Goal: Task Accomplishment & Management: Manage account settings

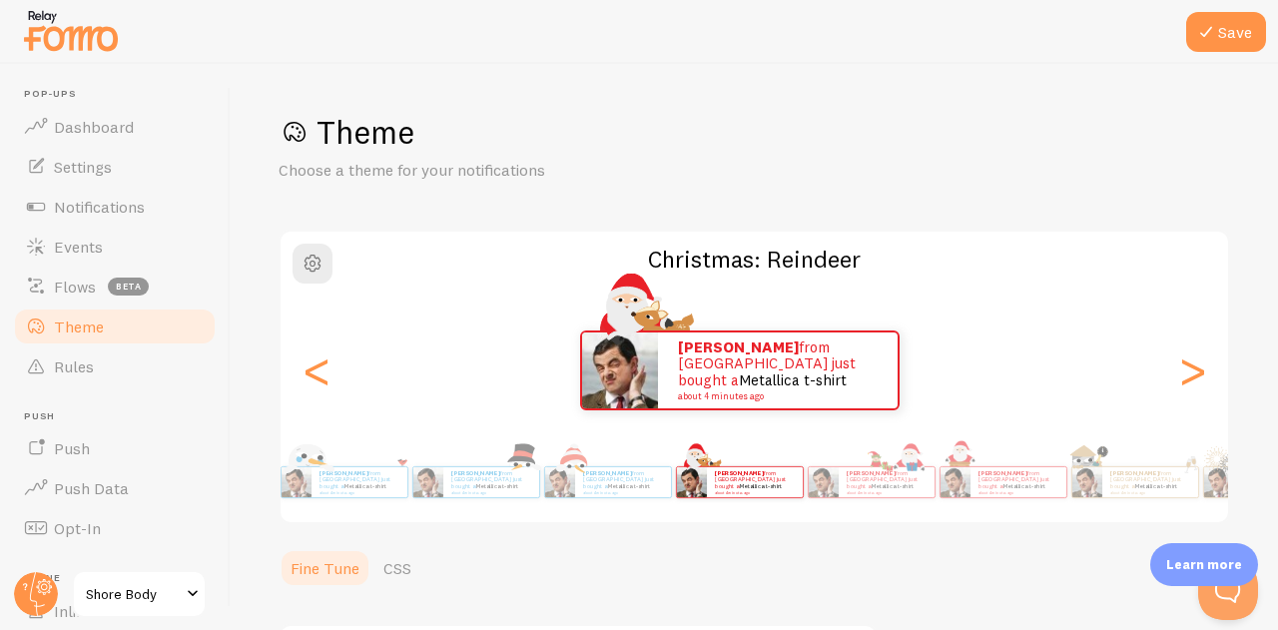
scroll to position [56, 0]
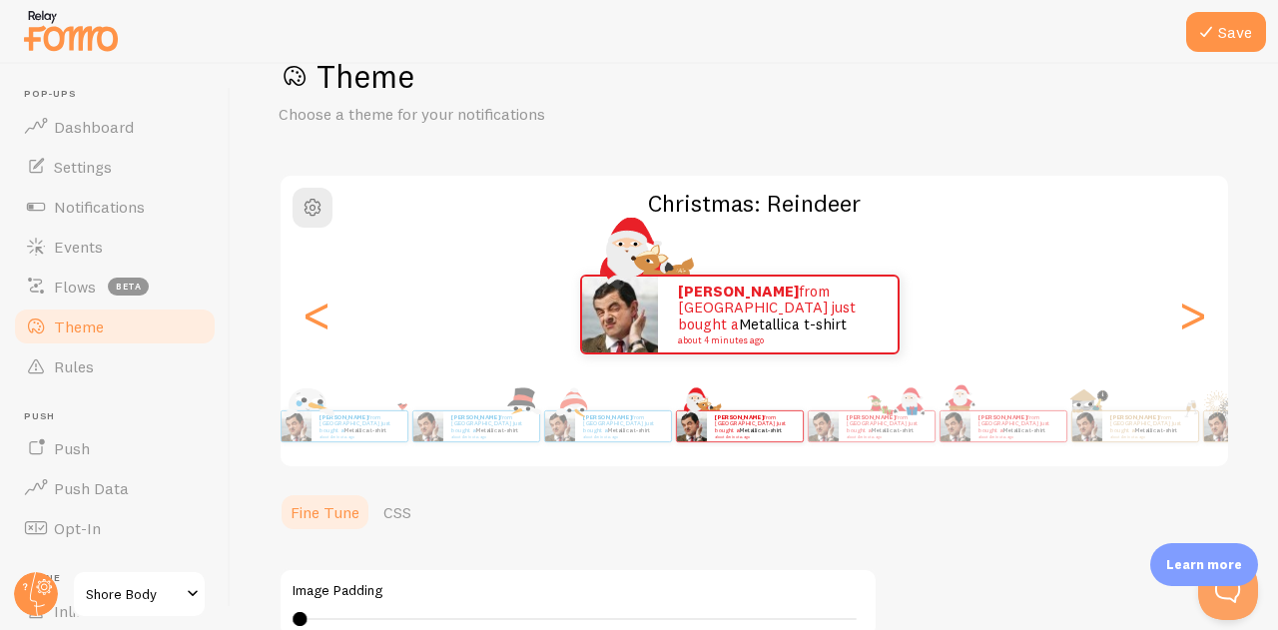
click at [1180, 316] on div ">" at bounding box center [1192, 315] width 24 height 144
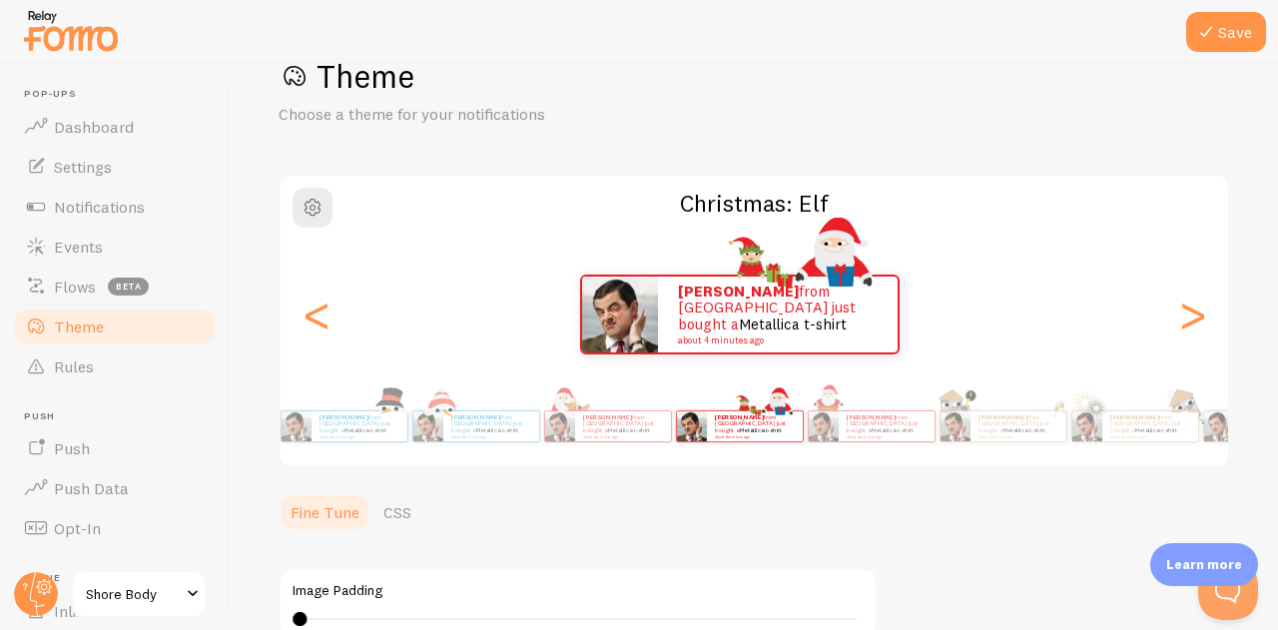
click at [1180, 316] on div ">" at bounding box center [1192, 315] width 24 height 144
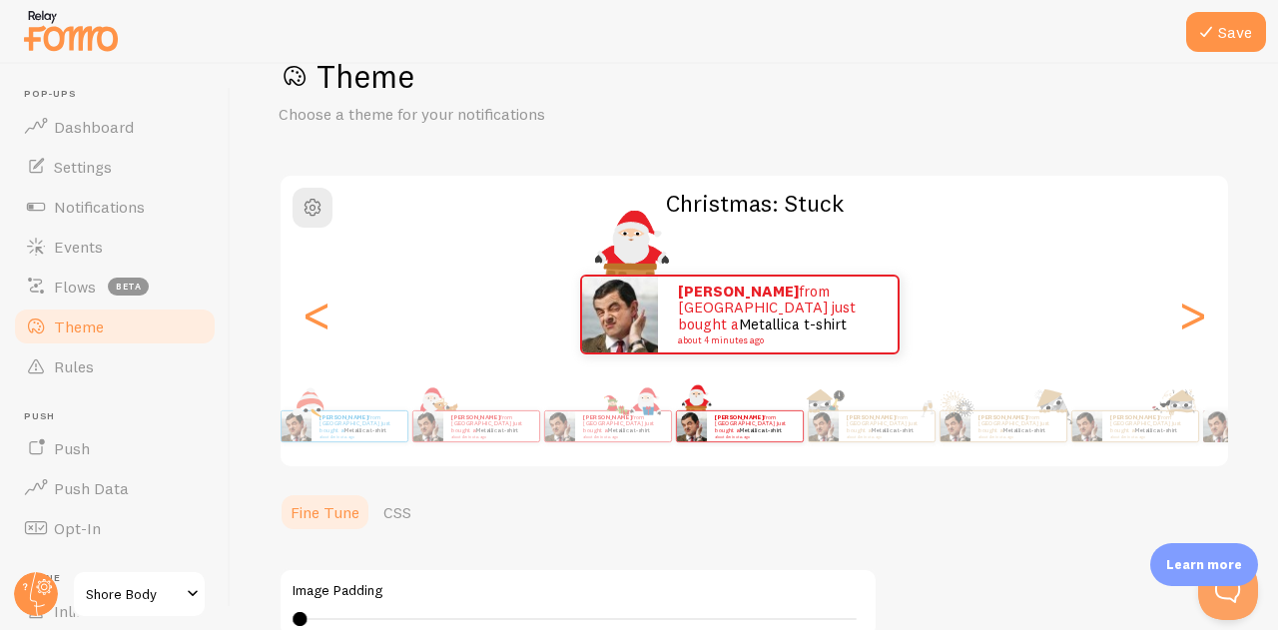
click at [1180, 316] on div ">" at bounding box center [1192, 315] width 24 height 144
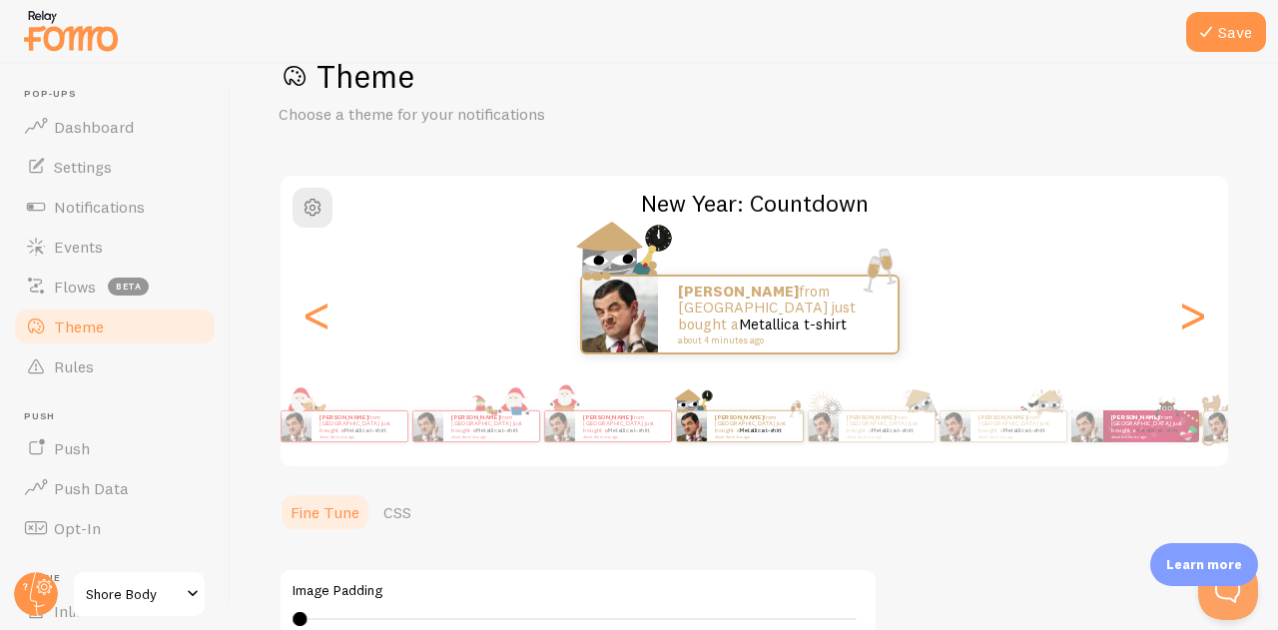
click at [1180, 316] on div ">" at bounding box center [1192, 315] width 24 height 144
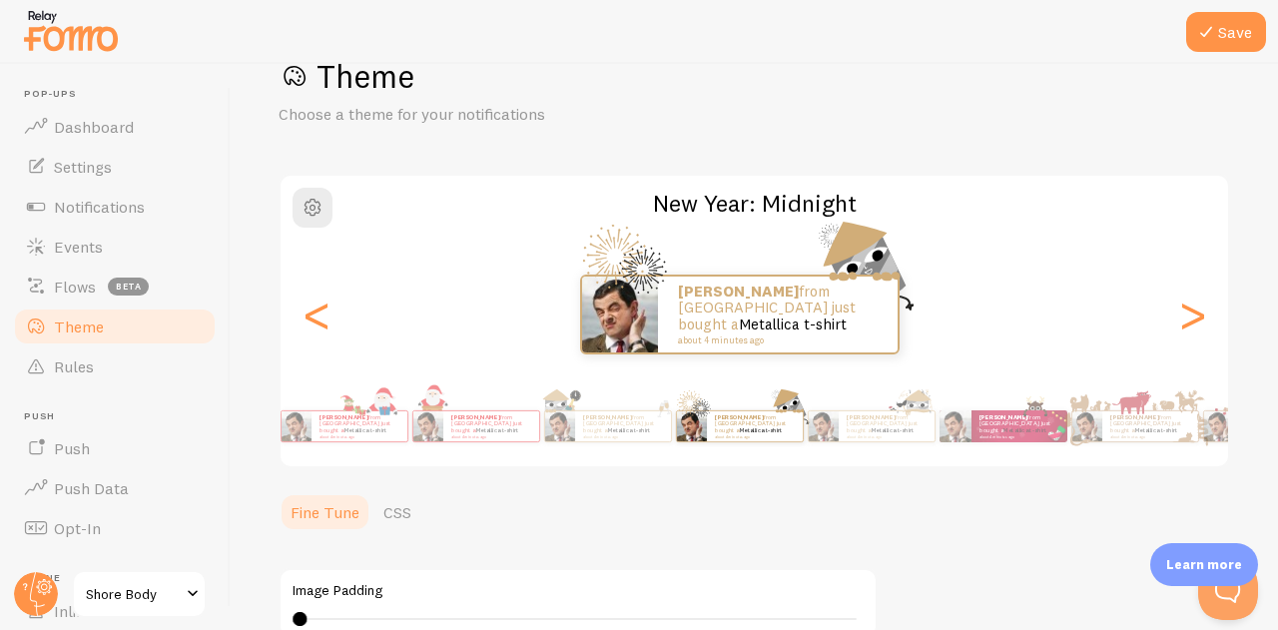
click at [1180, 304] on div ">" at bounding box center [1192, 315] width 24 height 144
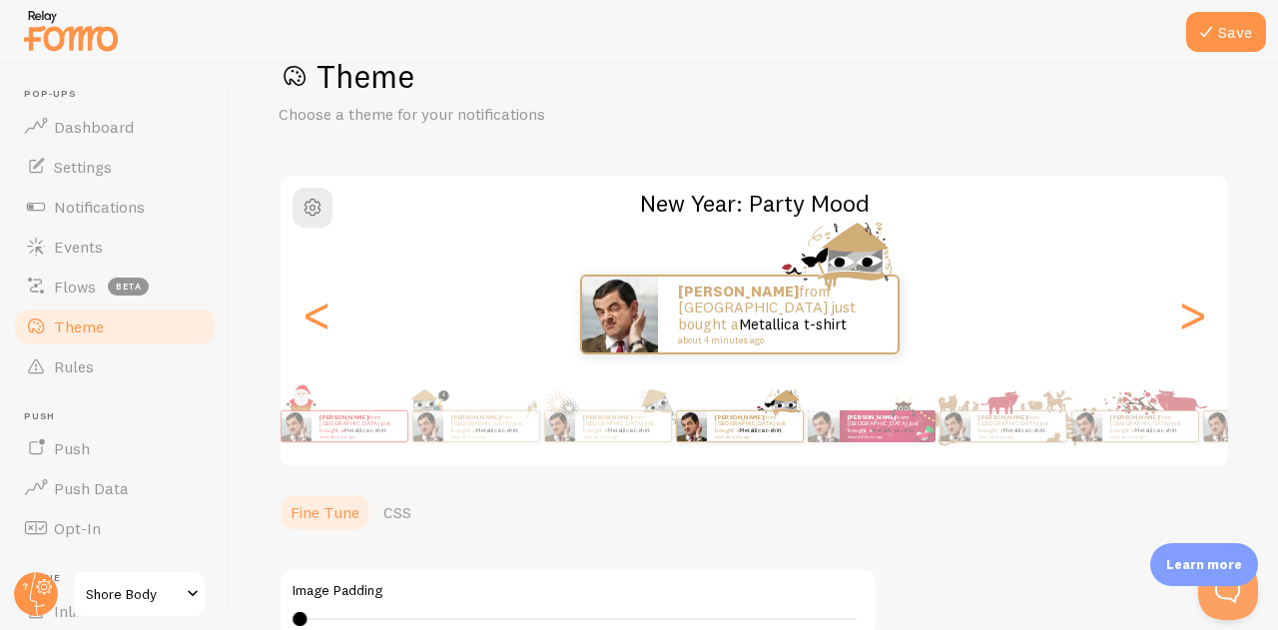
click at [1180, 304] on div ">" at bounding box center [1192, 315] width 24 height 144
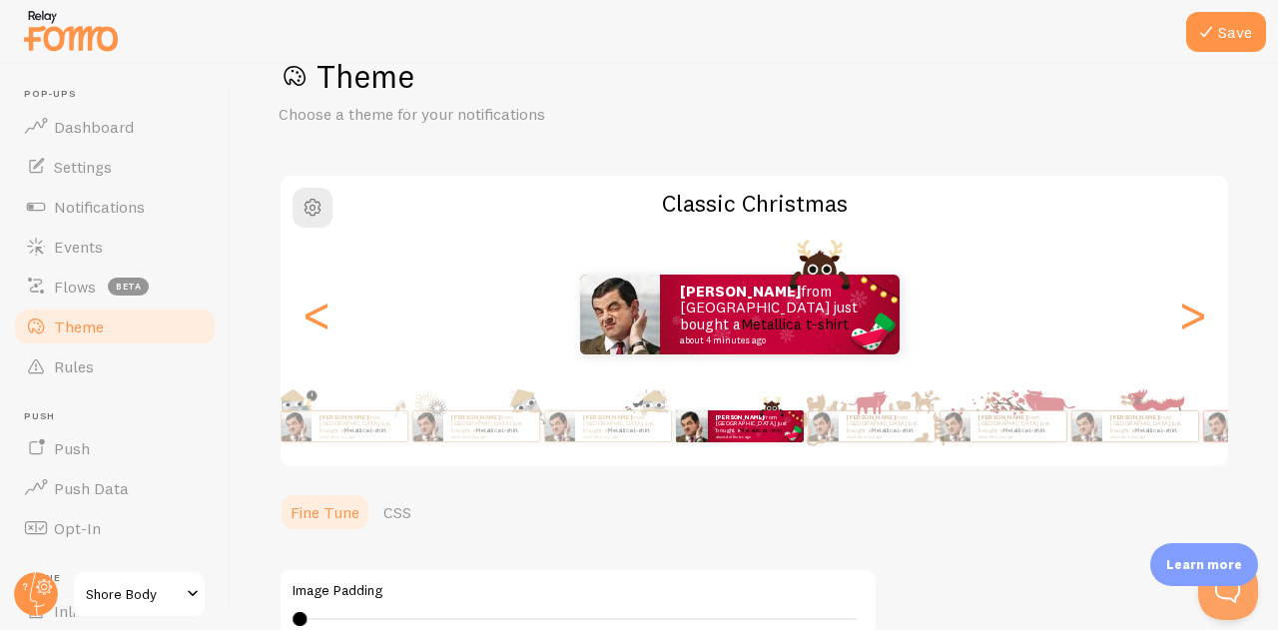
click at [1180, 304] on div ">" at bounding box center [1192, 315] width 24 height 144
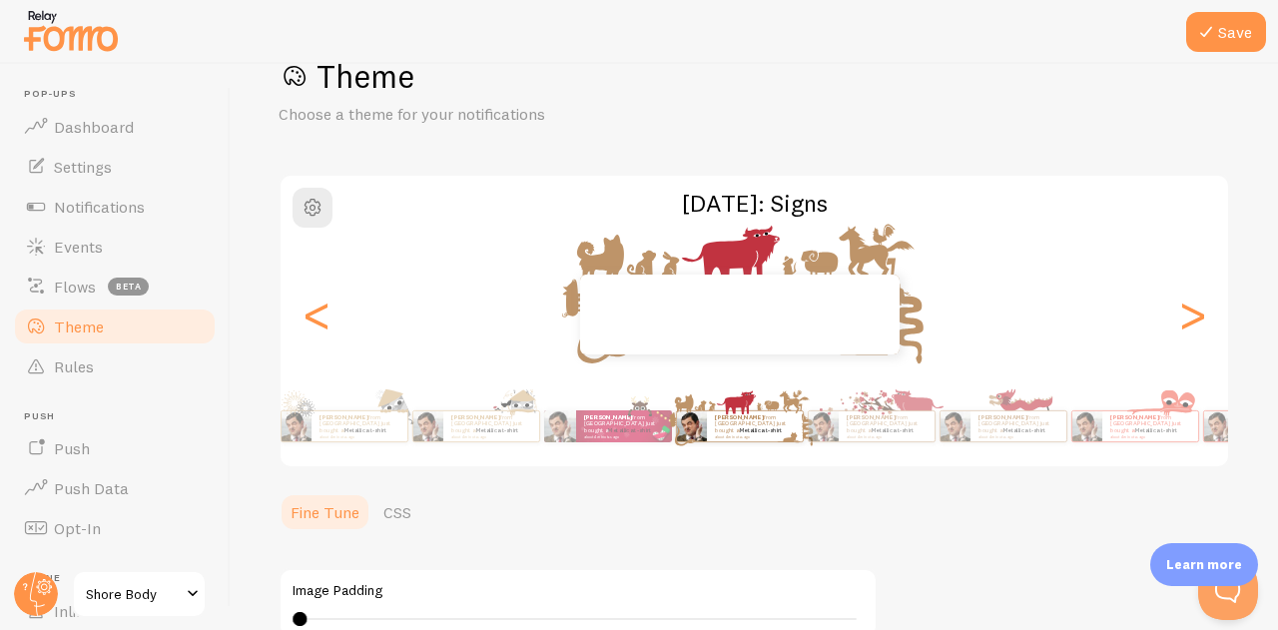
click at [328, 318] on div "<" at bounding box center [316, 315] width 24 height 144
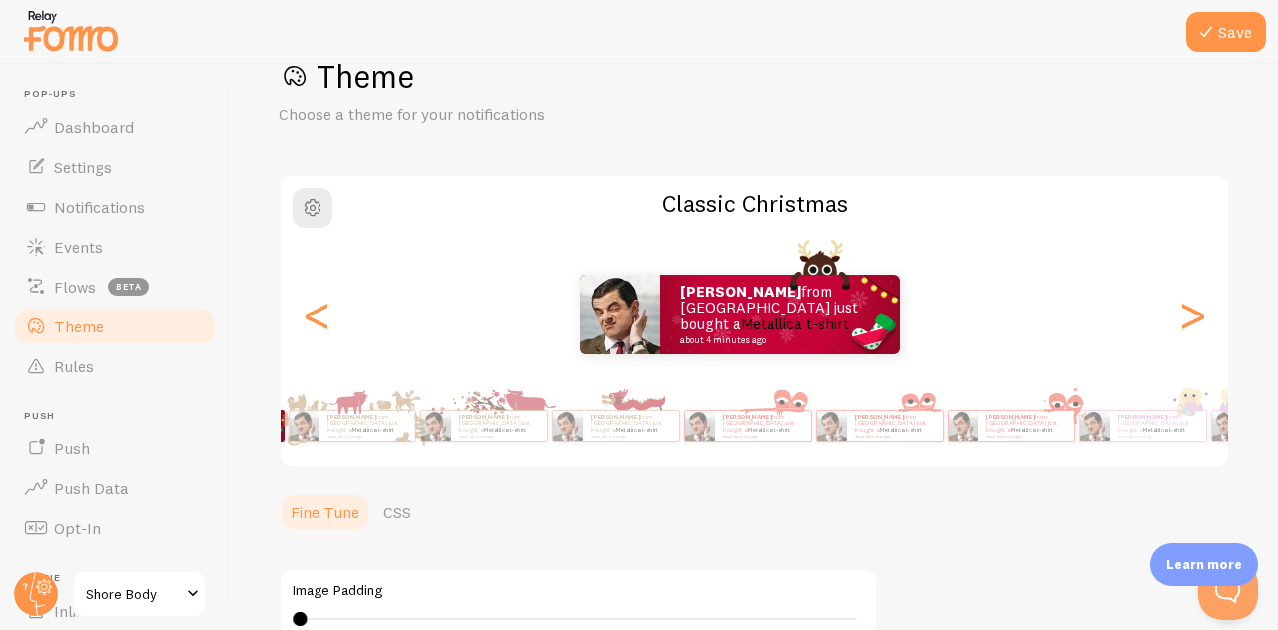
click at [491, 390] on div "[PERSON_NAME] from [GEOGRAPHIC_DATA] just bought a Metallica t-shirt about 4 mi…" at bounding box center [754, 426] width 1075 height 80
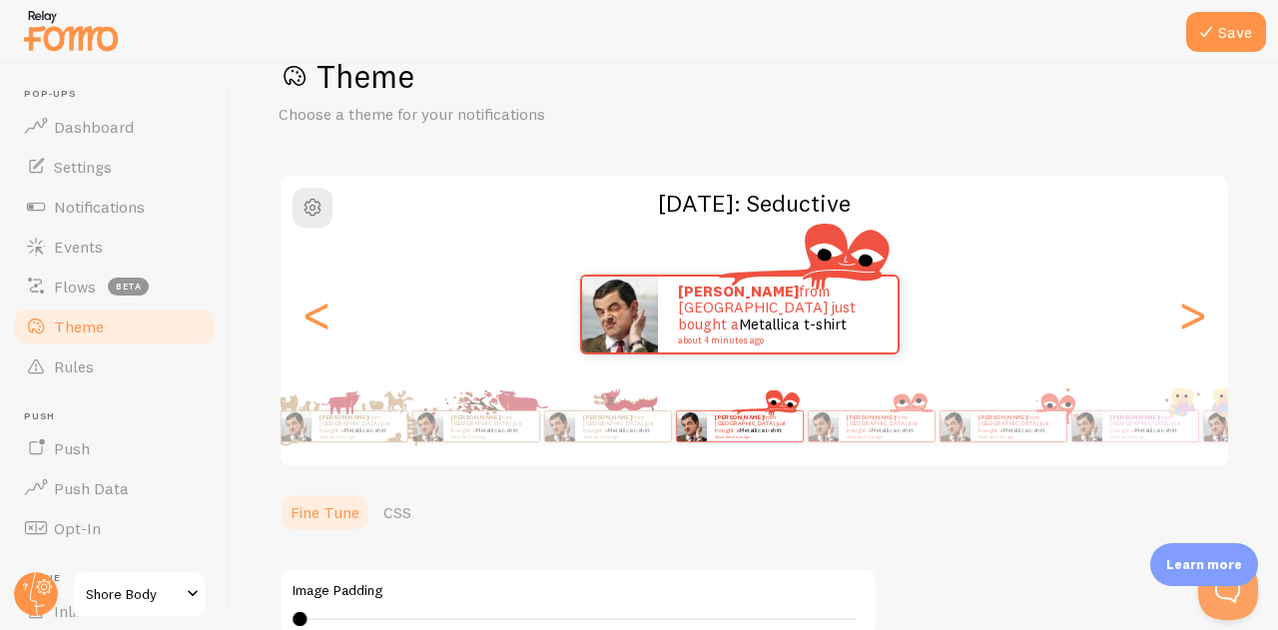
click at [945, 399] on div "[PERSON_NAME] from [GEOGRAPHIC_DATA] just bought a Metallica t-shirt about 4 mi…" at bounding box center [1003, 426] width 116 height 56
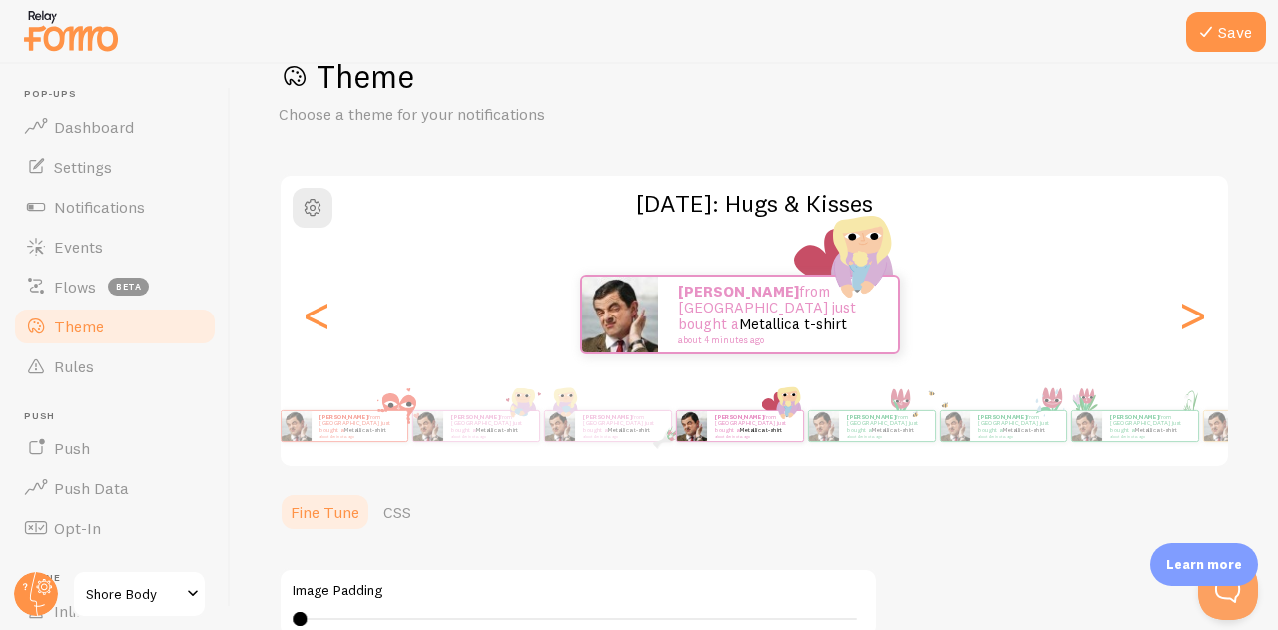
click at [1277, 501] on div "Save Theme Choose a theme for your notifications [DATE]: Hugs & Kisses [PERSON_…" at bounding box center [754, 347] width 1047 height 566
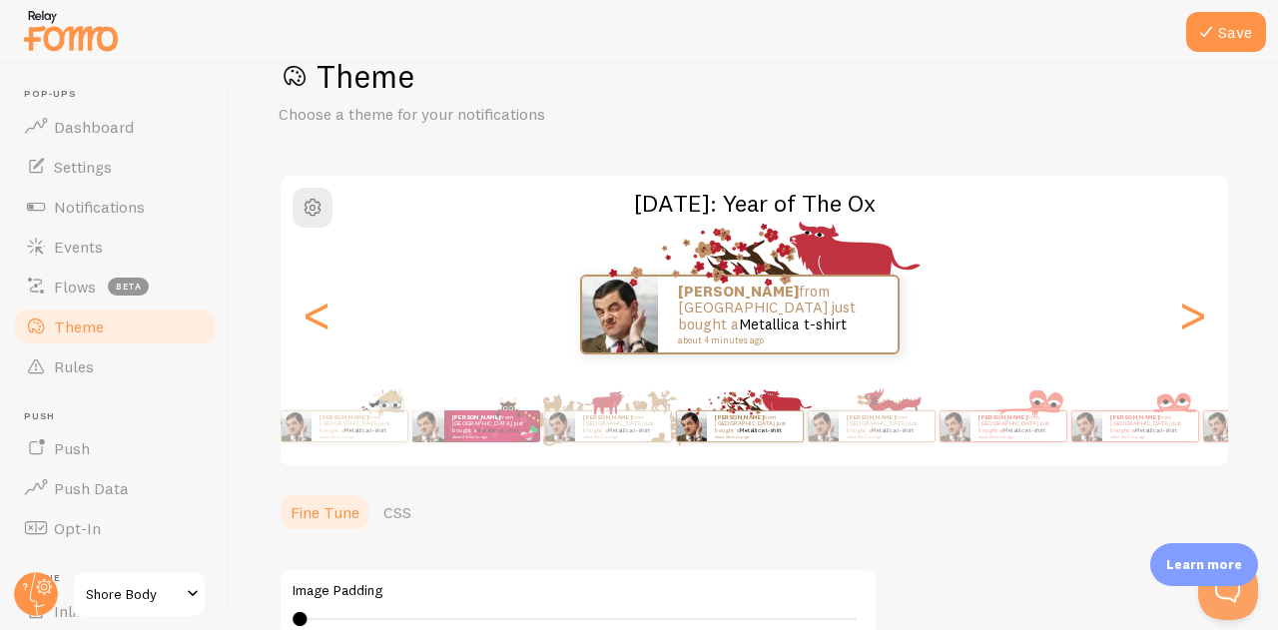
click at [1166, 472] on div "Theme Choose a theme for your notifications [DATE]: Year of The Ox [PERSON_NAME…" at bounding box center [753, 494] width 951 height 877
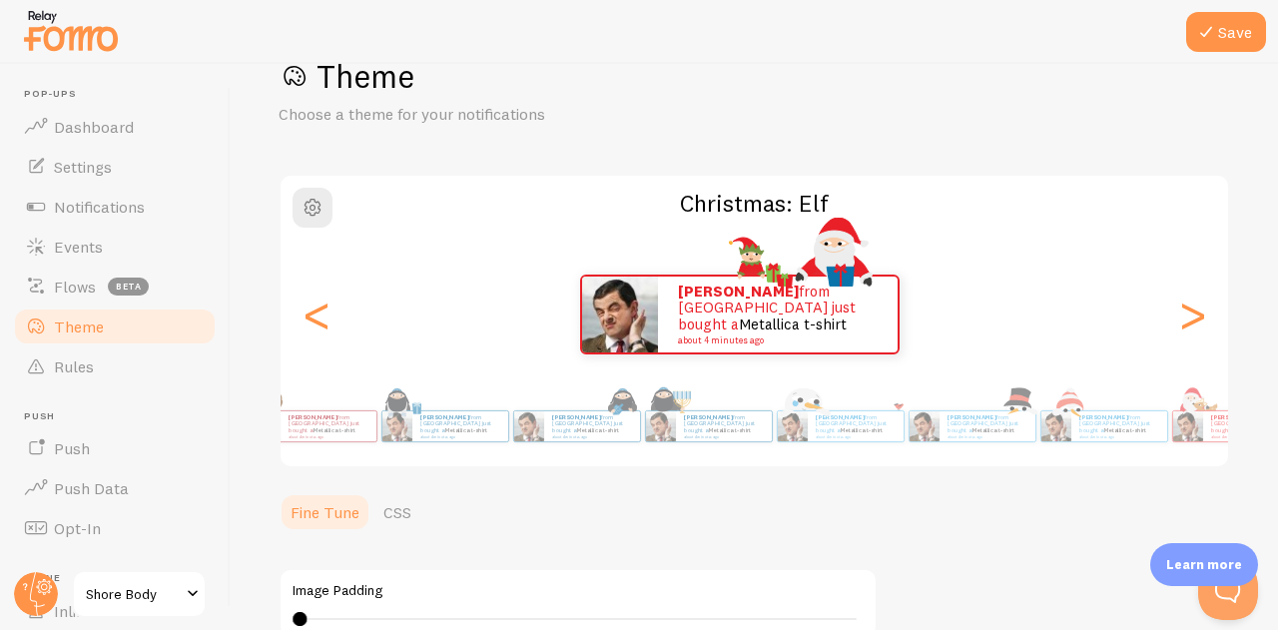
click at [1277, 360] on div "Save Theme Choose a theme for your notifications Christmas: [PERSON_NAME] from …" at bounding box center [754, 347] width 1047 height 566
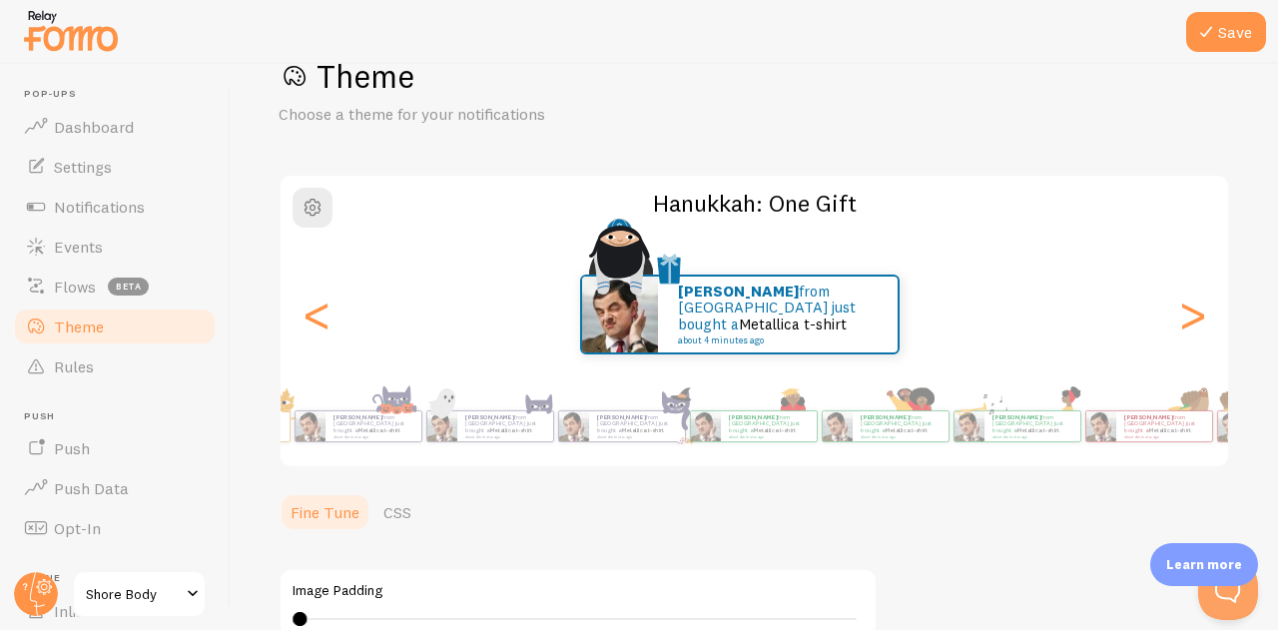
click at [1222, 424] on div "Save Theme Choose a theme for your notifications Hanukkah: One Gift [PERSON_NAM…" at bounding box center [754, 347] width 1047 height 566
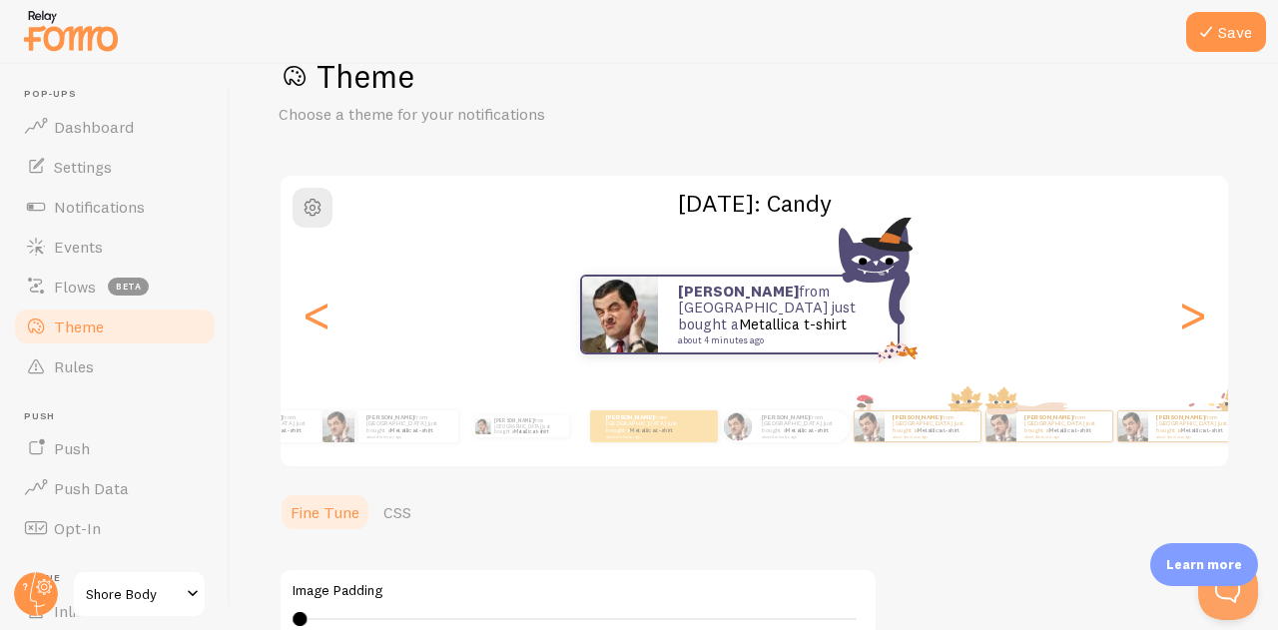
click at [1223, 345] on div "Save Theme Choose a theme for your notifications [DATE]: [PERSON_NAME] from [GE…" at bounding box center [754, 347] width 1047 height 566
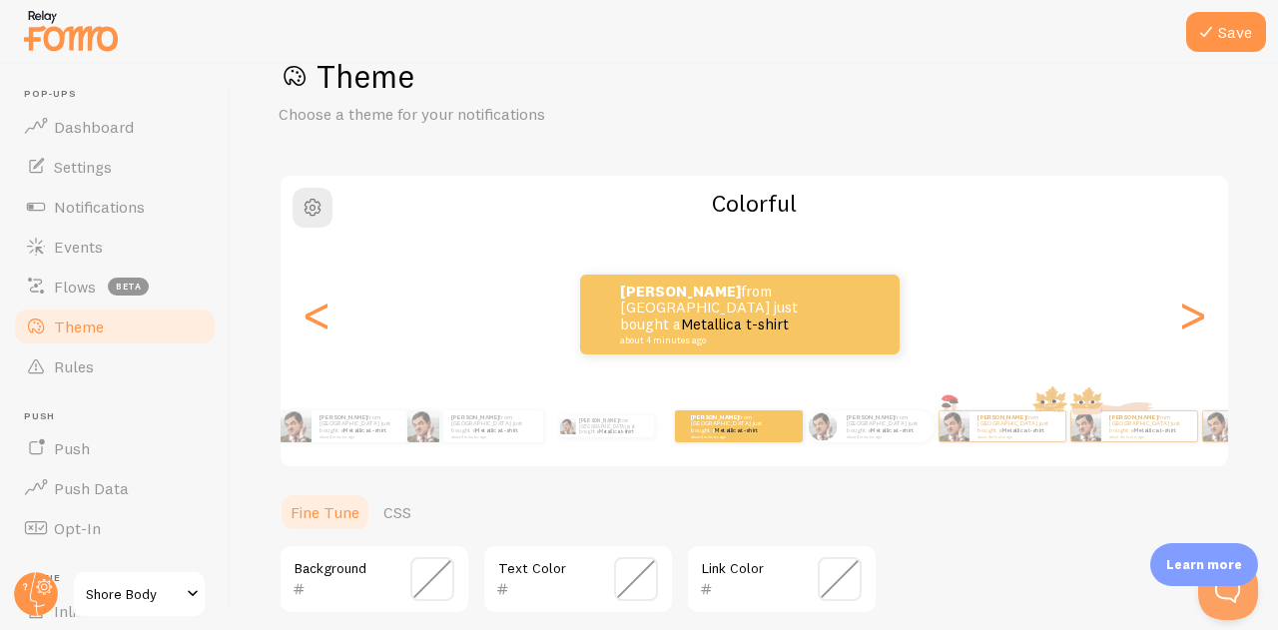
click at [480, 442] on div "[PERSON_NAME] from [GEOGRAPHIC_DATA] just bought a Metallica t-shirt about 4 mi…" at bounding box center [475, 426] width 116 height 56
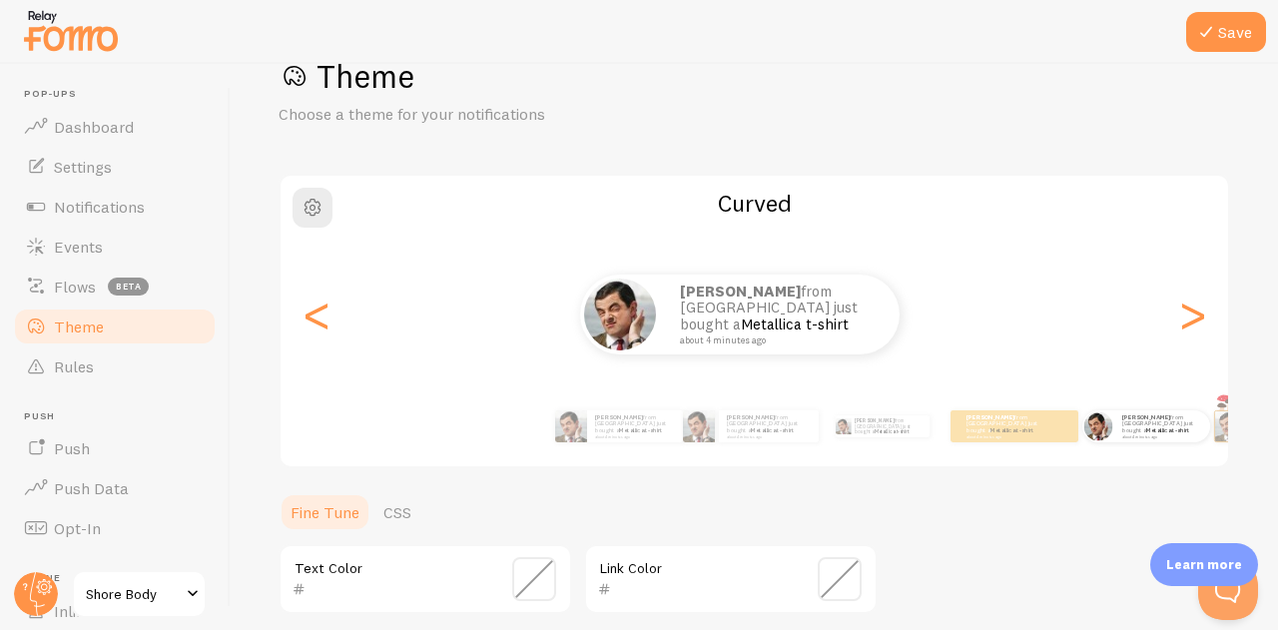
click at [808, 452] on div "[PERSON_NAME] from [GEOGRAPHIC_DATA] just bought a Metallica t-shirt about 4 mi…" at bounding box center [751, 426] width 116 height 56
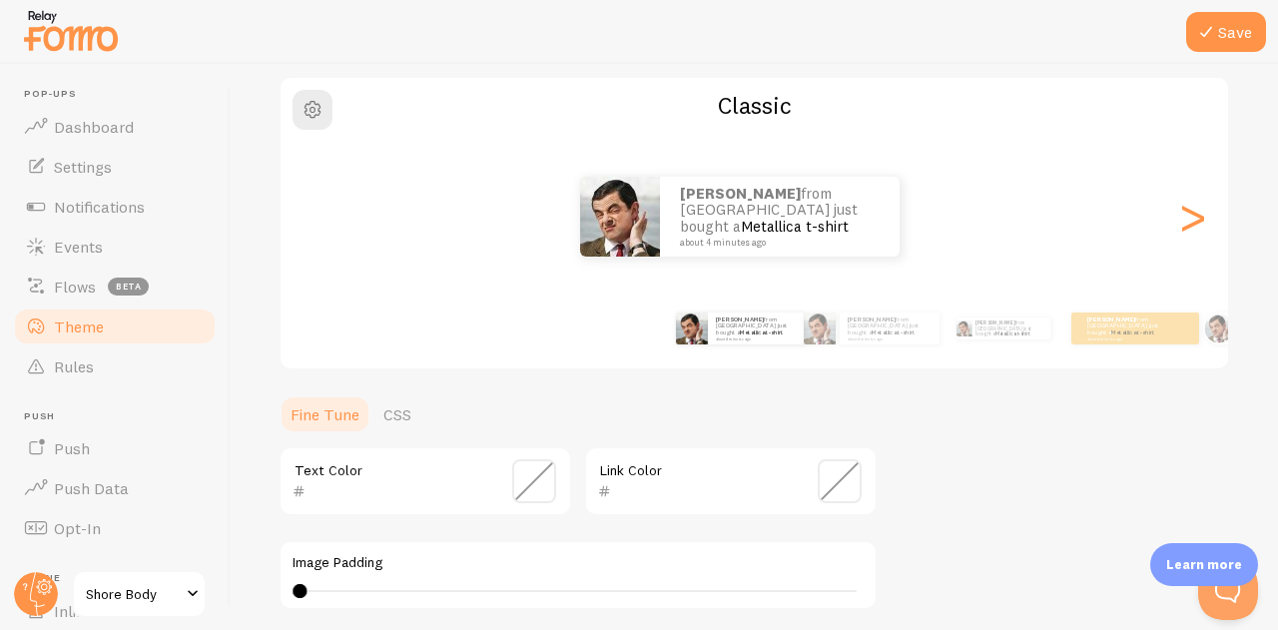
scroll to position [279, 0]
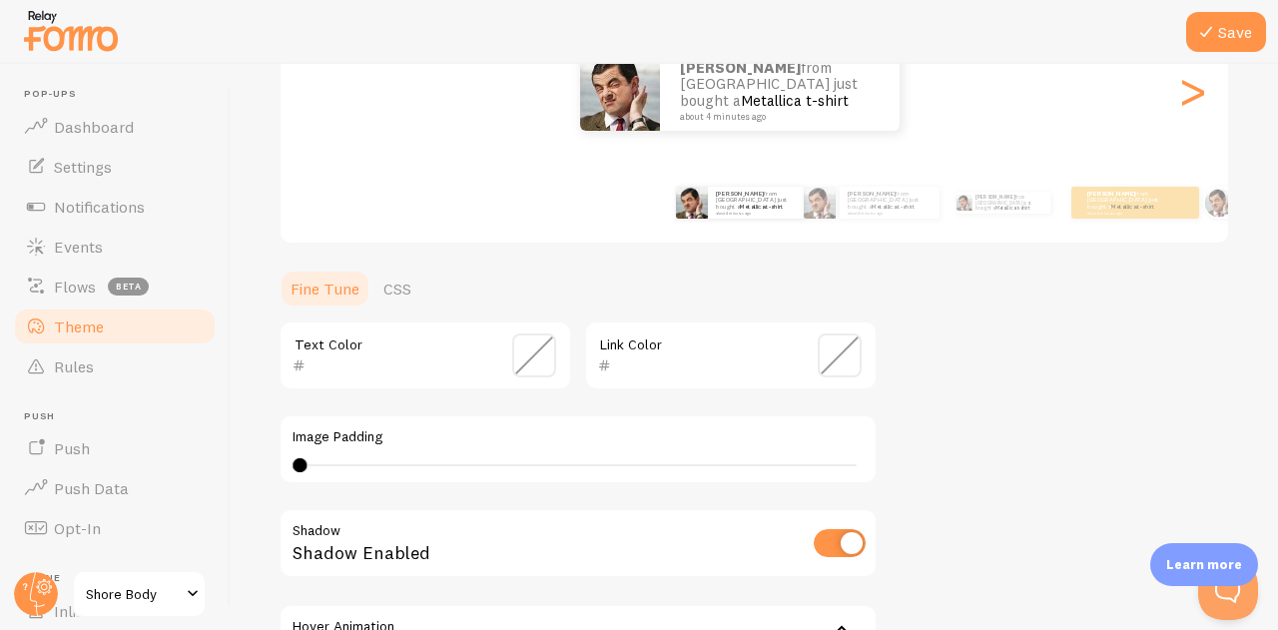
drag, startPoint x: 292, startPoint y: 463, endPoint x: 198, endPoint y: 478, distance: 96.0
click at [198, 478] on main "Pop-ups Dashboard Settings Notifications Events Flows beta Theme Rules [GEOGRAP…" at bounding box center [639, 347] width 1278 height 566
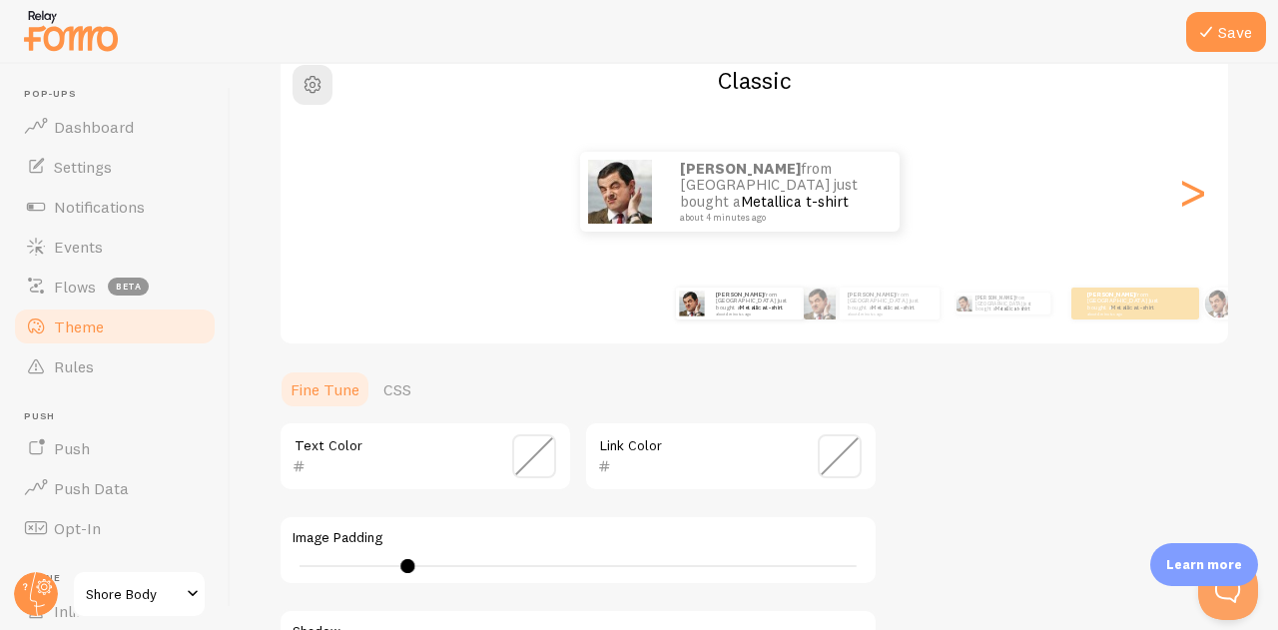
drag, startPoint x: 298, startPoint y: 566, endPoint x: 407, endPoint y: 536, distance: 112.8
click at [407, 536] on div "Image Padding 8" at bounding box center [577, 550] width 599 height 70
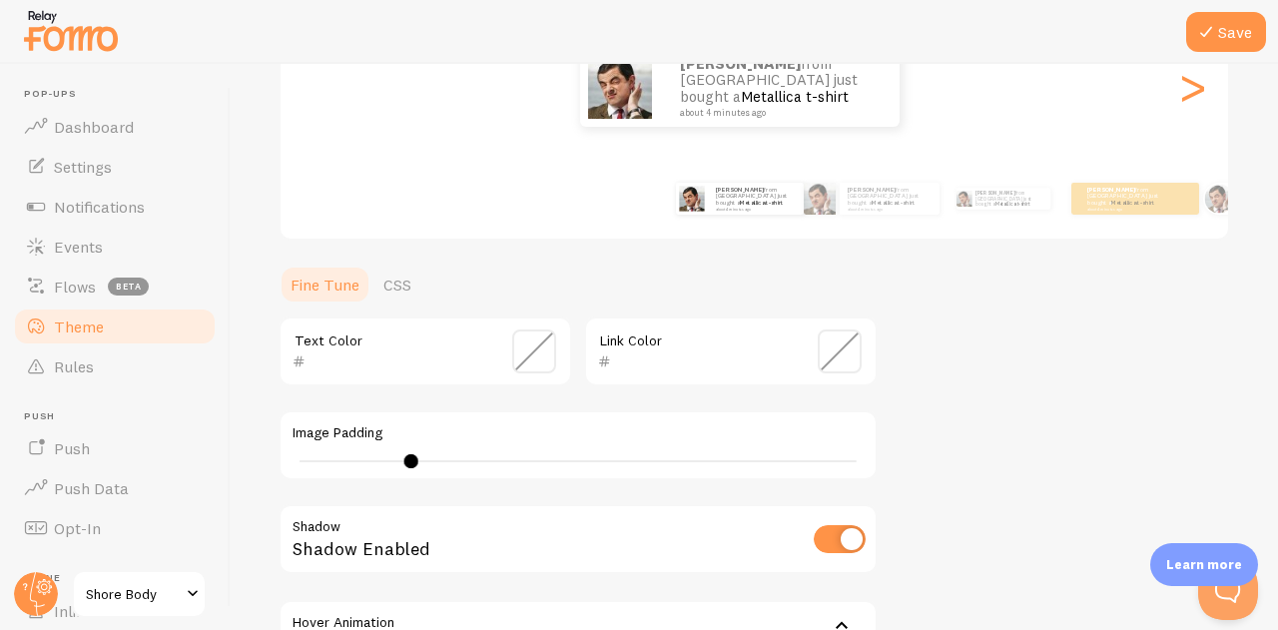
scroll to position [284, 0]
type input "7"
click at [402, 470] on div "Image Padding 7" at bounding box center [577, 444] width 599 height 70
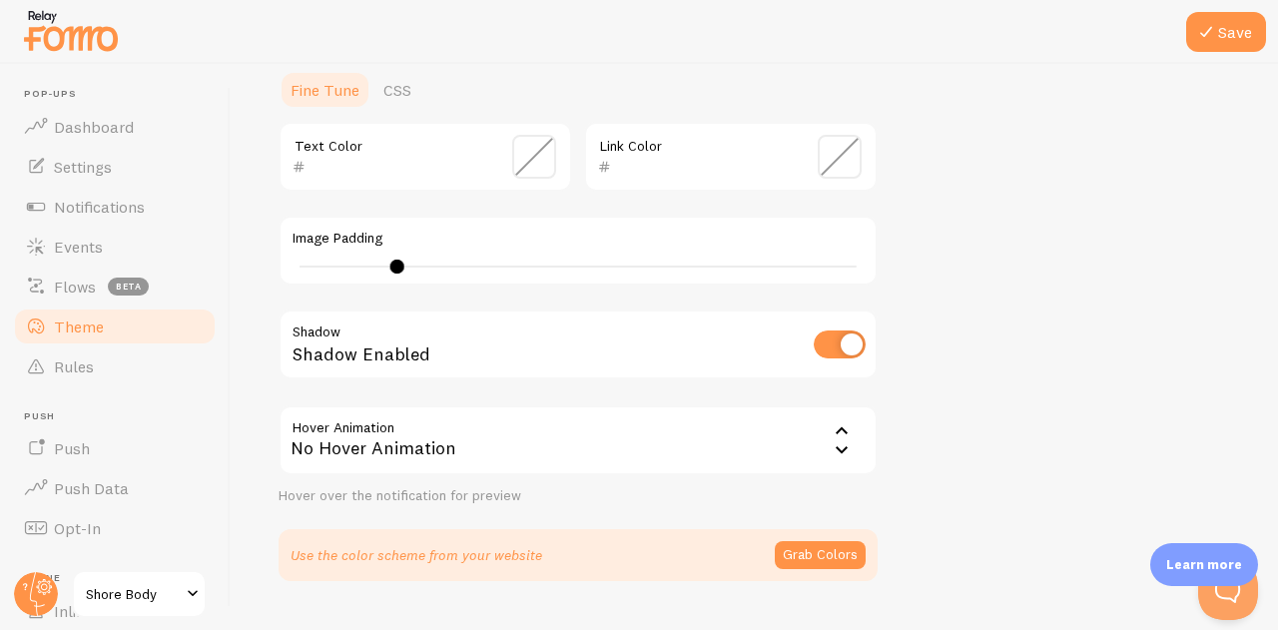
scroll to position [524, 0]
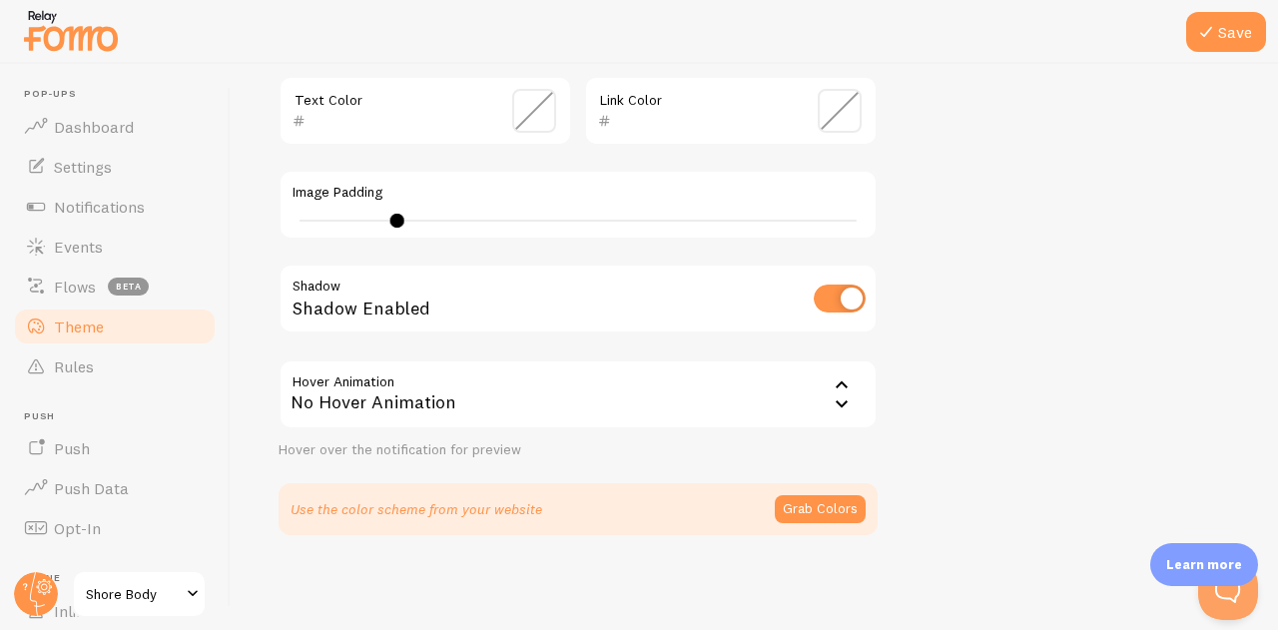
click at [816, 510] on button "Grab Colors" at bounding box center [819, 509] width 91 height 28
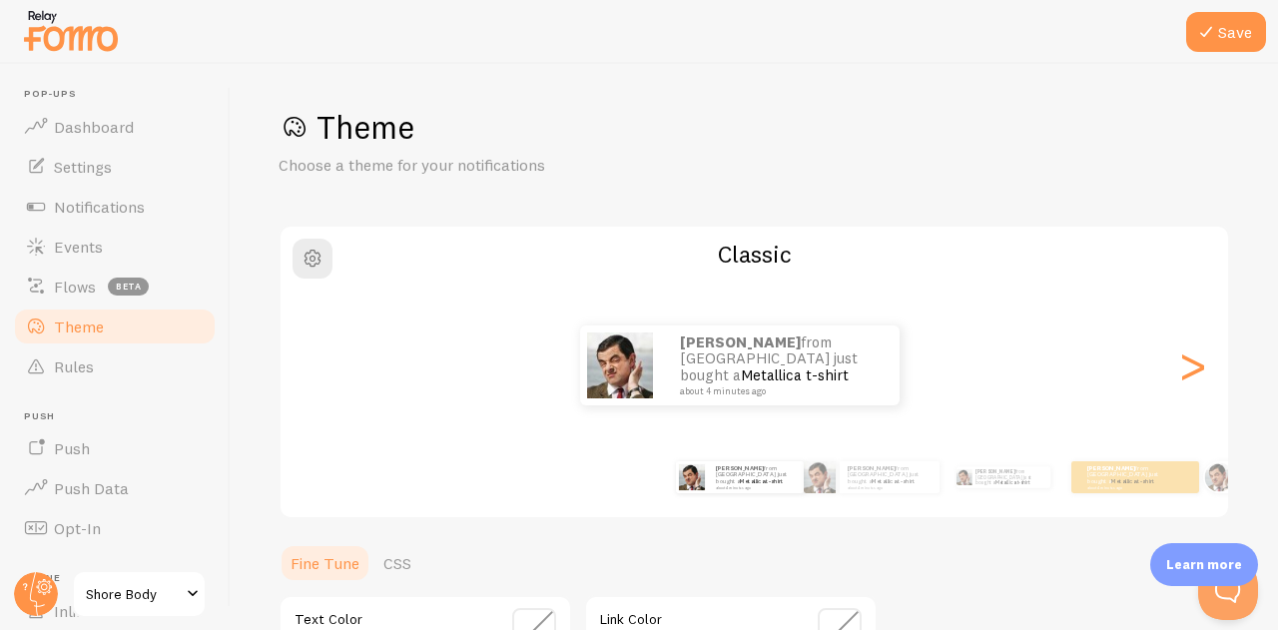
scroll to position [0, 0]
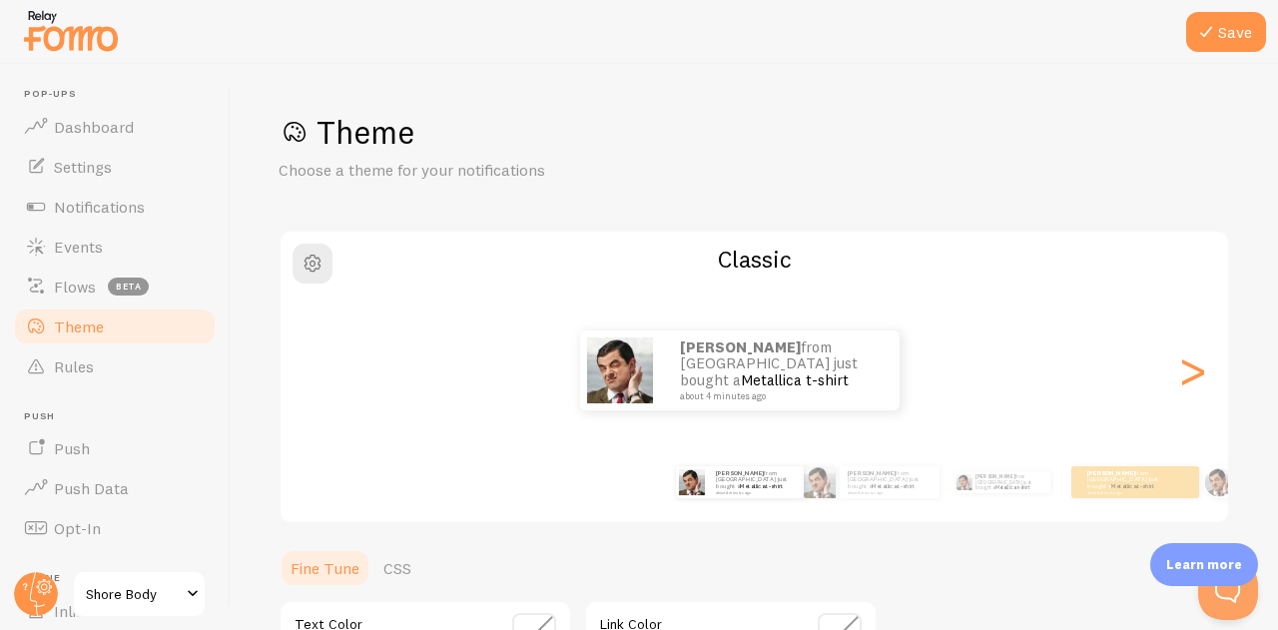
click at [305, 269] on span "button" at bounding box center [312, 264] width 24 height 24
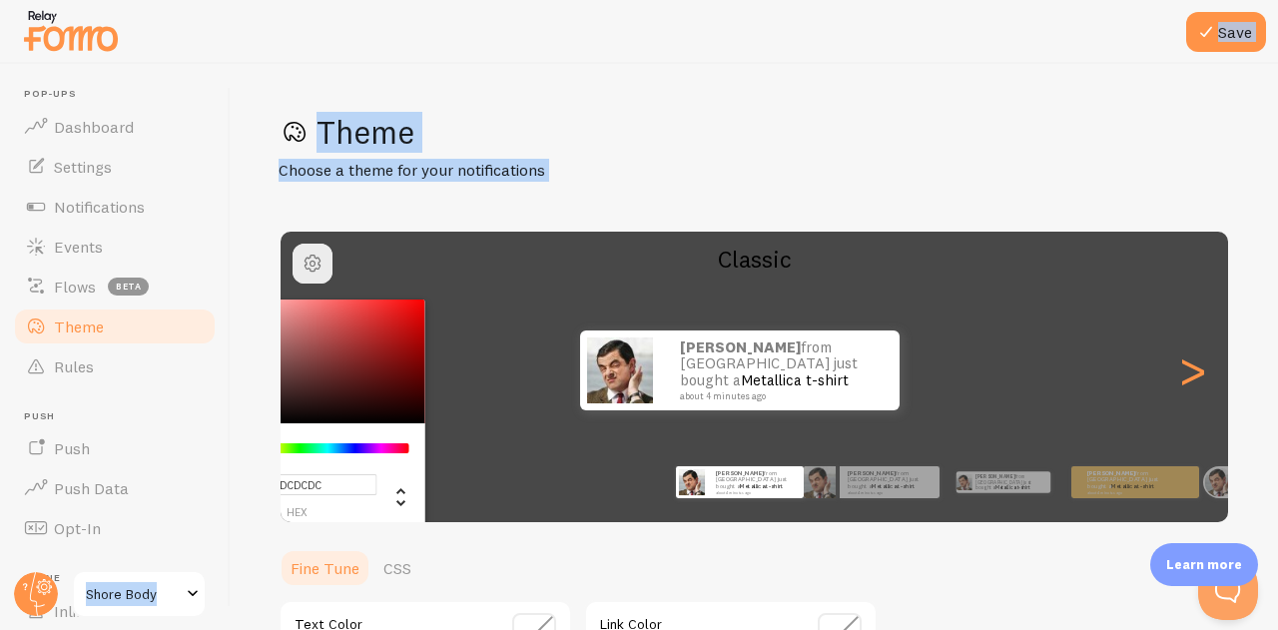
type input "#FFFFFF"
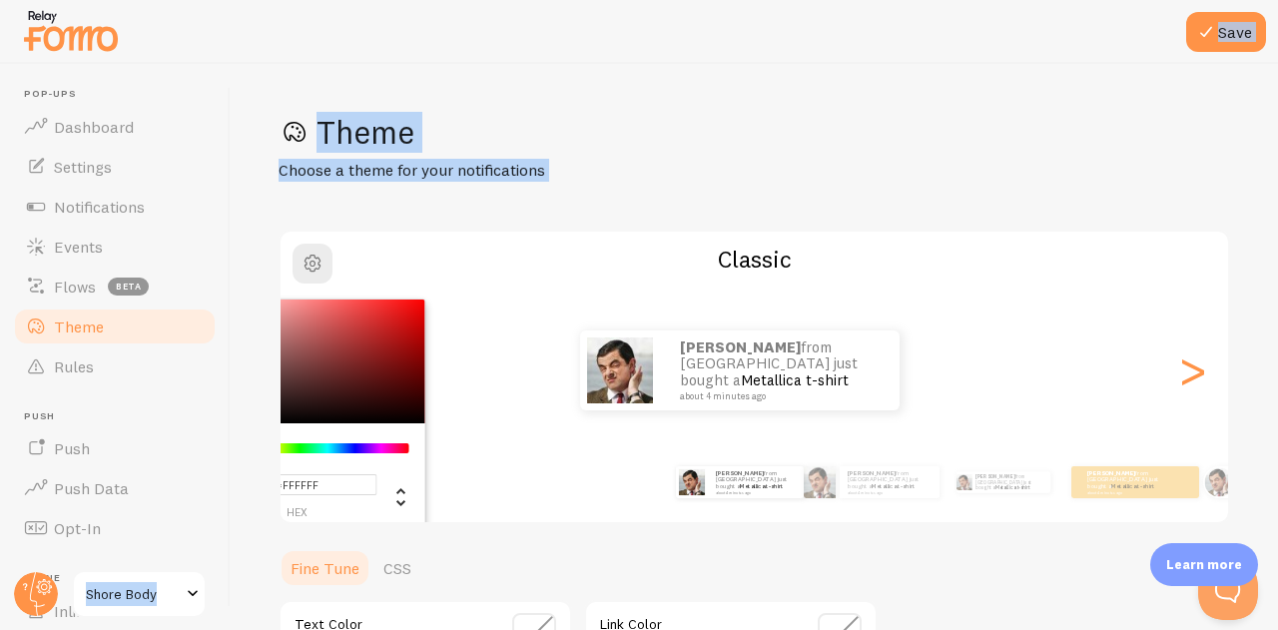
drag, startPoint x: 357, startPoint y: 376, endPoint x: 106, endPoint y: 197, distance: 309.1
click at [106, 197] on main "Pop-ups Dashboard Settings Notifications Events Flows beta Theme Rules [GEOGRAP…" at bounding box center [639, 347] width 1278 height 566
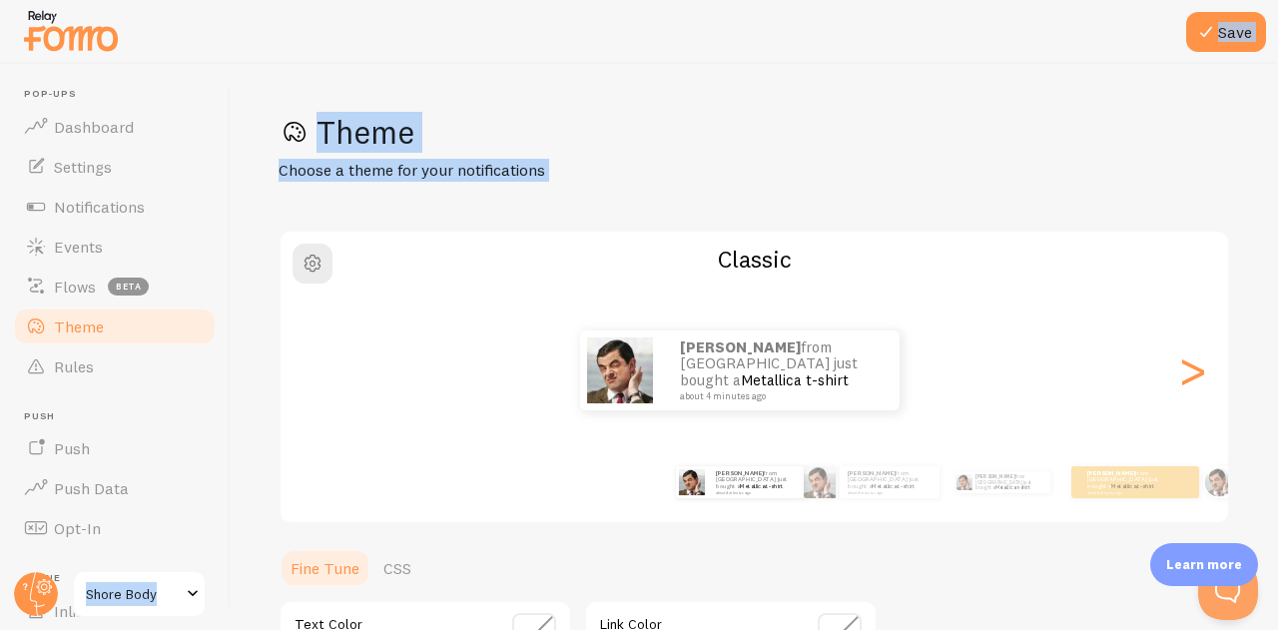
click at [686, 103] on div "Save Theme Choose a theme for your notifications Classic [PERSON_NAME] from [GE…" at bounding box center [754, 347] width 1047 height 566
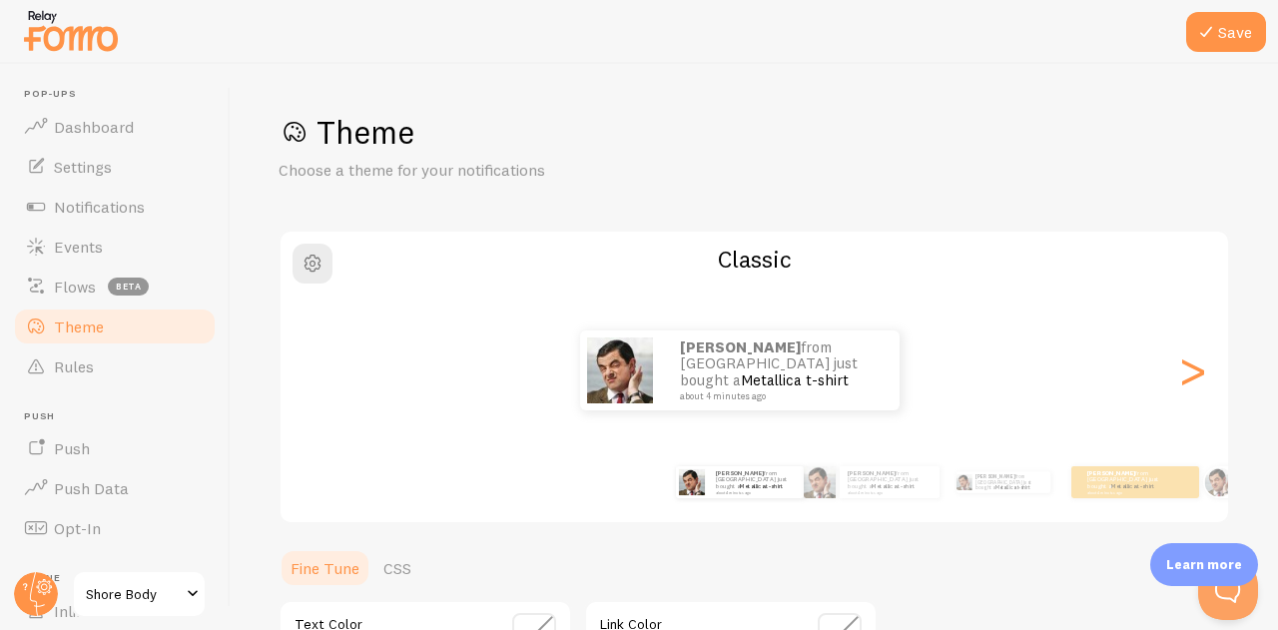
click at [1207, 43] on button "Save" at bounding box center [1226, 32] width 80 height 40
click at [1230, 33] on button "Save" at bounding box center [1226, 32] width 80 height 40
click at [1228, 33] on button "Save" at bounding box center [1226, 32] width 80 height 40
click at [1196, 22] on icon at bounding box center [1206, 32] width 24 height 24
click at [84, 280] on span "Flows" at bounding box center [75, 286] width 42 height 20
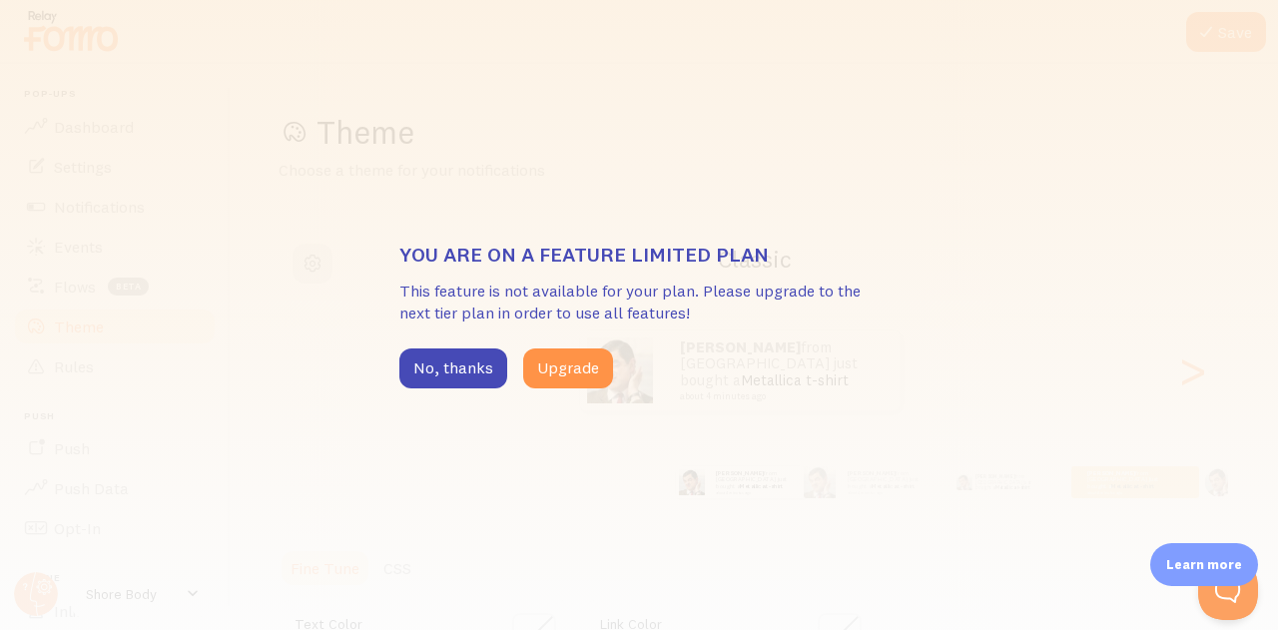
click at [447, 379] on button "No, thanks" at bounding box center [453, 368] width 108 height 40
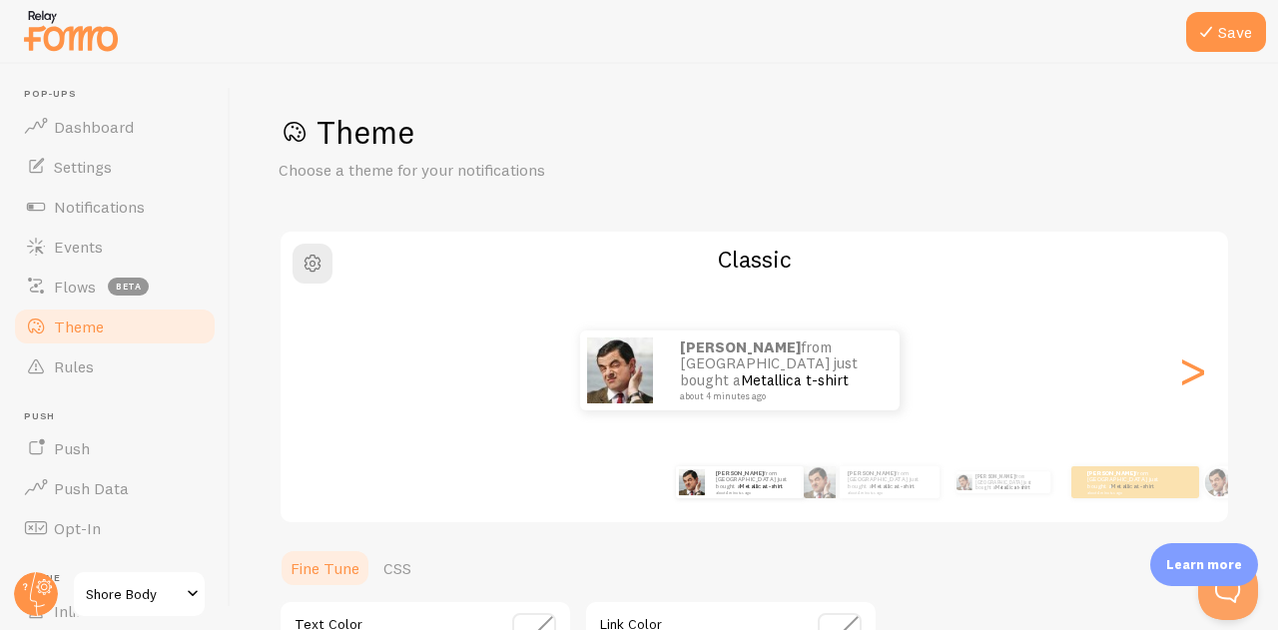
click at [109, 246] on link "Events" at bounding box center [115, 247] width 206 height 40
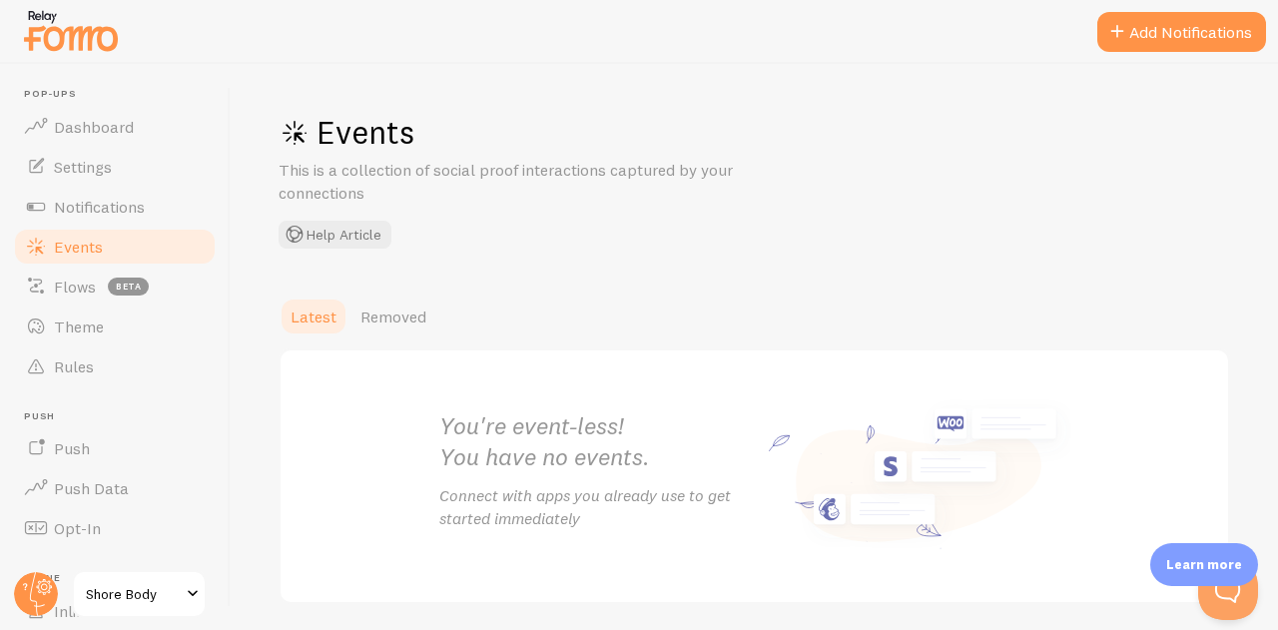
click at [122, 198] on span "Notifications" at bounding box center [99, 207] width 91 height 20
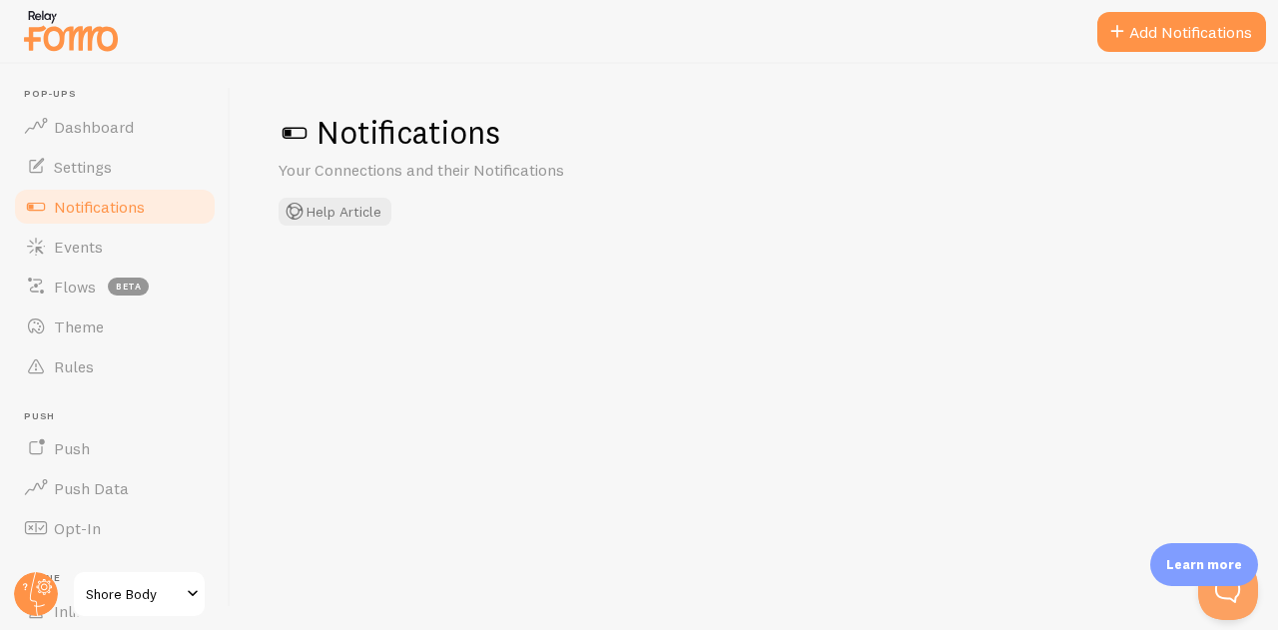
click at [112, 266] on link "Flows beta" at bounding box center [115, 286] width 206 height 40
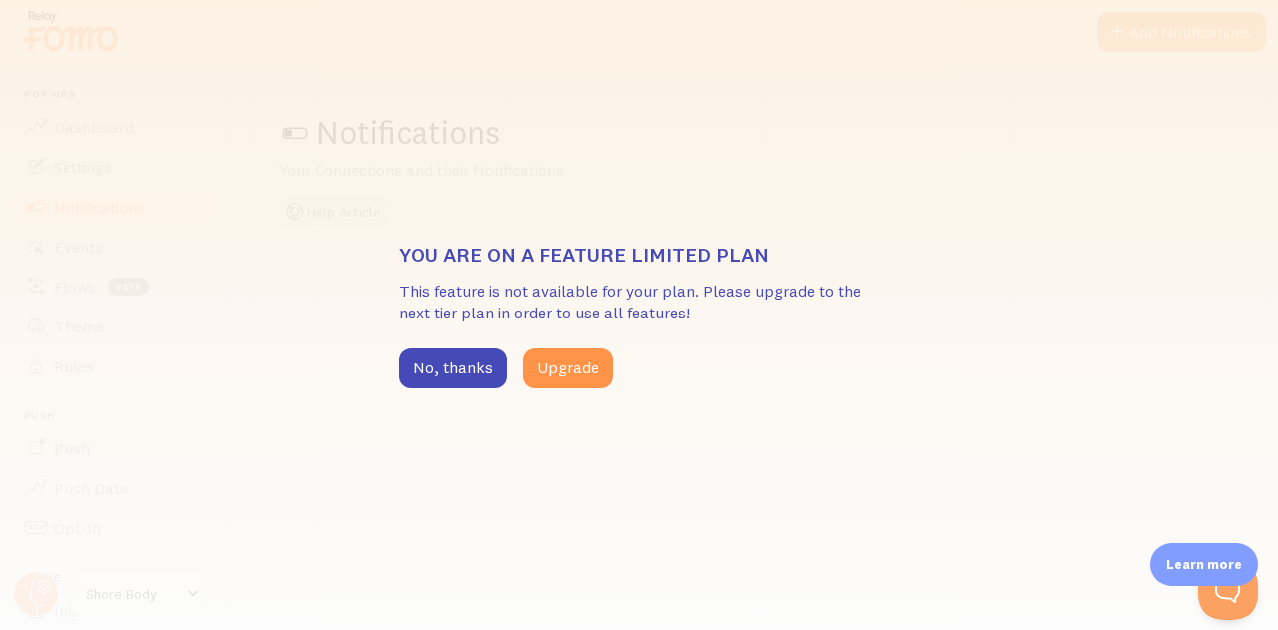
click at [111, 250] on div "You are on a feature limited plan This feature is not available for your plan. …" at bounding box center [639, 315] width 1278 height 630
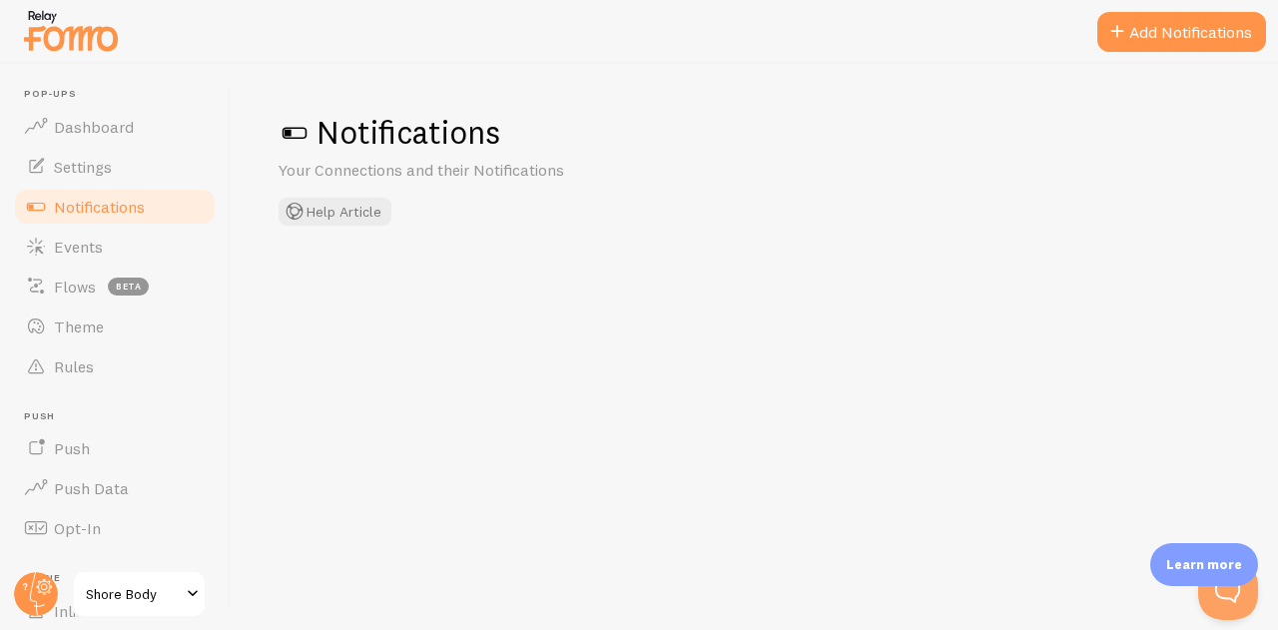
click at [190, 237] on link "Events" at bounding box center [115, 247] width 206 height 40
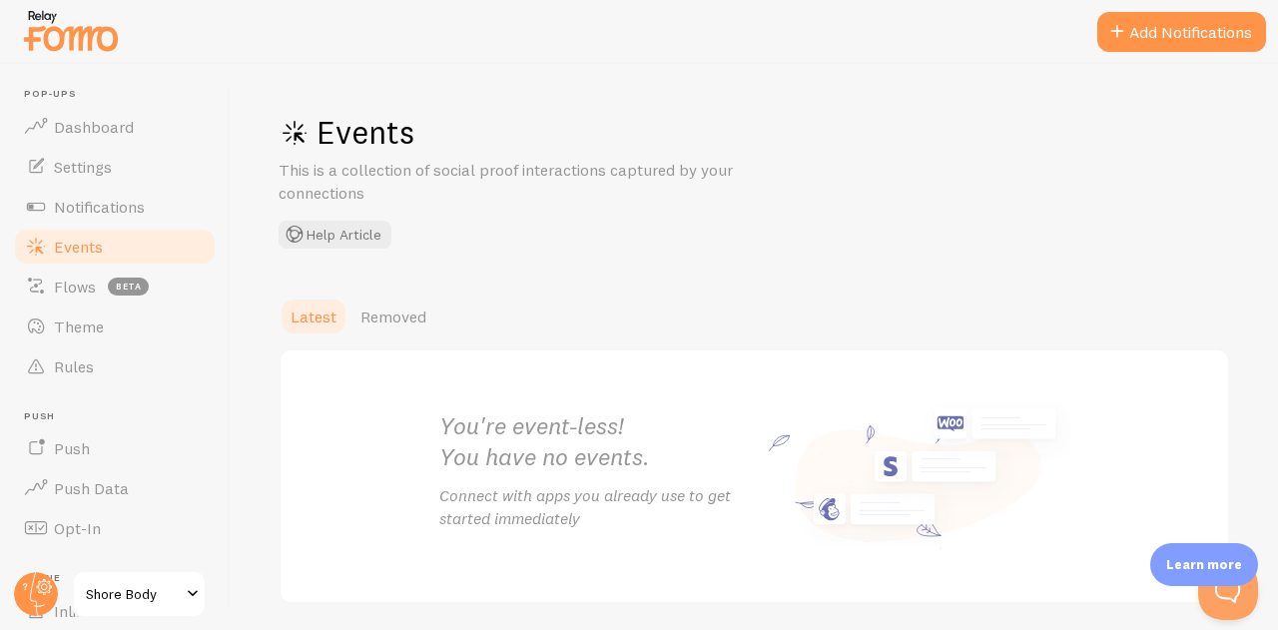
click at [107, 170] on span "Settings" at bounding box center [83, 167] width 58 height 20
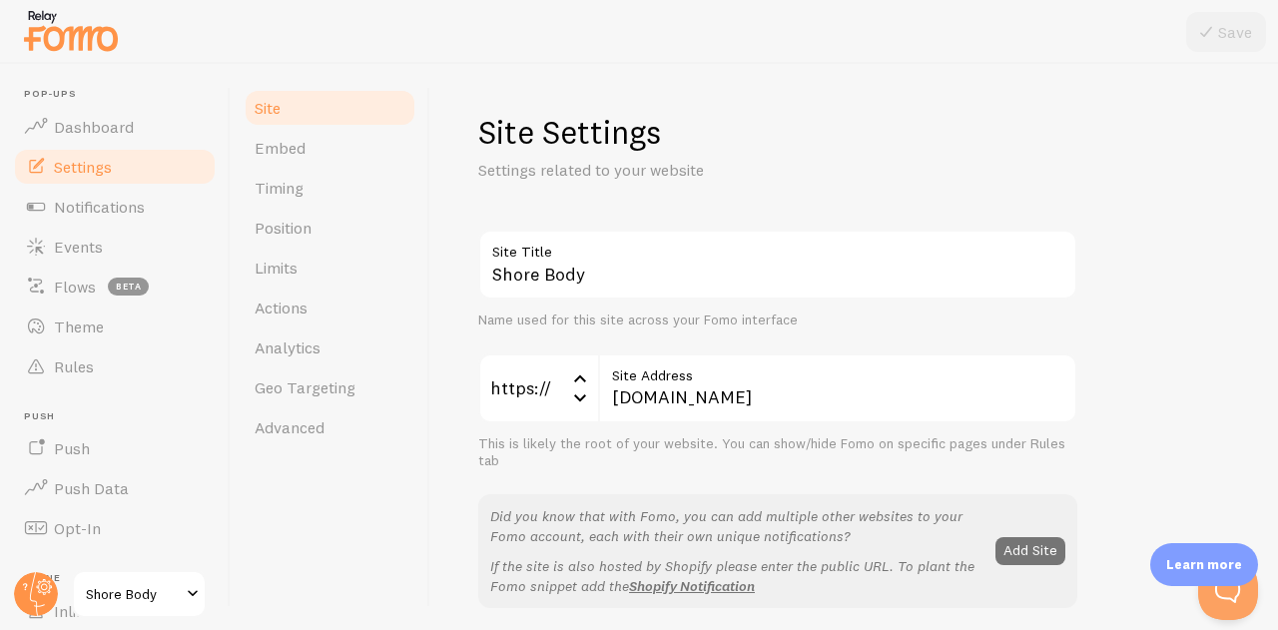
click at [382, 148] on link "Embed" at bounding box center [330, 148] width 175 height 40
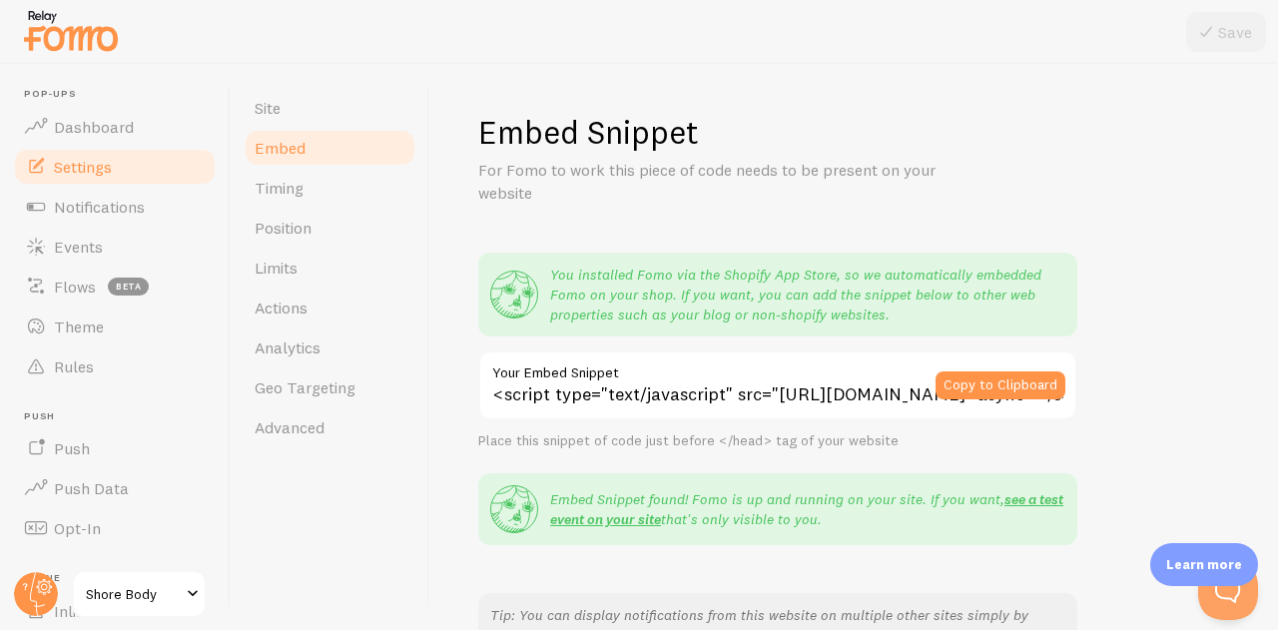
click at [345, 195] on link "Timing" at bounding box center [330, 188] width 175 height 40
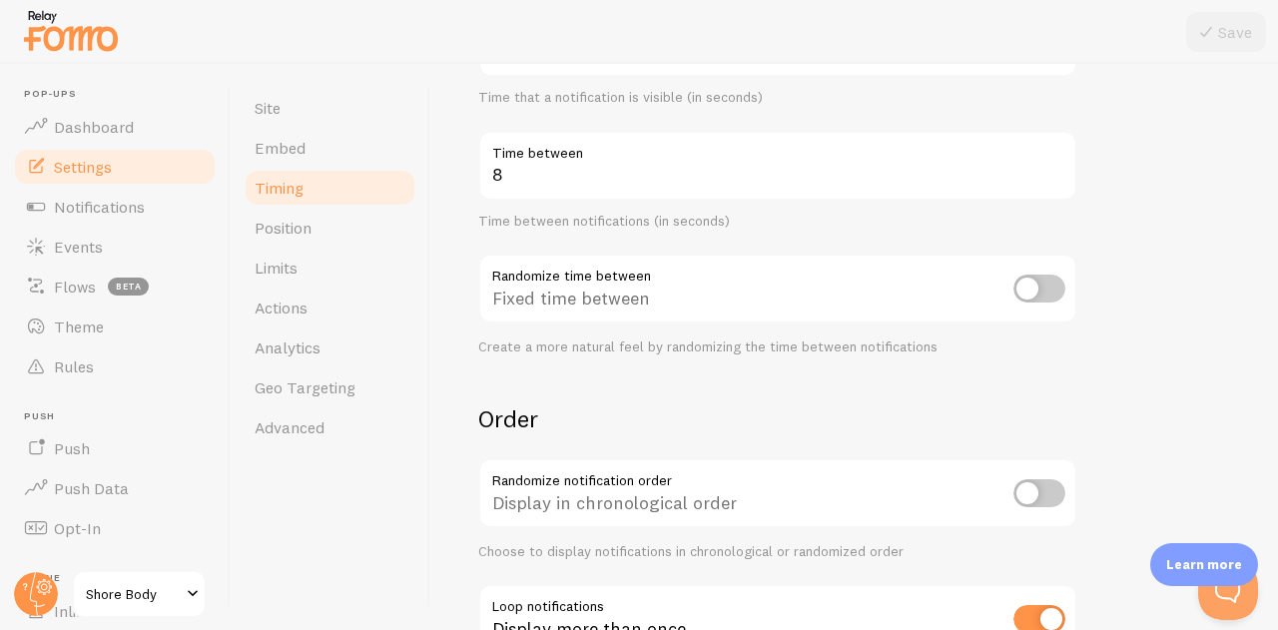
scroll to position [551, 0]
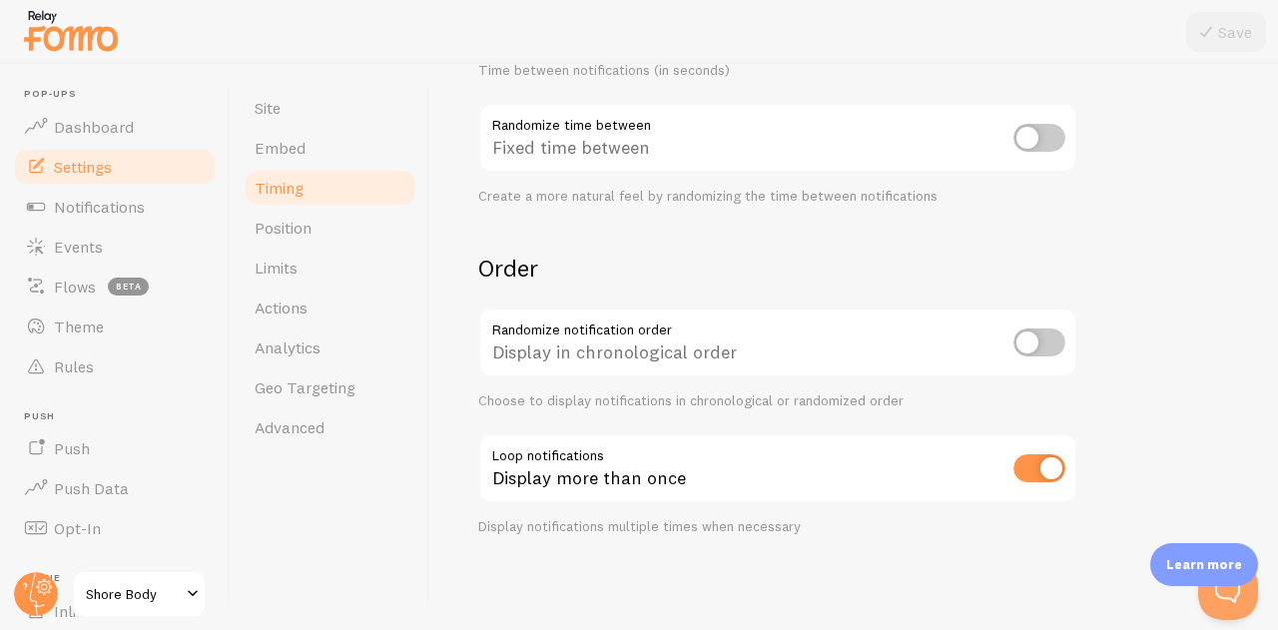
click at [303, 221] on span "Position" at bounding box center [283, 228] width 57 height 20
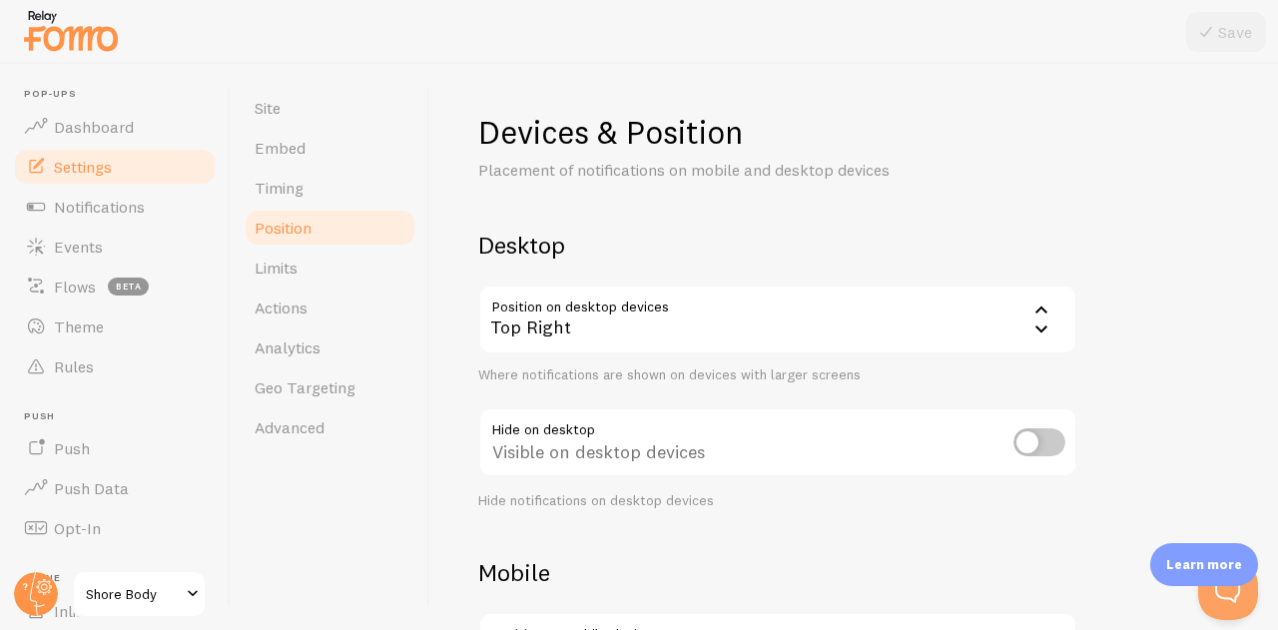
click at [298, 277] on link "Limits" at bounding box center [330, 268] width 175 height 40
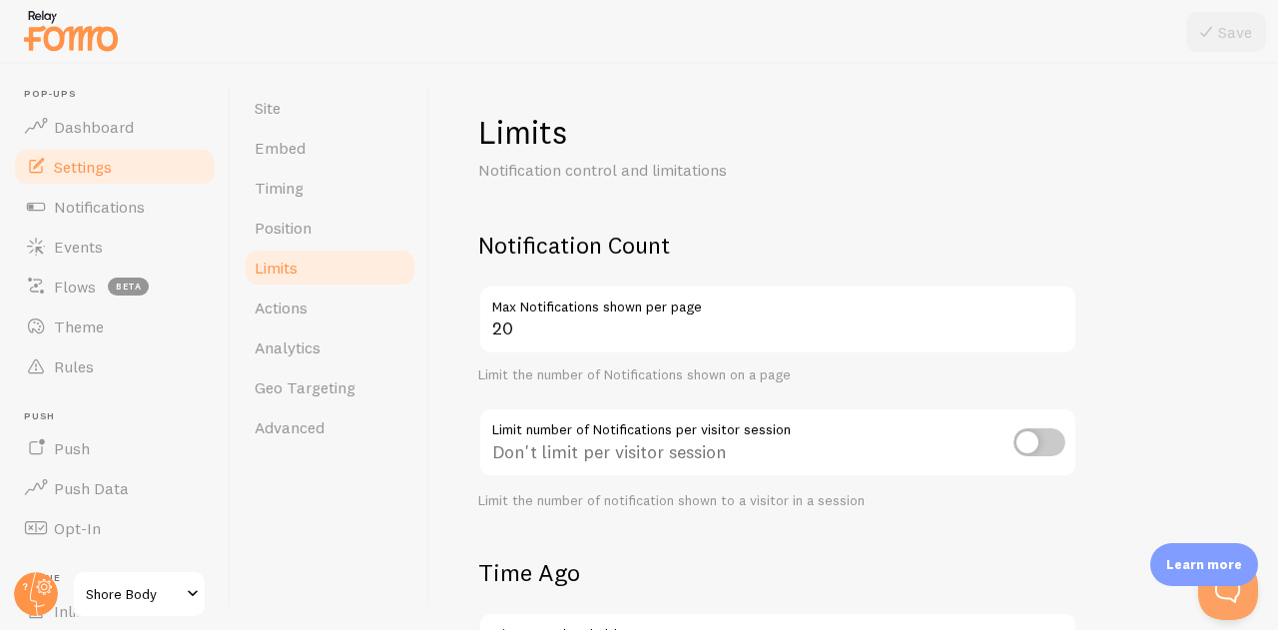
click at [312, 236] on link "Position" at bounding box center [330, 228] width 175 height 40
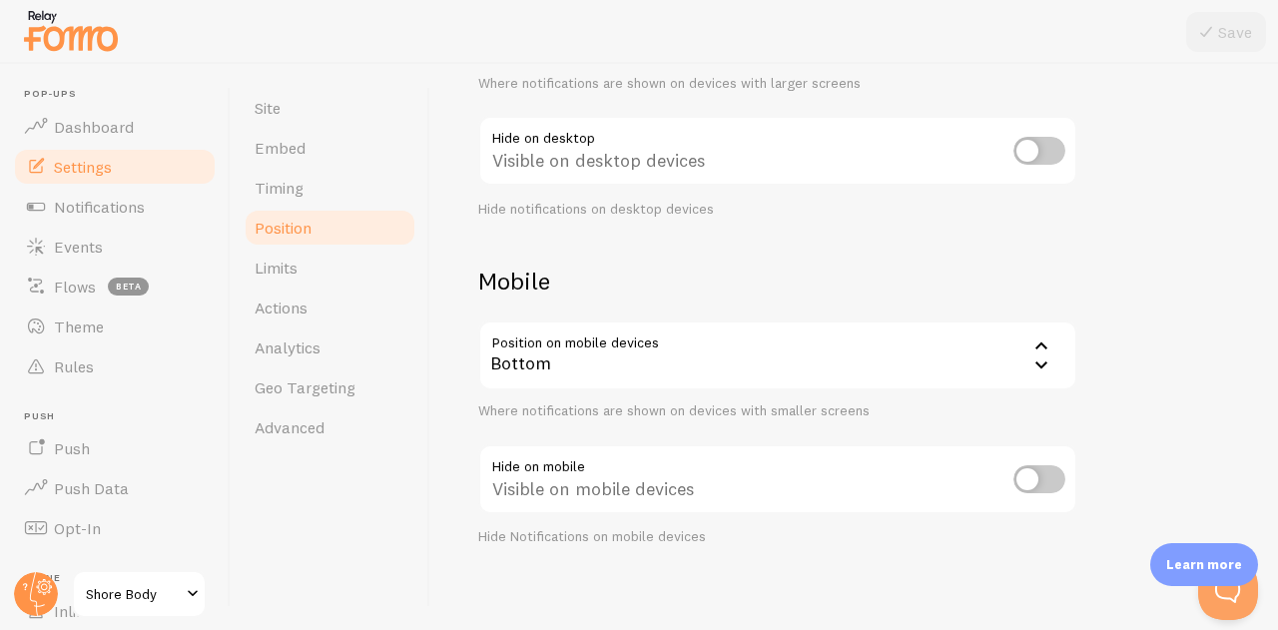
scroll to position [302, 0]
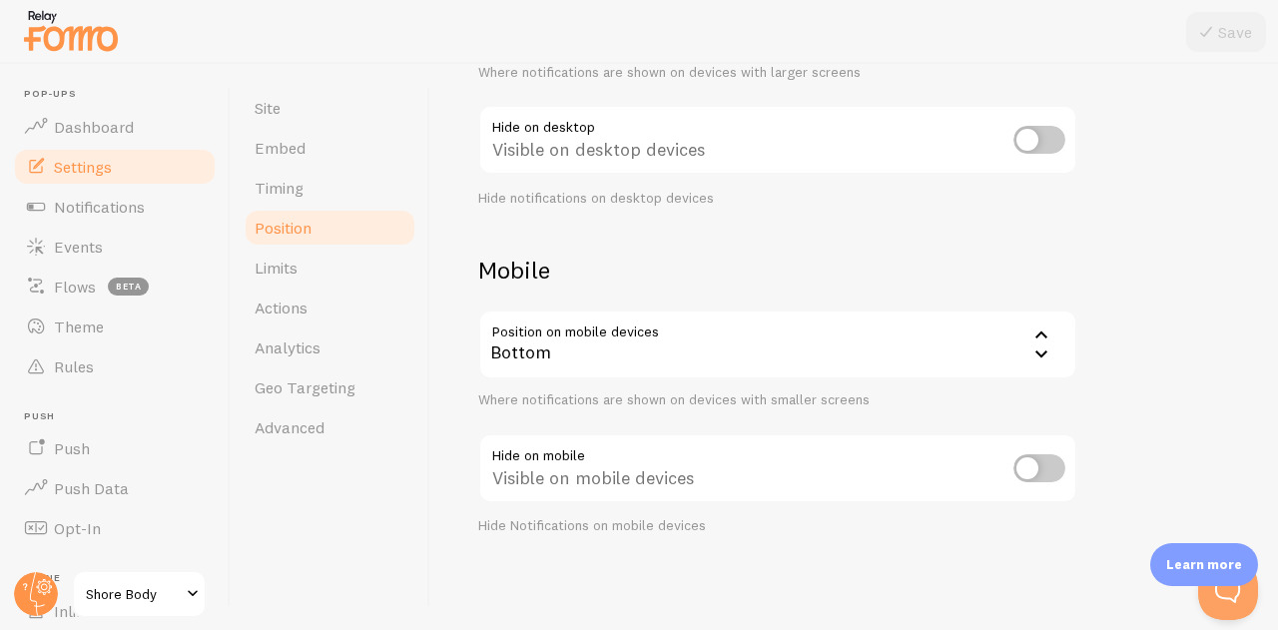
click at [360, 287] on link "Actions" at bounding box center [330, 307] width 175 height 40
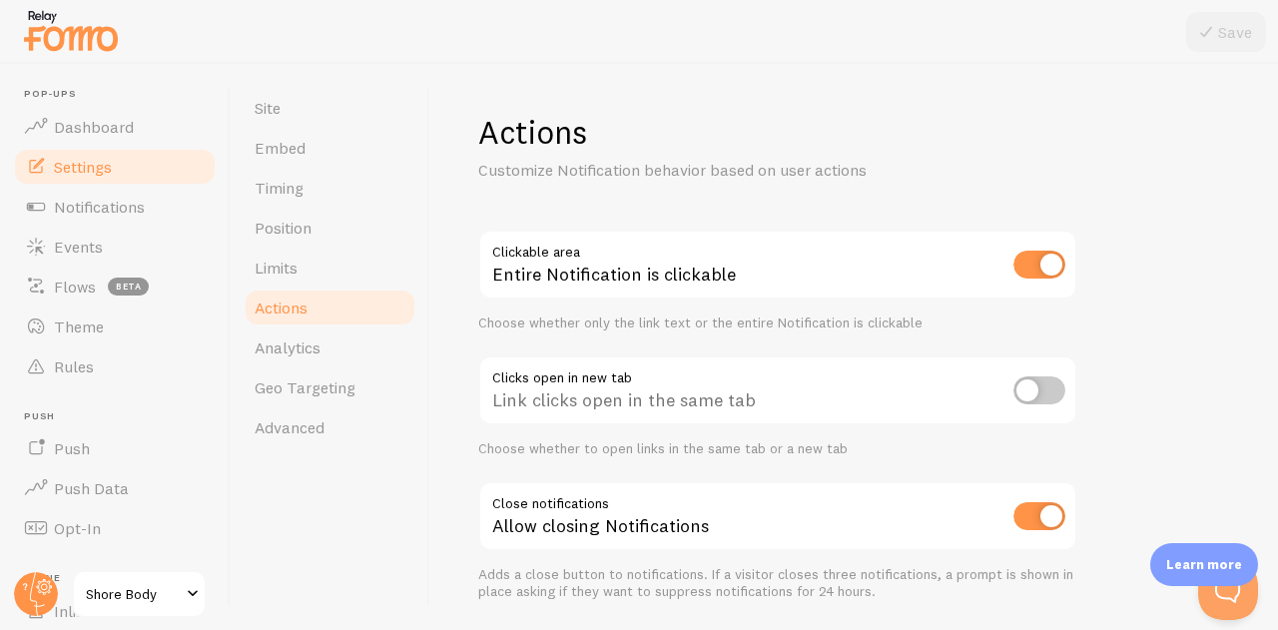
click at [359, 268] on link "Limits" at bounding box center [330, 268] width 175 height 40
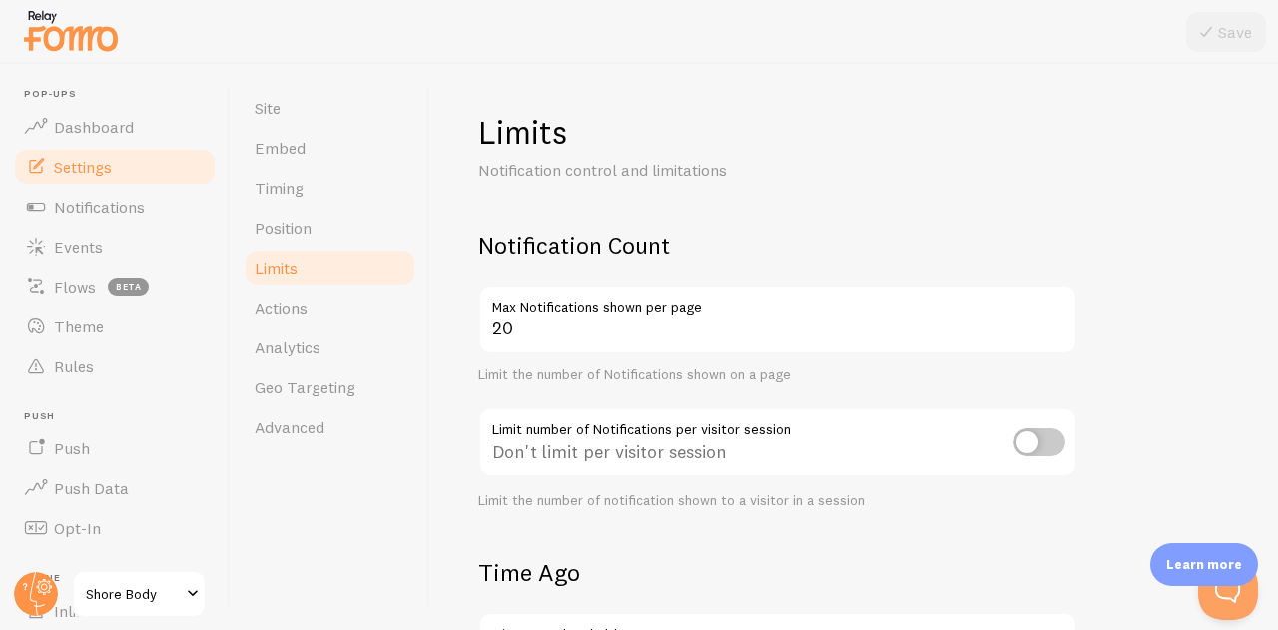
click at [96, 123] on span "Dashboard" at bounding box center [94, 127] width 80 height 20
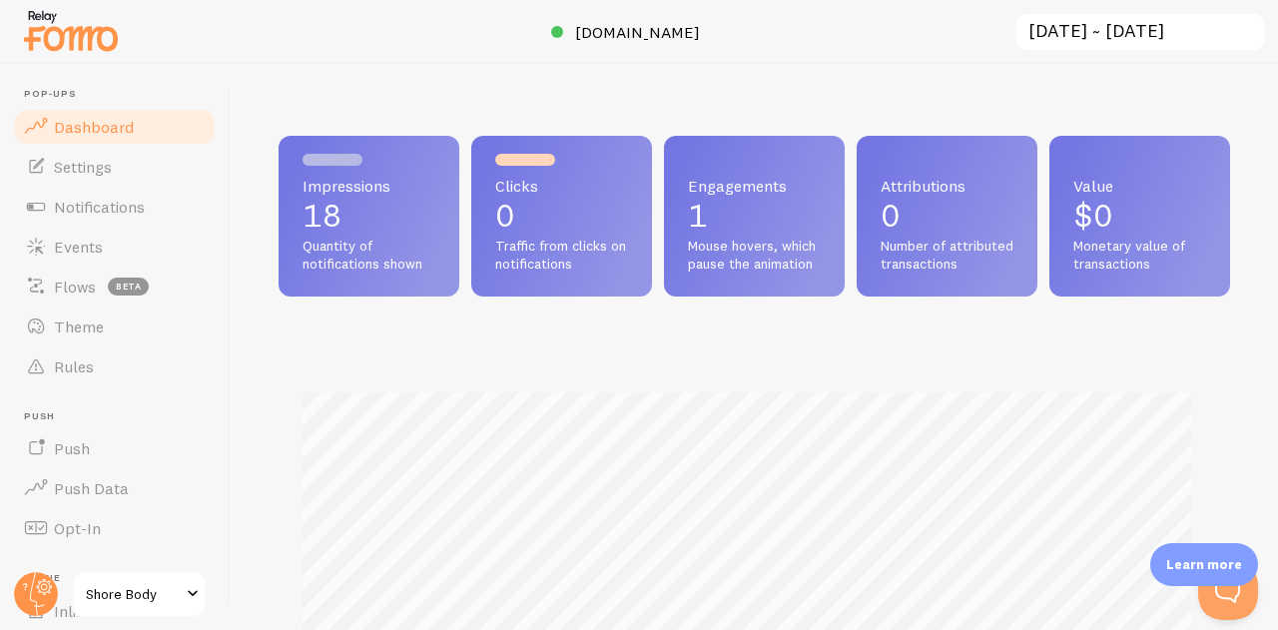
scroll to position [525, 936]
click at [100, 305] on ul "Pop-ups Dashboard Settings Notifications Events Flows beta Theme Rules [GEOGRAP…" at bounding box center [115, 440] width 206 height 705
click at [82, 349] on link "Rules" at bounding box center [115, 366] width 206 height 40
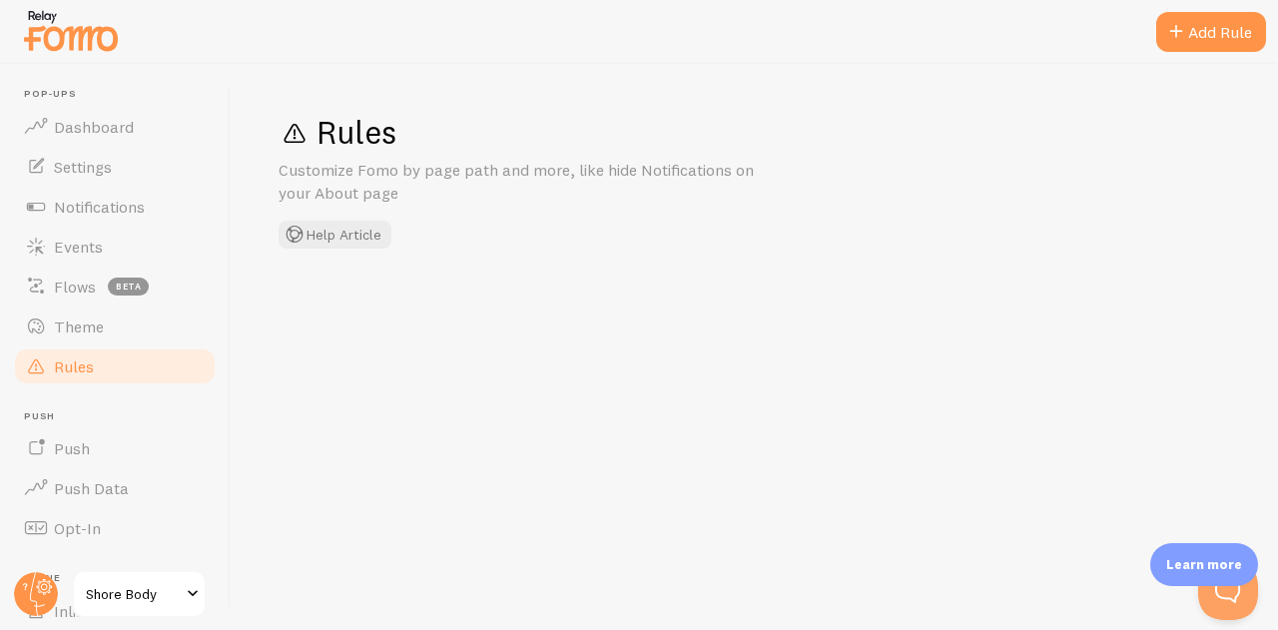
click at [76, 328] on span "Theme" at bounding box center [79, 326] width 50 height 20
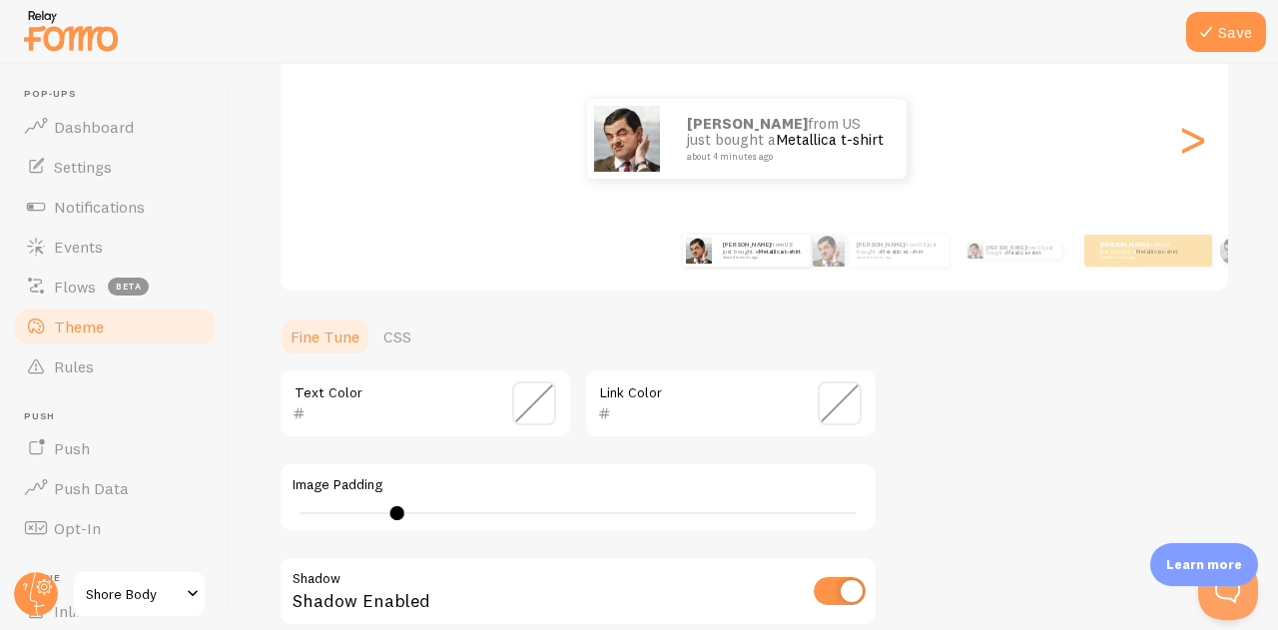
scroll to position [239, 0]
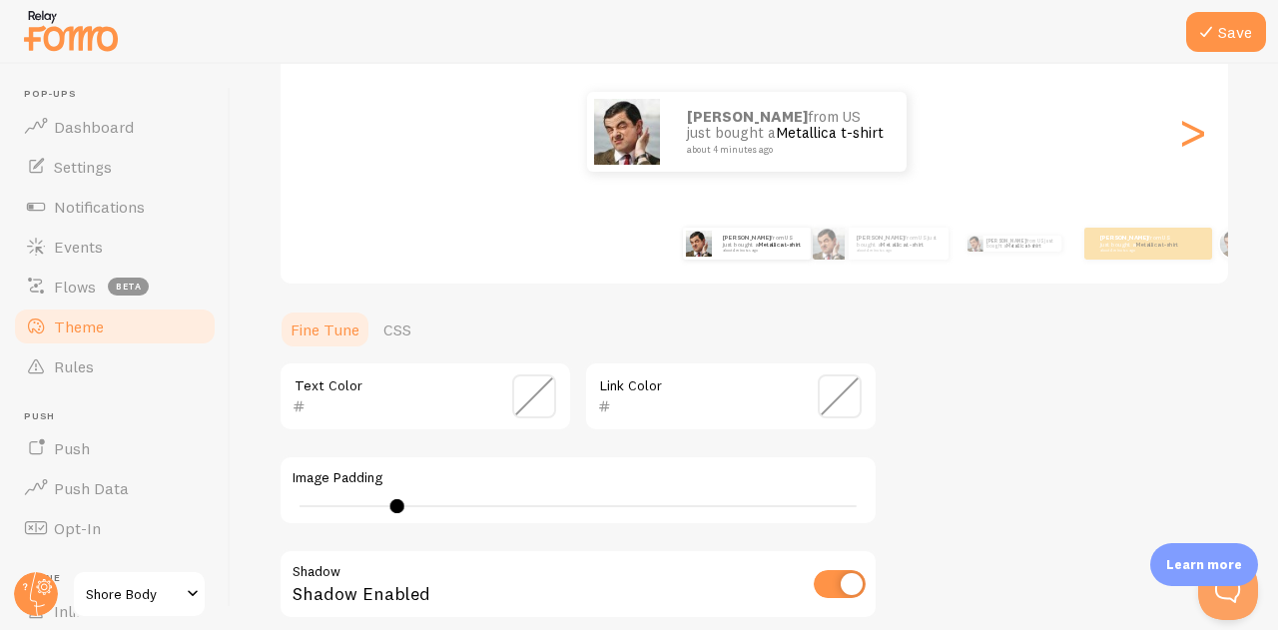
click at [388, 338] on link "CSS" at bounding box center [397, 329] width 52 height 40
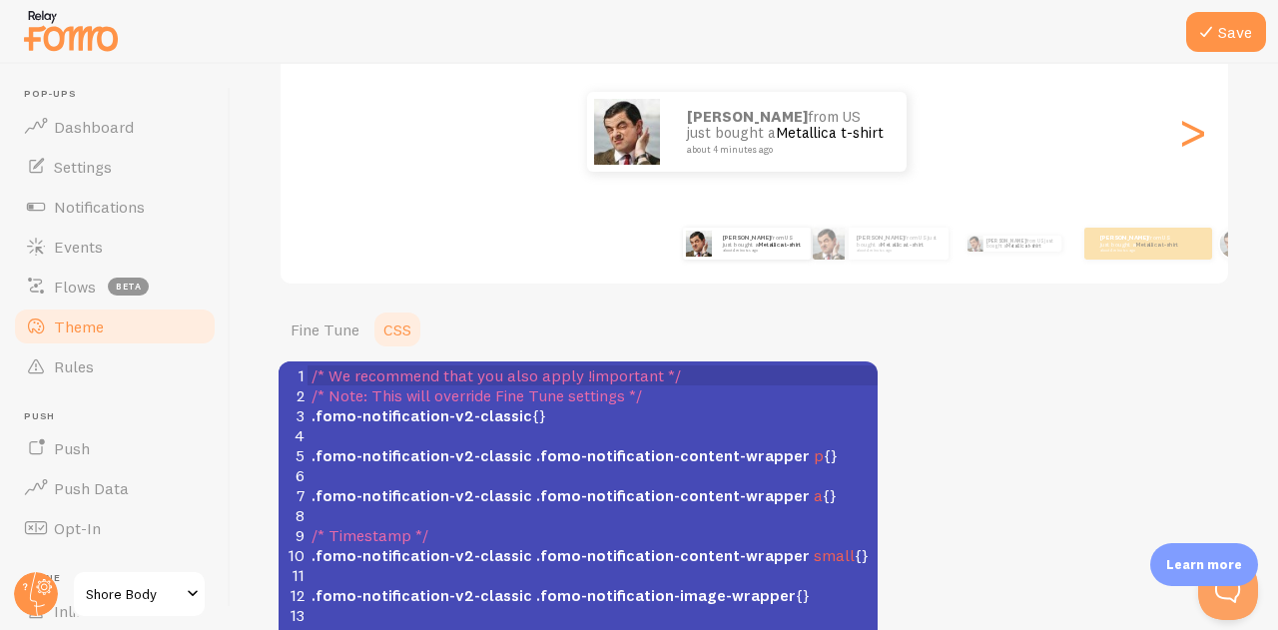
scroll to position [8, 0]
click at [468, 510] on pre "​" at bounding box center [599, 515] width 585 height 20
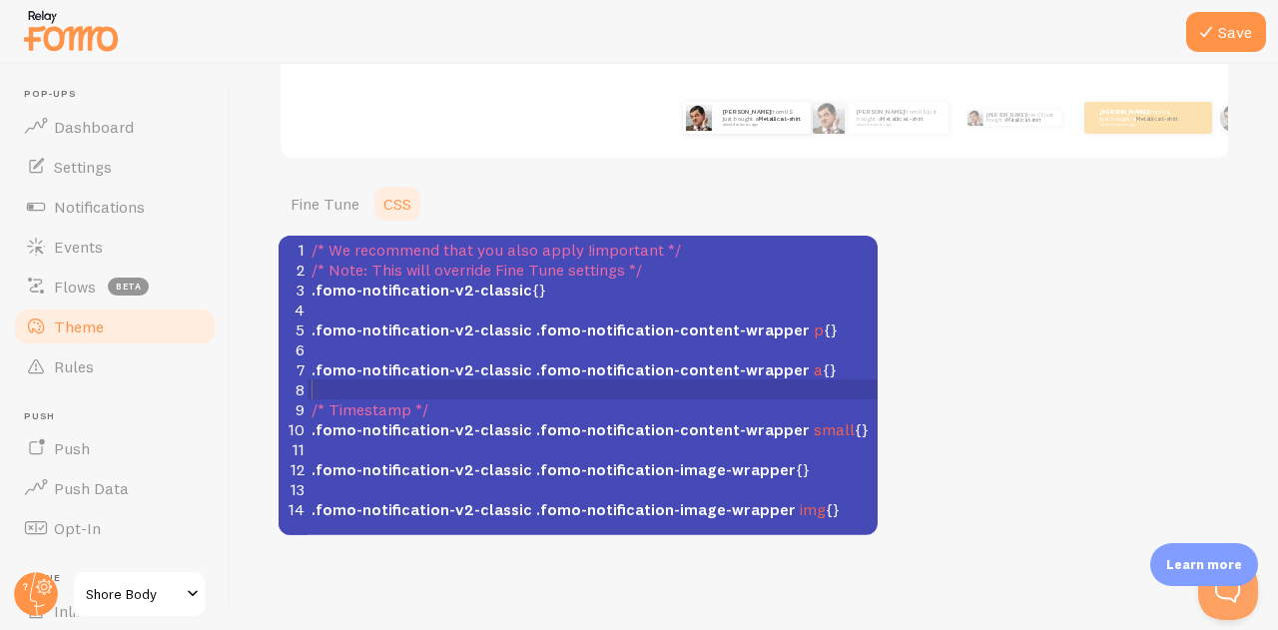
scroll to position [358, 0]
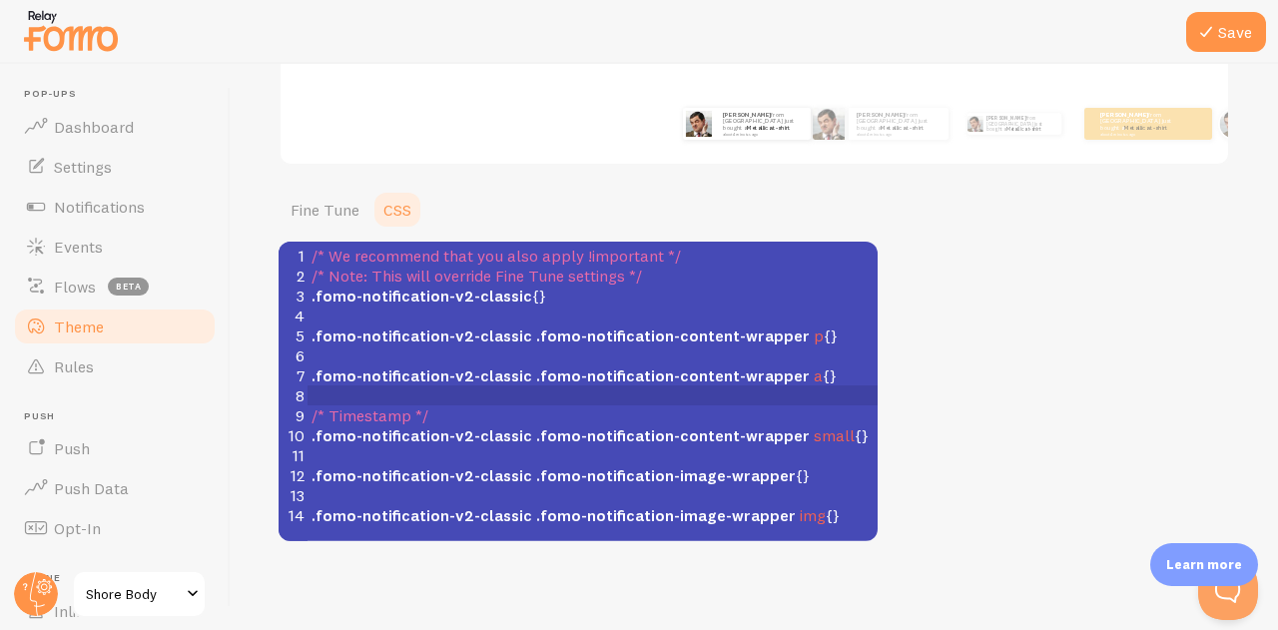
click at [320, 187] on div "Theme Choose a theme for your notifications Classic [PERSON_NAME] from [GEOGRAP…" at bounding box center [753, 146] width 951 height 787
click at [312, 215] on link "Fine Tune" at bounding box center [324, 210] width 93 height 40
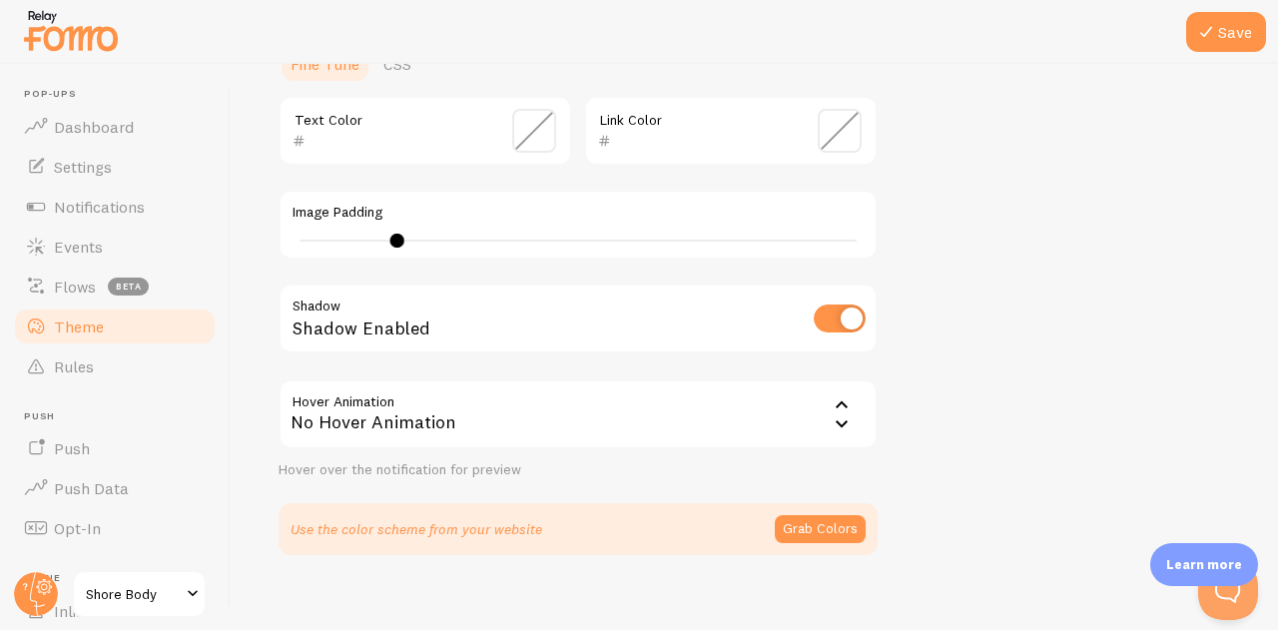
scroll to position [514, 0]
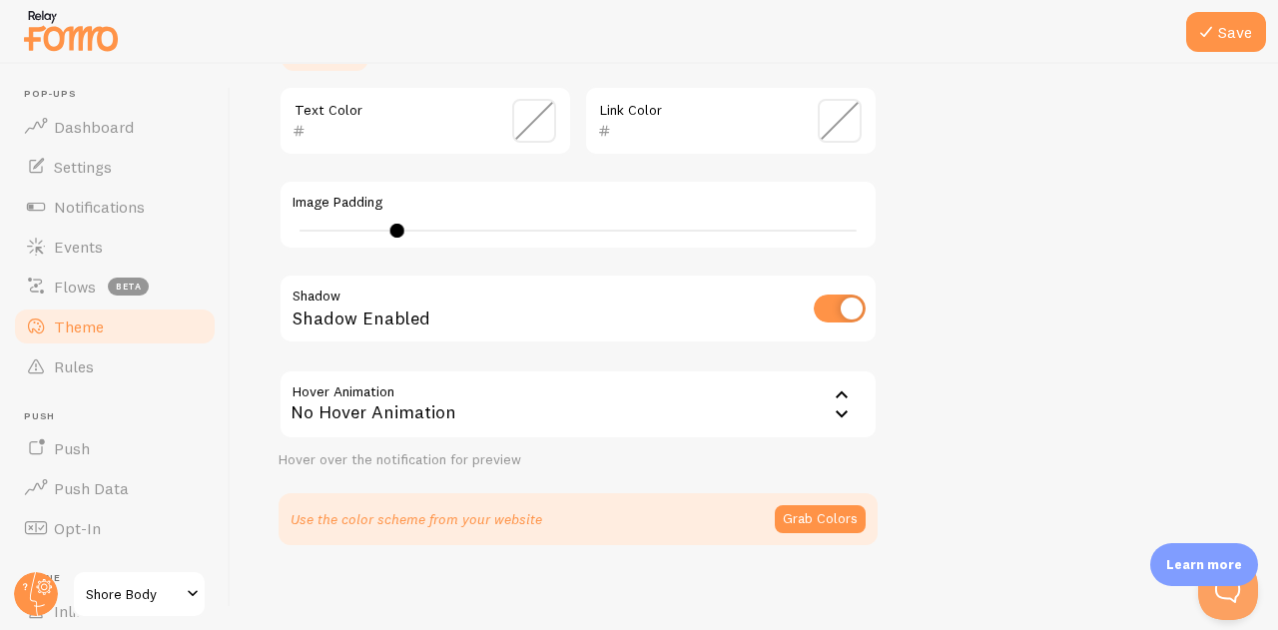
click at [645, 424] on div "No Hover Animation" at bounding box center [577, 404] width 599 height 70
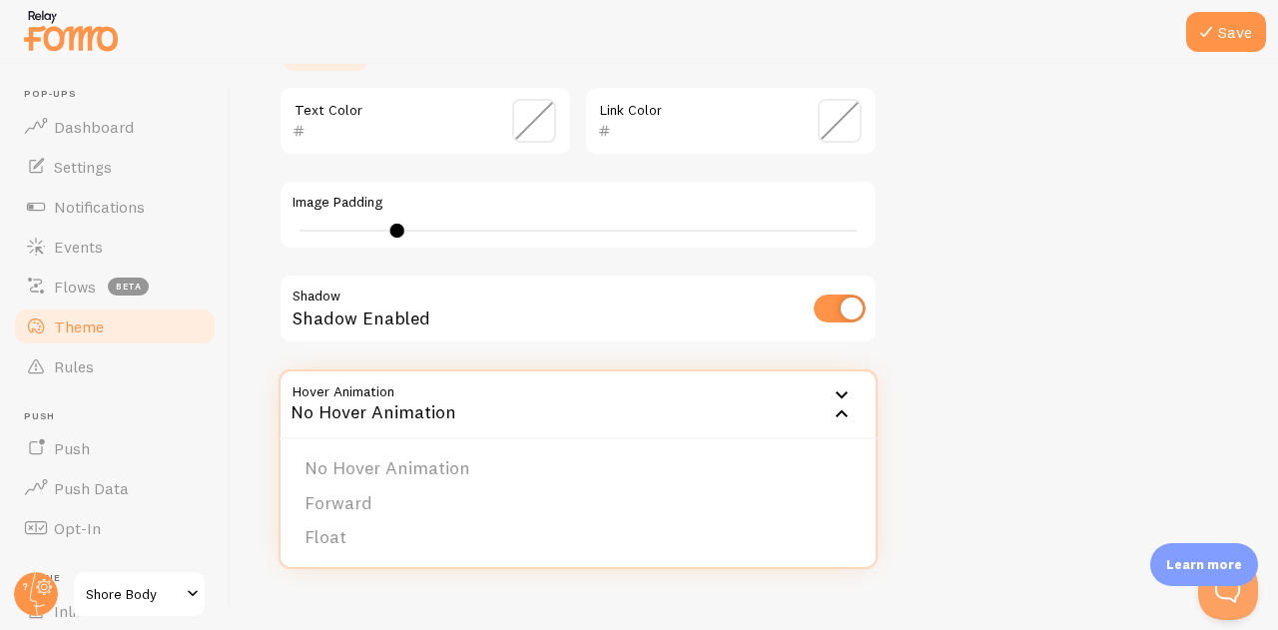
click at [629, 407] on div "No Hover Animation" at bounding box center [577, 404] width 599 height 70
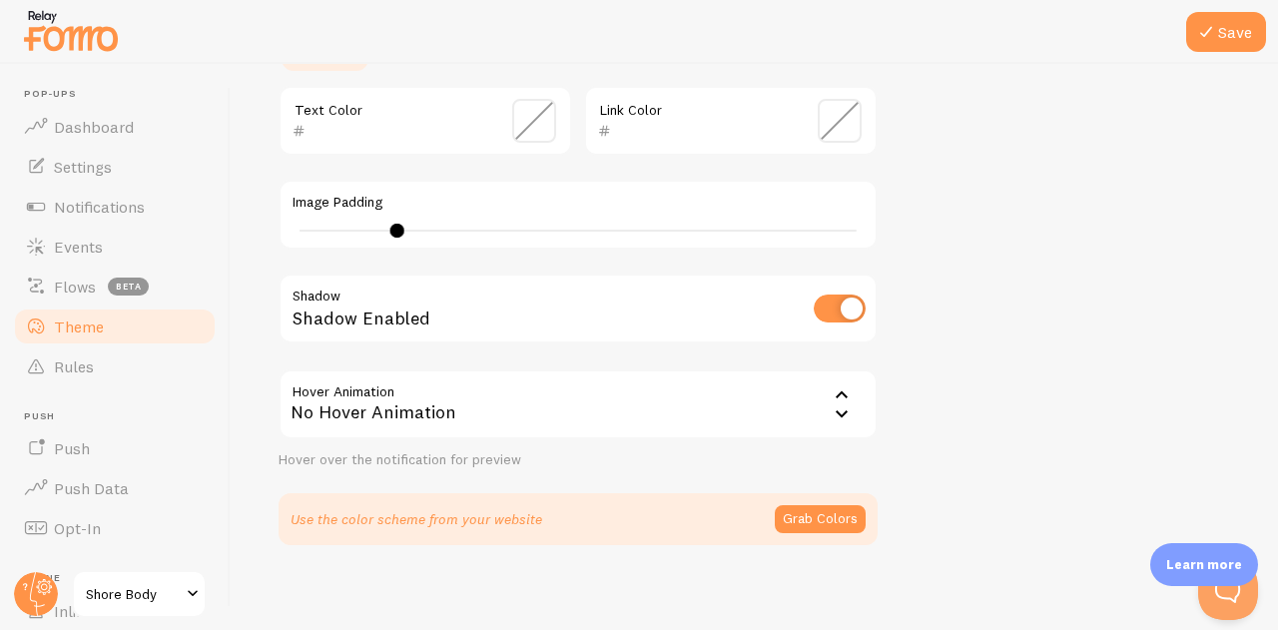
scroll to position [524, 0]
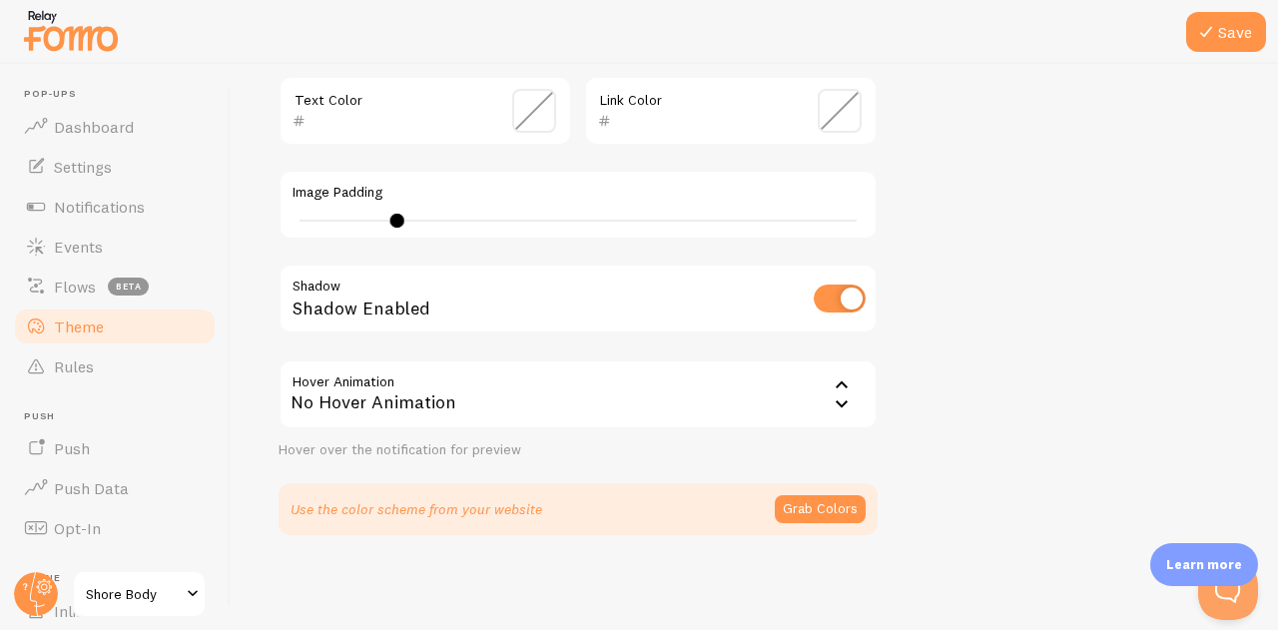
click at [365, 413] on div "No Hover Animation" at bounding box center [577, 394] width 599 height 70
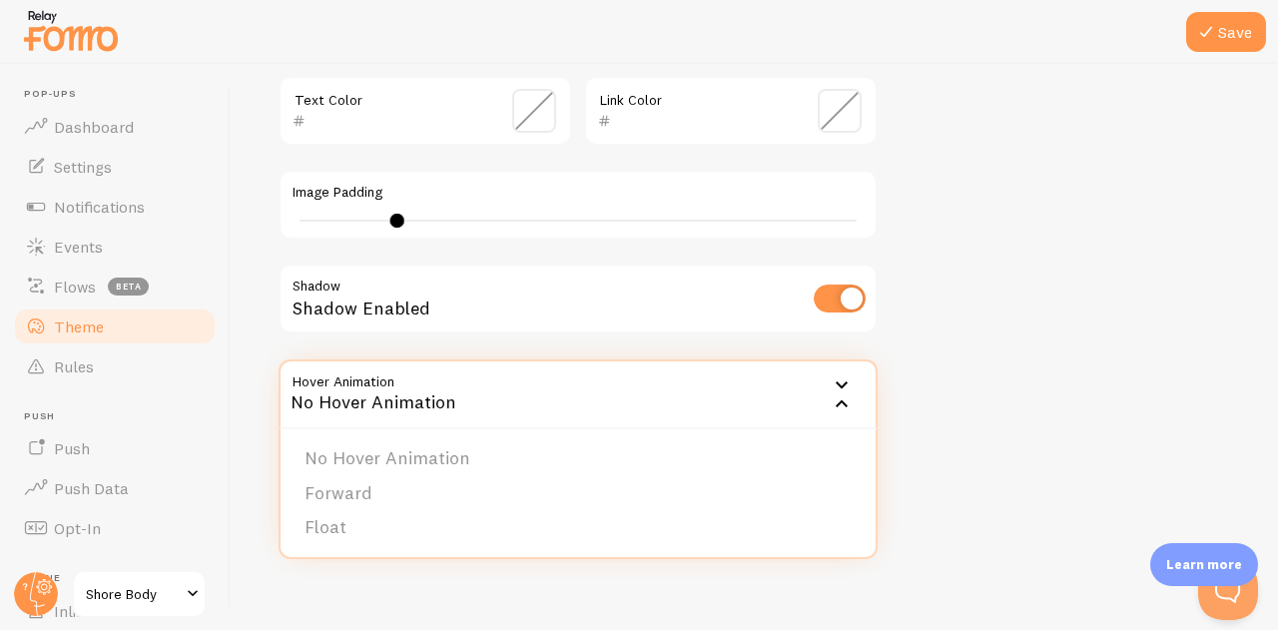
click at [321, 497] on li "Forward" at bounding box center [577, 493] width 595 height 35
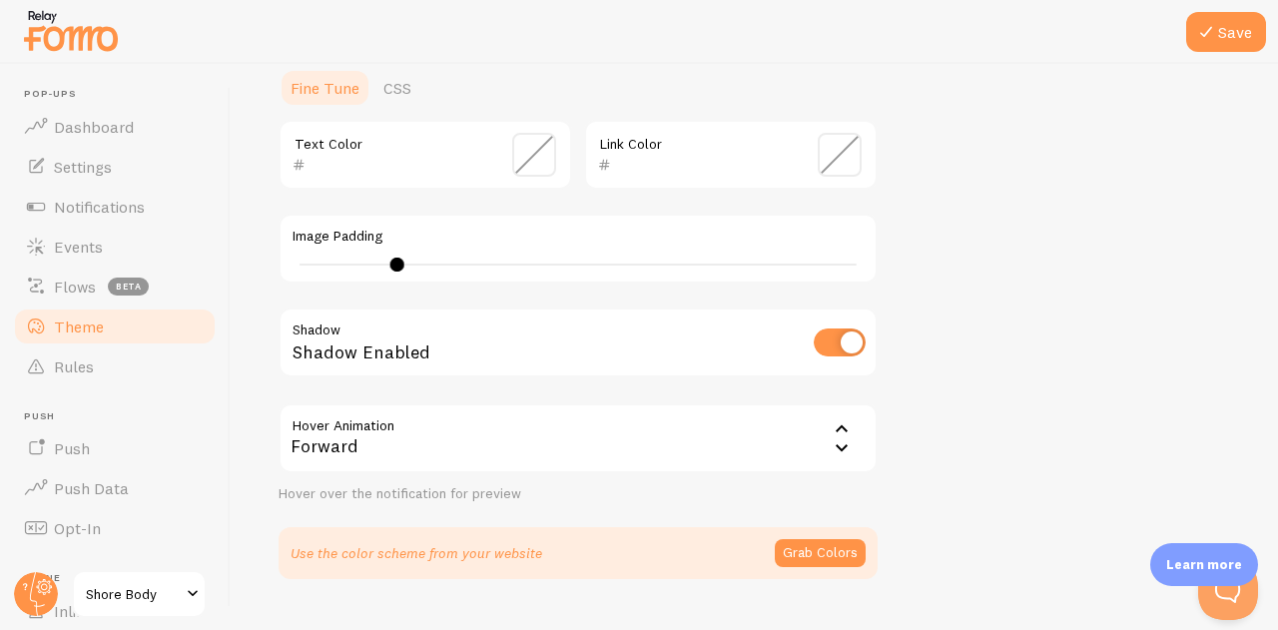
scroll to position [495, 0]
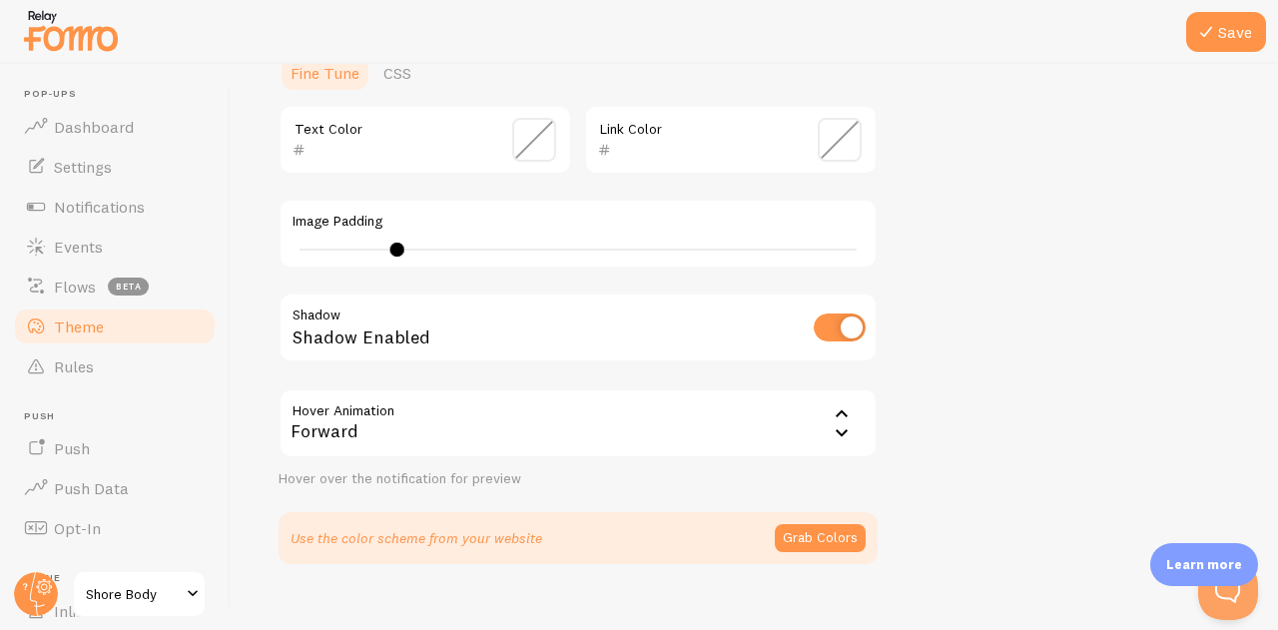
click at [543, 468] on div "Hover Animation forward Forward No Hover Animation Forward Float Hover over the…" at bounding box center [577, 438] width 599 height 100
click at [538, 438] on div "Forward" at bounding box center [577, 423] width 599 height 70
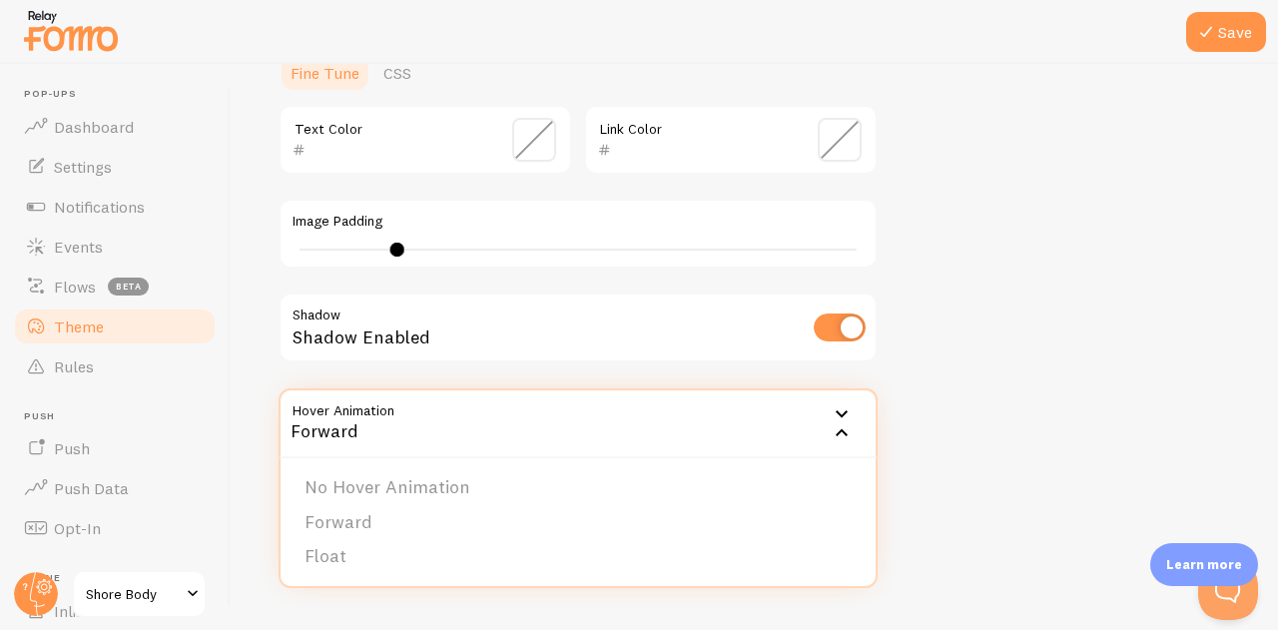
click at [429, 556] on li "Float" at bounding box center [577, 556] width 595 height 35
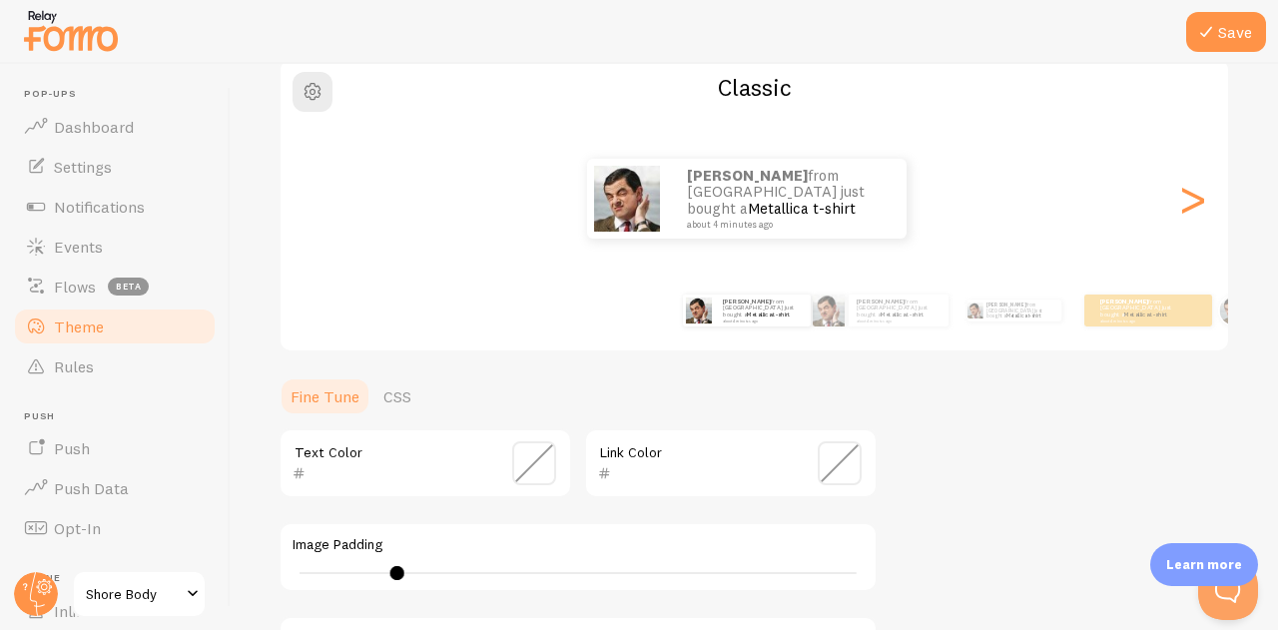
scroll to position [524, 0]
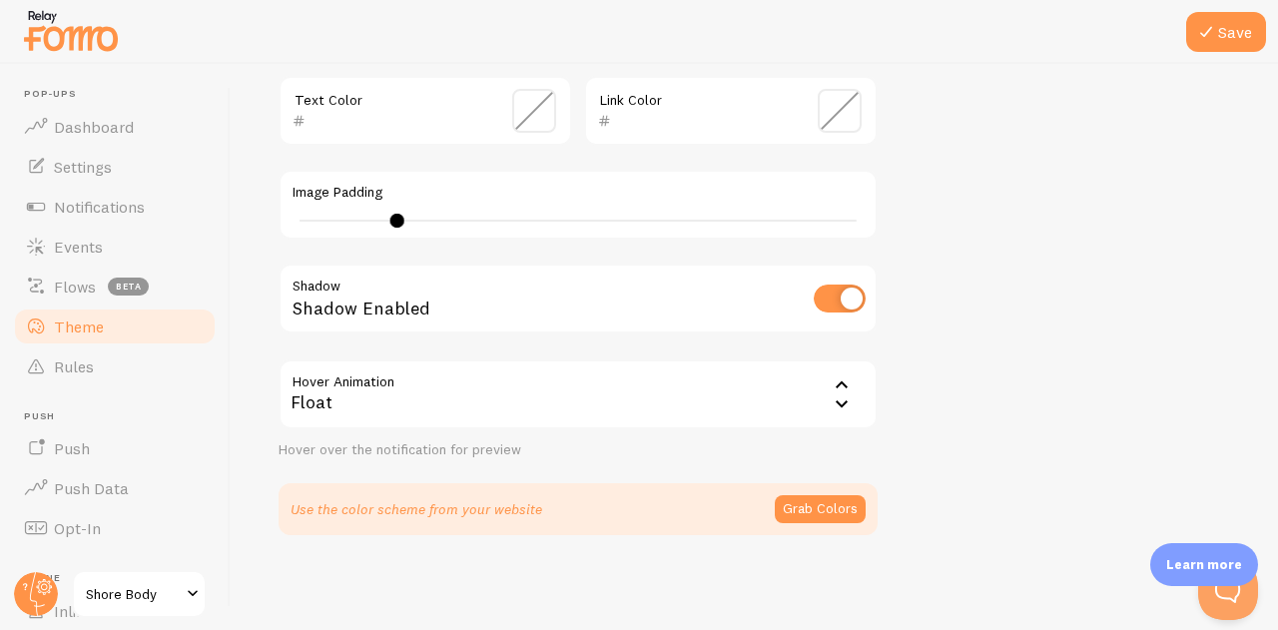
click at [471, 404] on div "Float" at bounding box center [577, 394] width 599 height 70
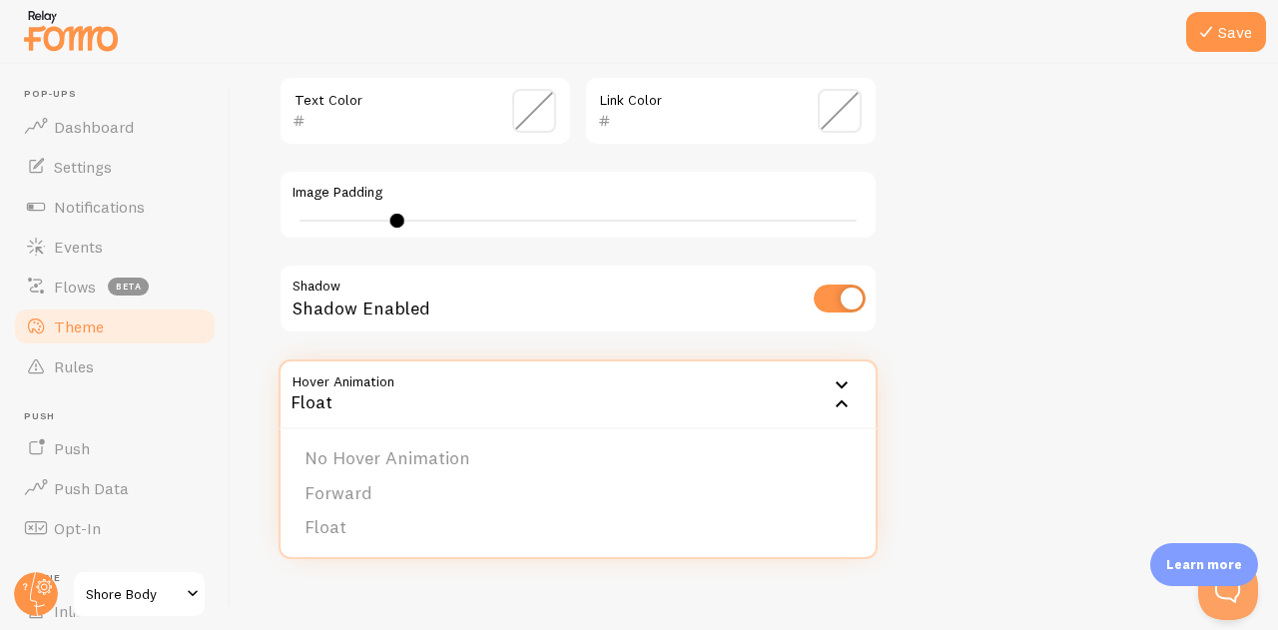
click at [419, 452] on li "No Hover Animation" at bounding box center [577, 458] width 595 height 35
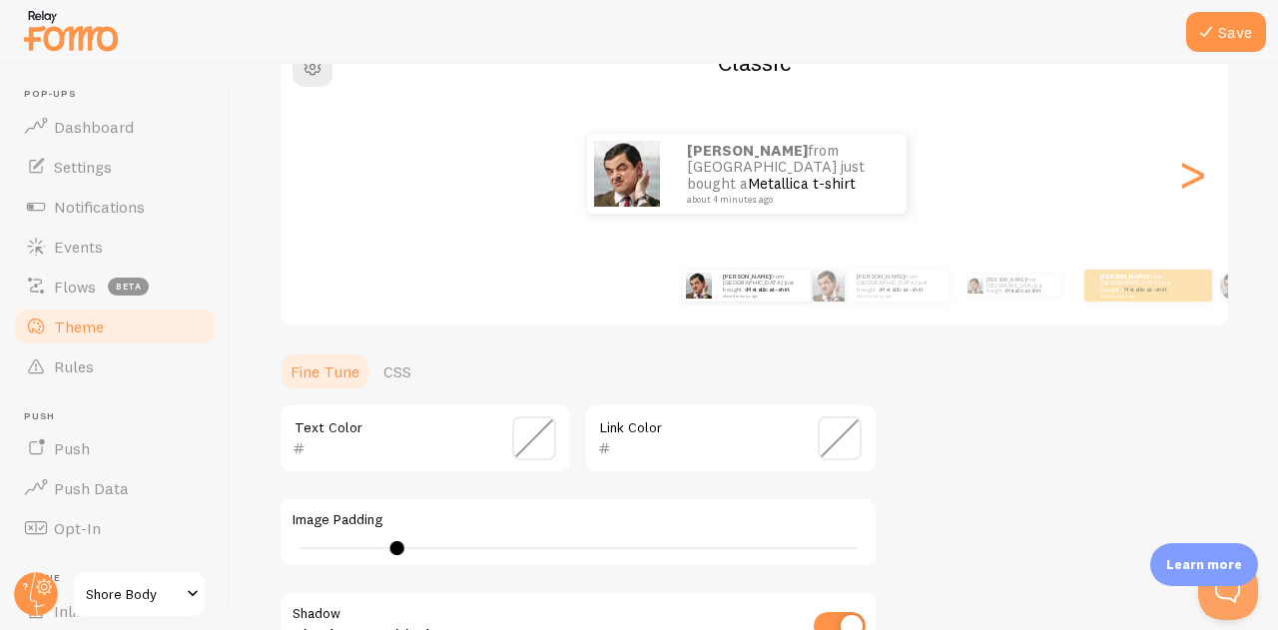
scroll to position [171, 0]
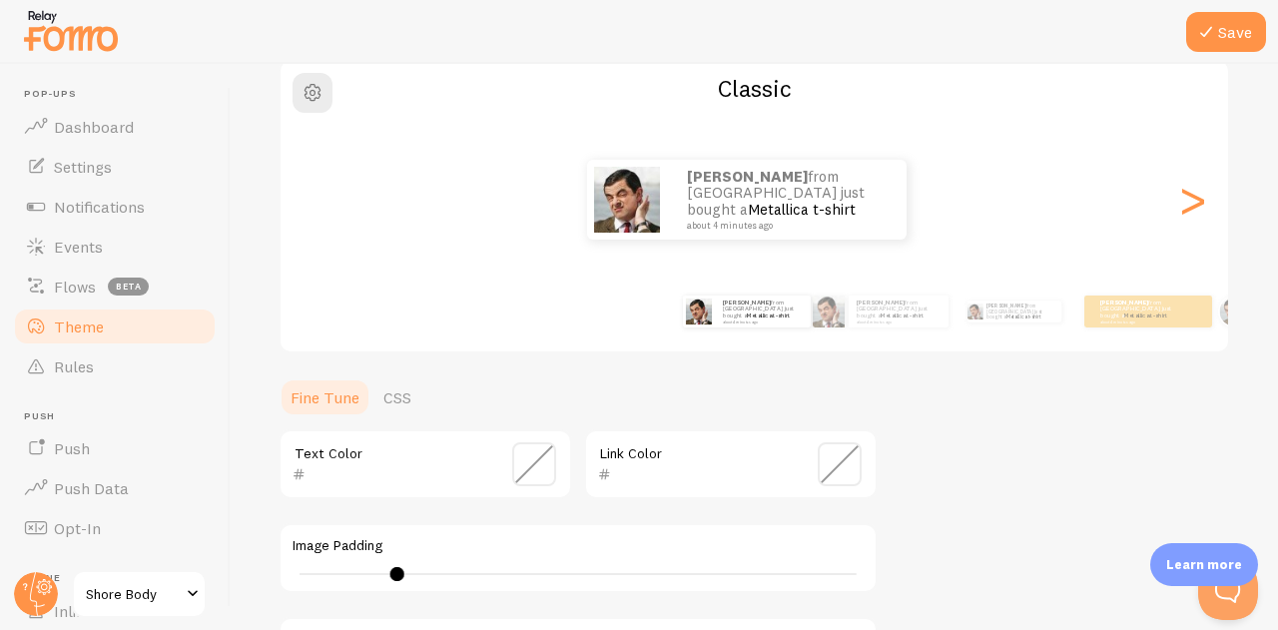
click at [58, 517] on link "Opt-In" at bounding box center [115, 528] width 206 height 40
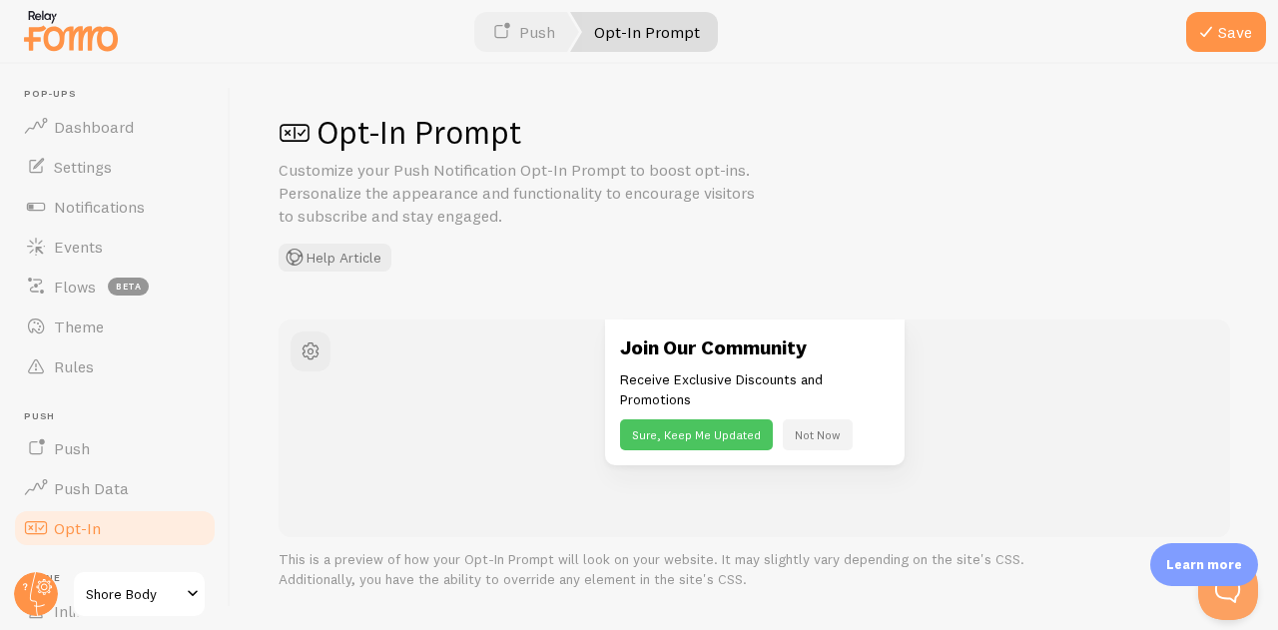
click at [126, 496] on link "Push Data" at bounding box center [115, 488] width 206 height 40
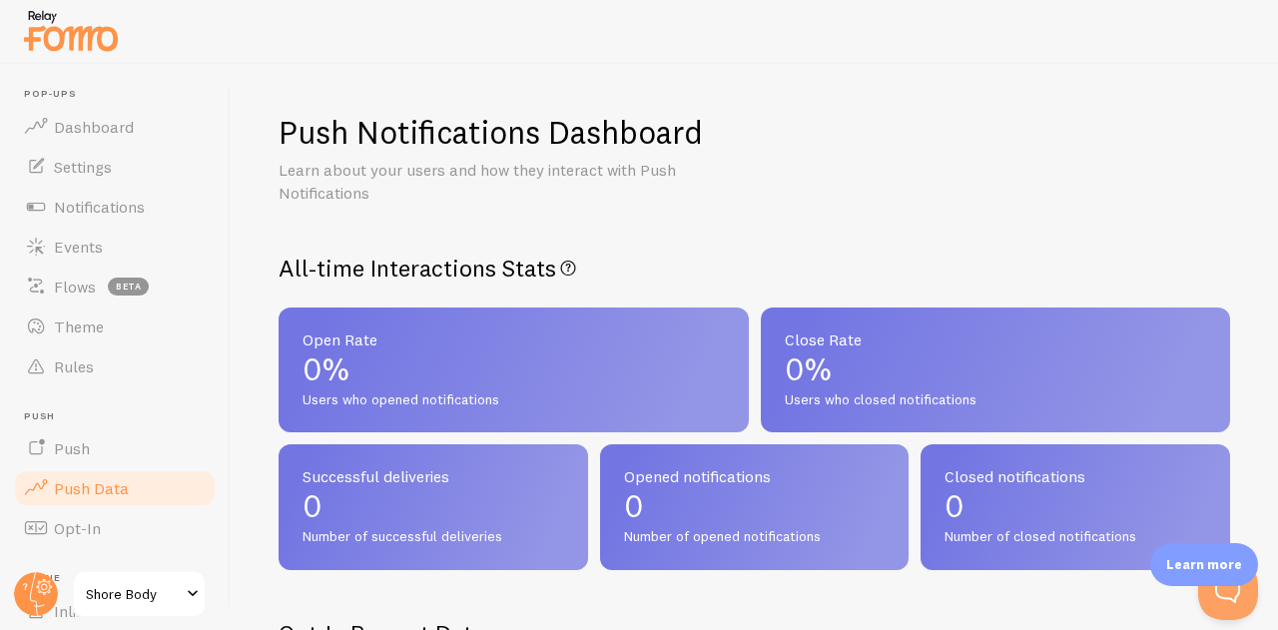
click at [100, 448] on link "Push" at bounding box center [115, 448] width 206 height 40
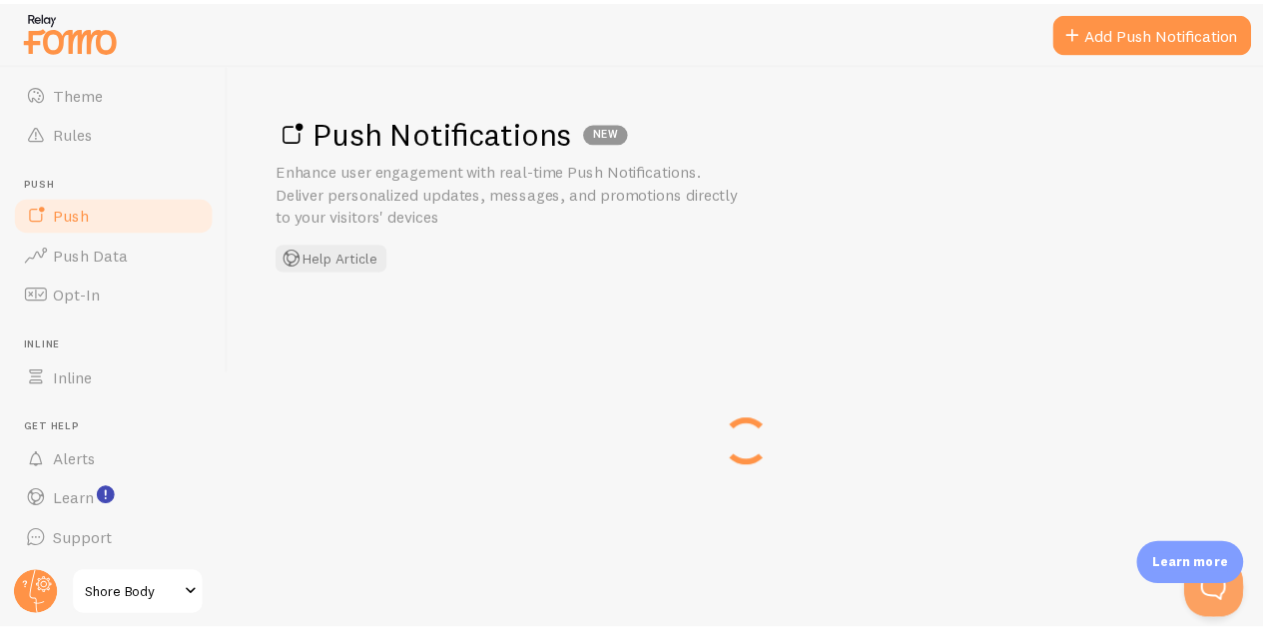
scroll to position [234, 0]
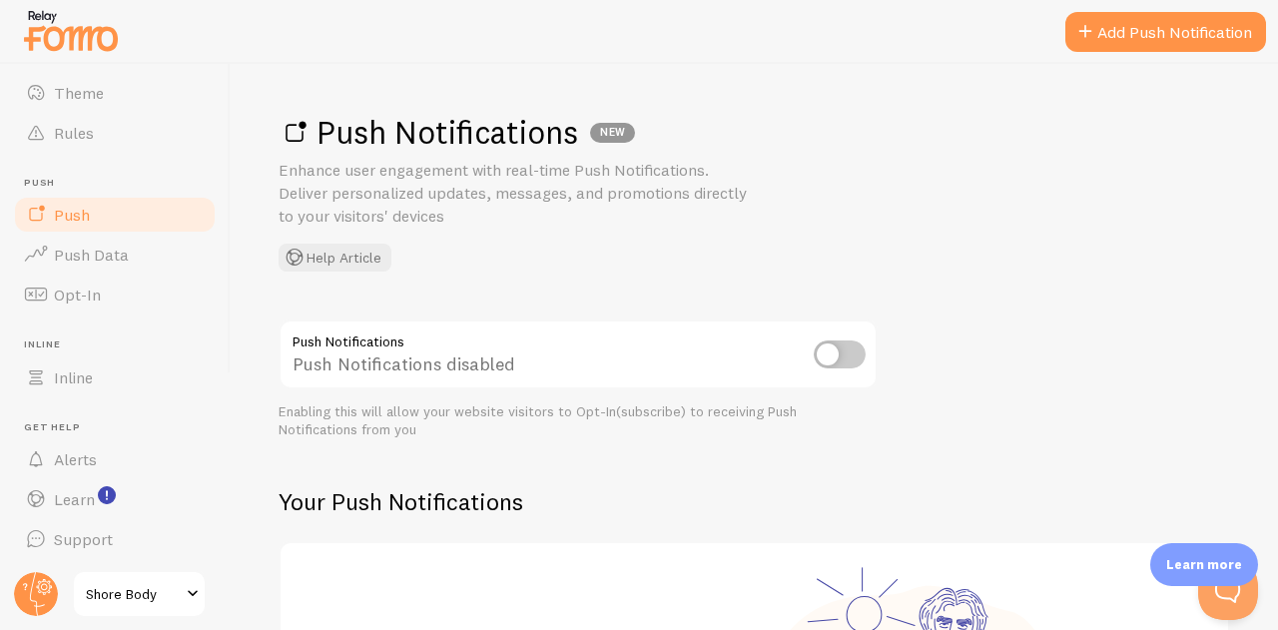
click at [70, 493] on span "Learn" at bounding box center [74, 499] width 41 height 20
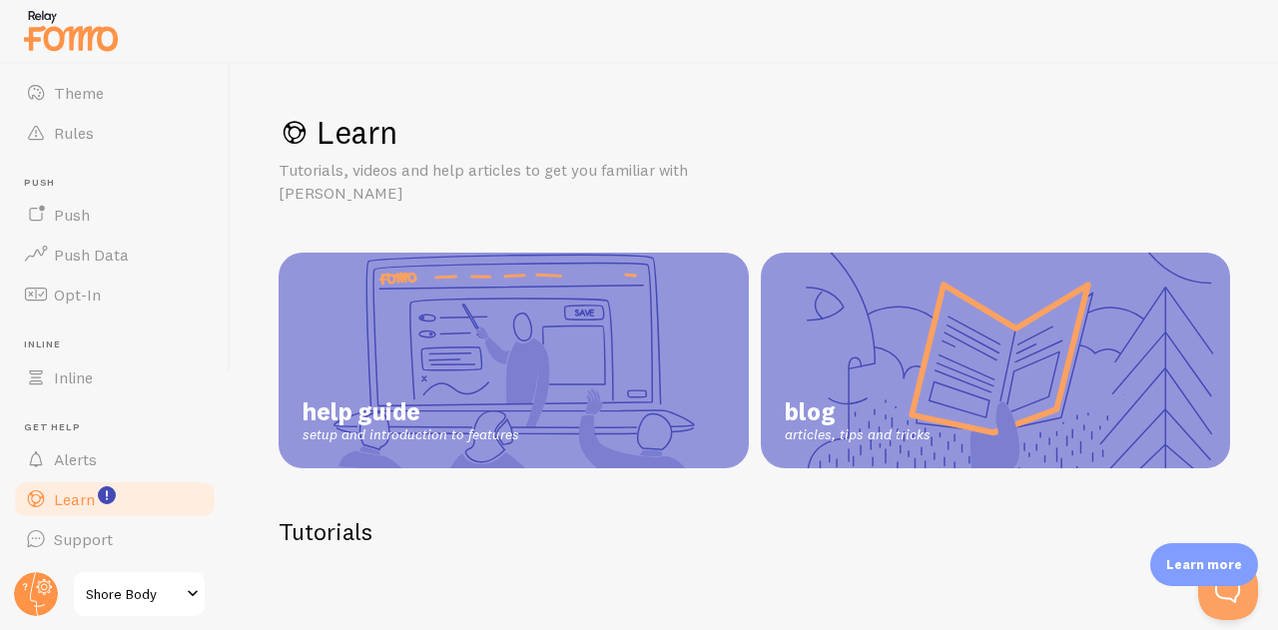
click at [689, 317] on link "help guide setup and introduction to features" at bounding box center [513, 361] width 470 height 216
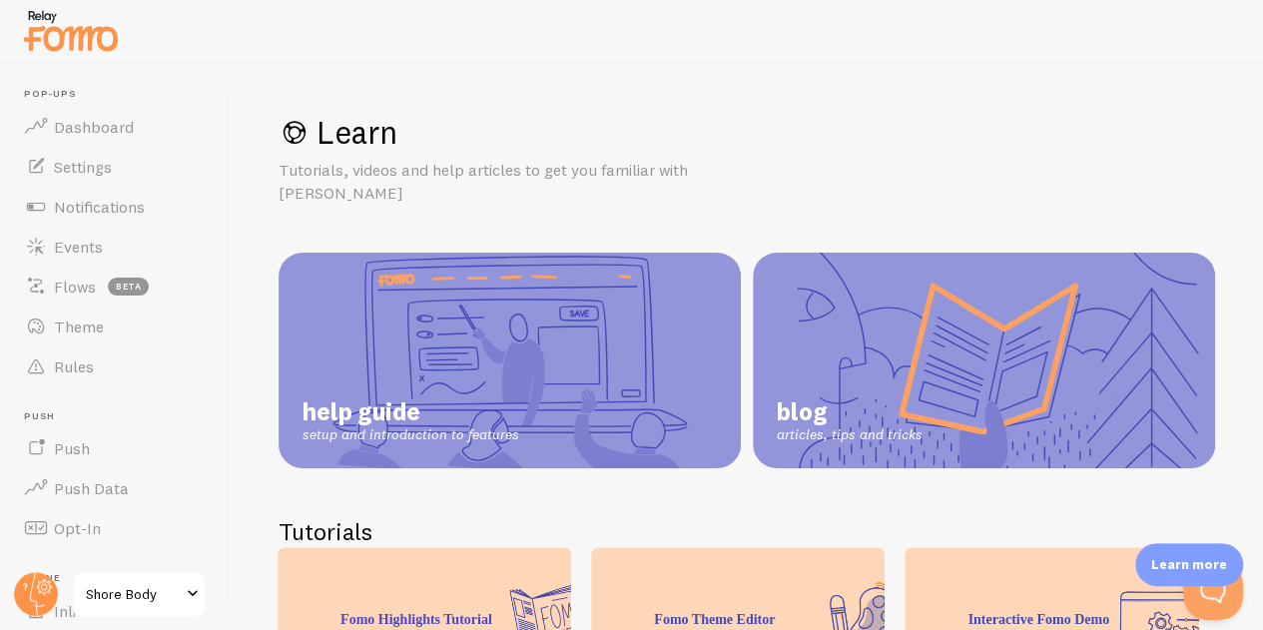
click at [86, 216] on span "Notifications" at bounding box center [99, 207] width 91 height 20
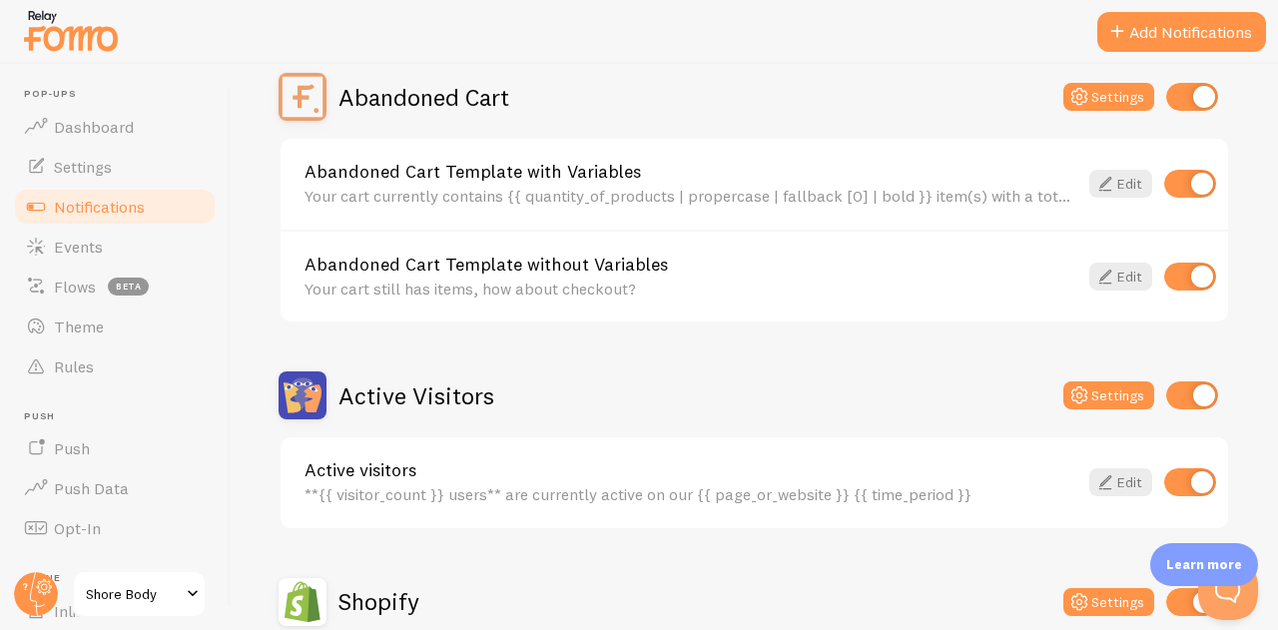
scroll to position [204, 0]
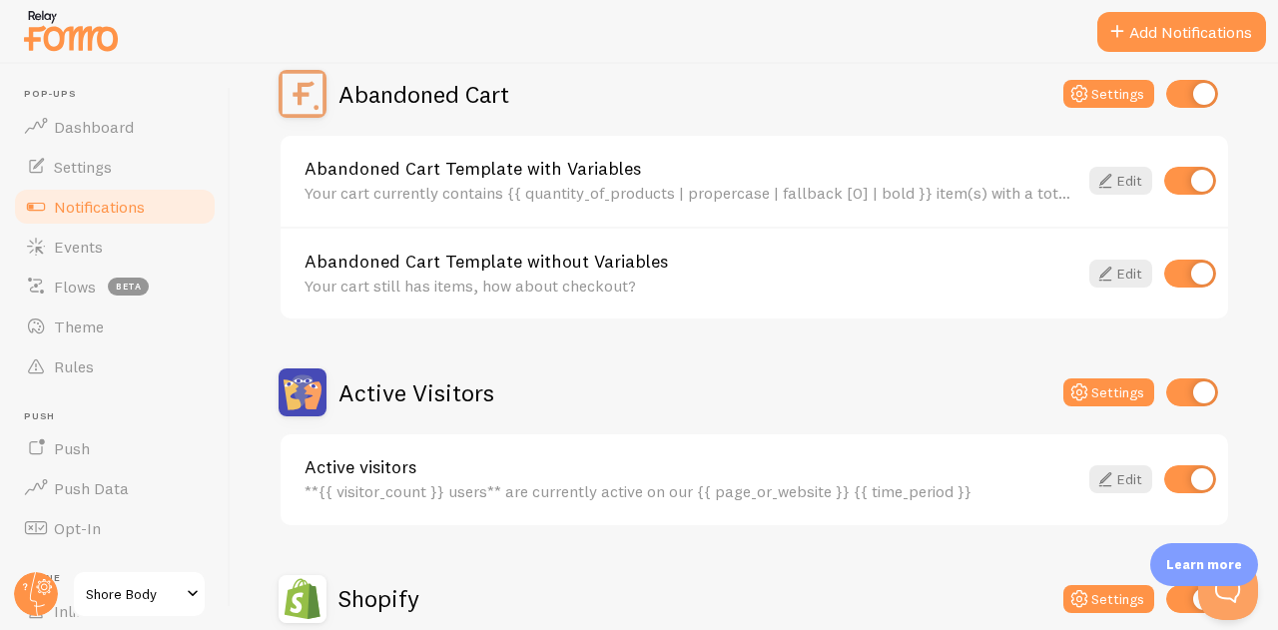
click at [1186, 392] on input "checkbox" at bounding box center [1192, 392] width 52 height 28
checkbox input "false"
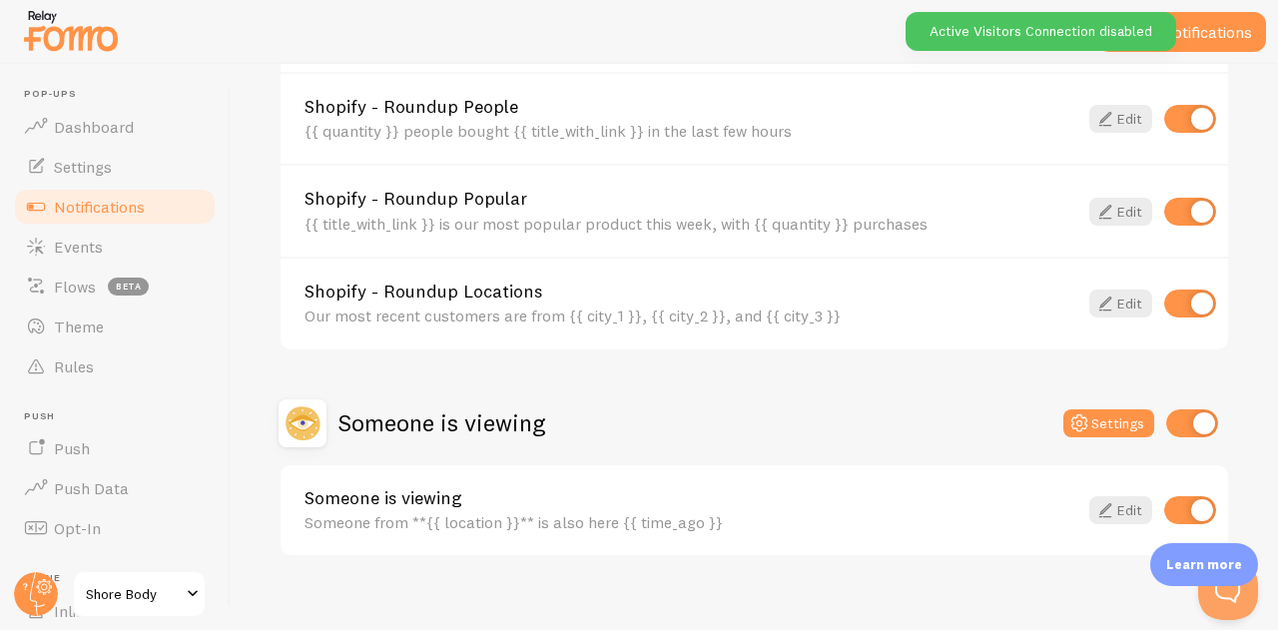
scroll to position [978, 0]
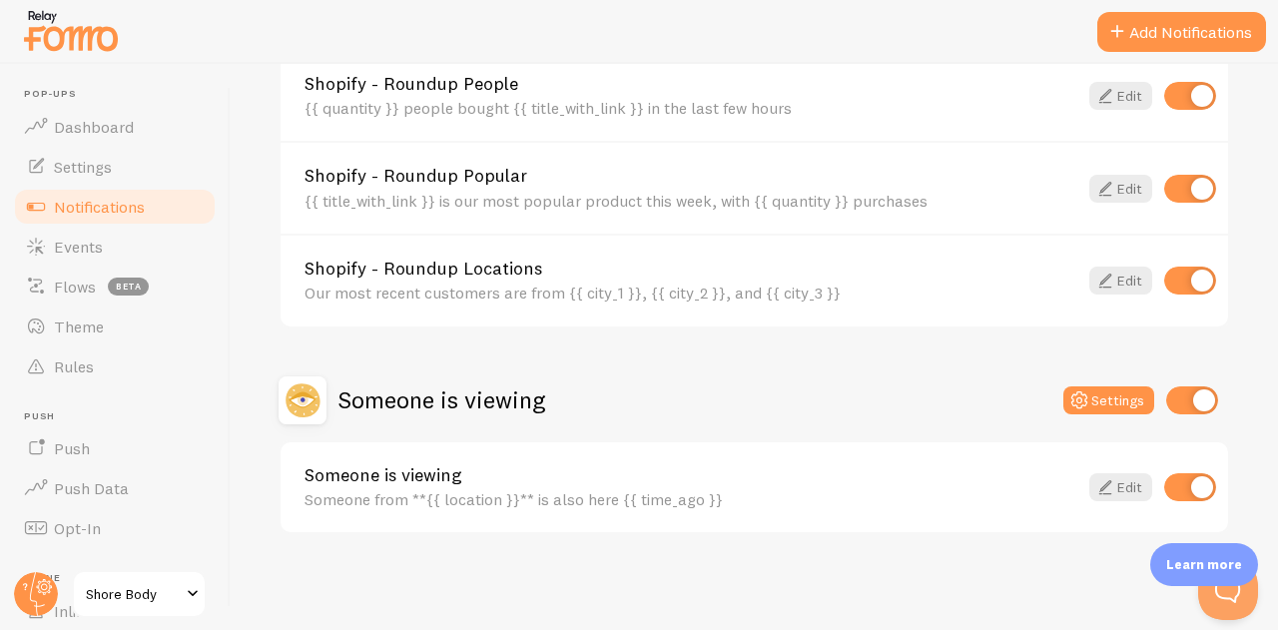
click at [1183, 396] on input "checkbox" at bounding box center [1192, 400] width 52 height 28
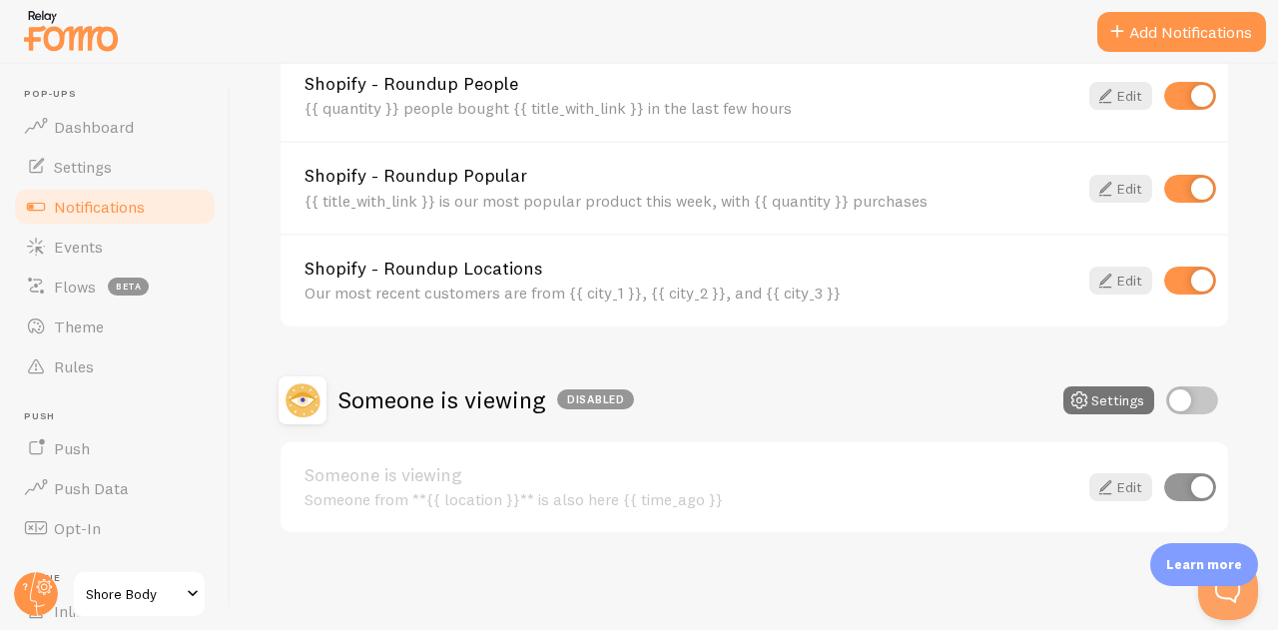
click at [1183, 396] on input "checkbox" at bounding box center [1192, 400] width 52 height 28
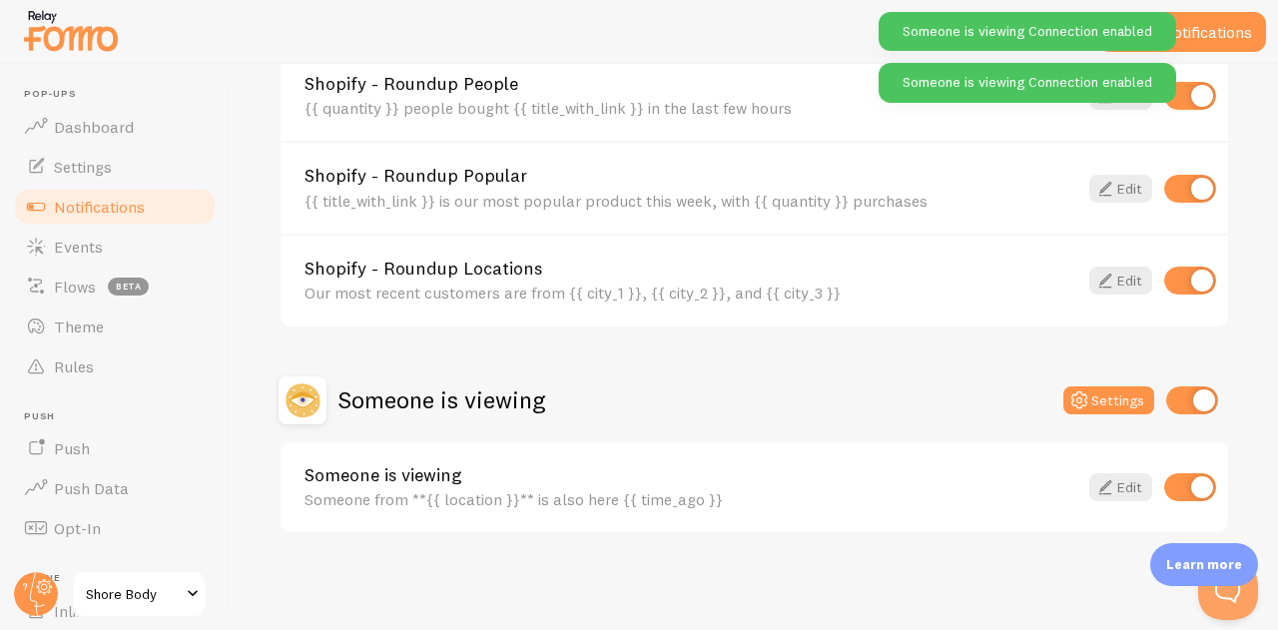
click at [1164, 380] on div "Someone is viewing Settings" at bounding box center [753, 400] width 951 height 48
click at [1169, 383] on div "Someone is viewing Settings" at bounding box center [753, 400] width 951 height 48
click at [1173, 404] on input "checkbox" at bounding box center [1192, 400] width 52 height 28
checkbox input "false"
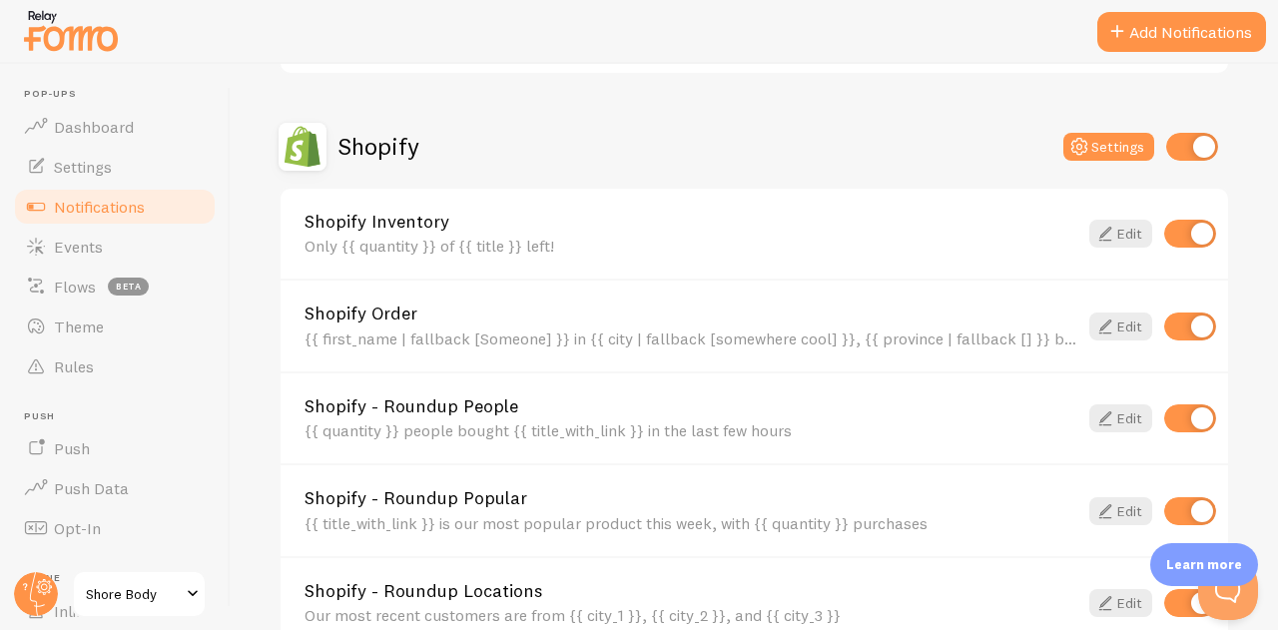
scroll to position [661, 0]
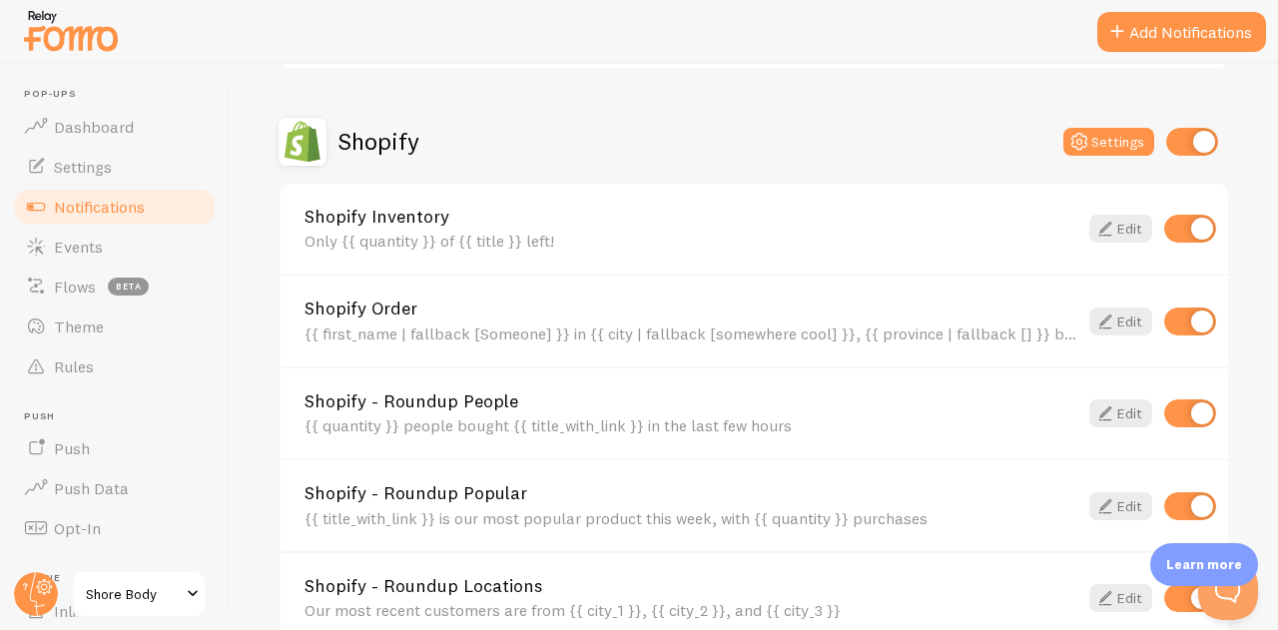
click at [1115, 225] on link "Edit" at bounding box center [1120, 229] width 63 height 28
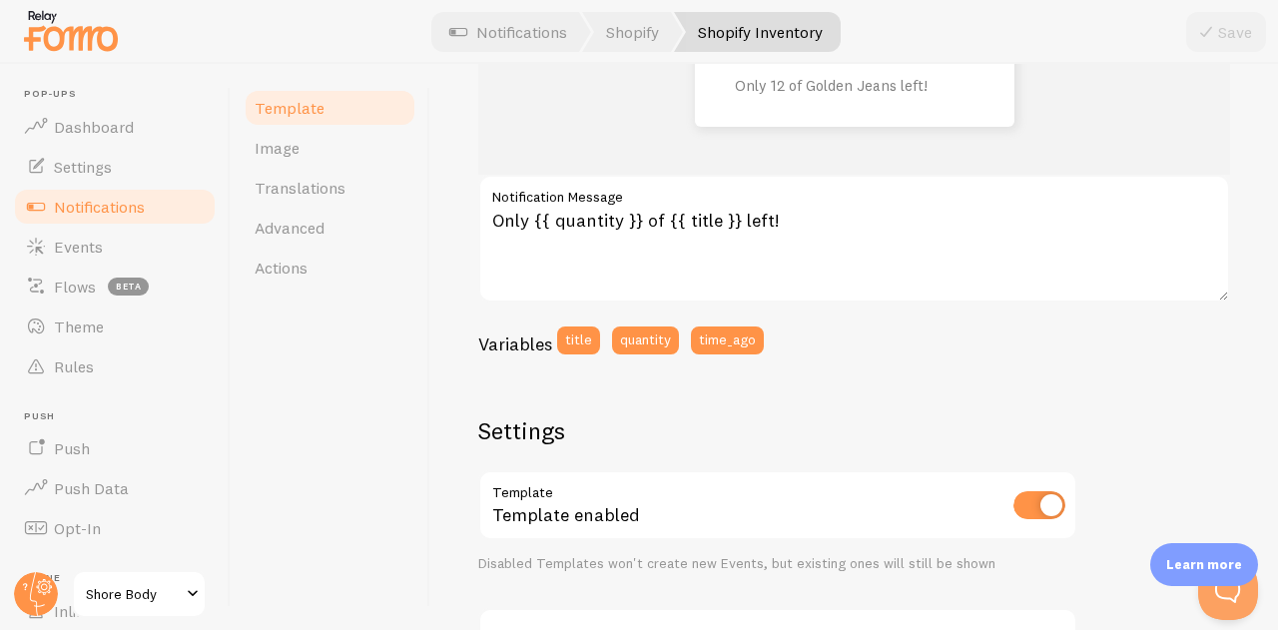
scroll to position [311, 0]
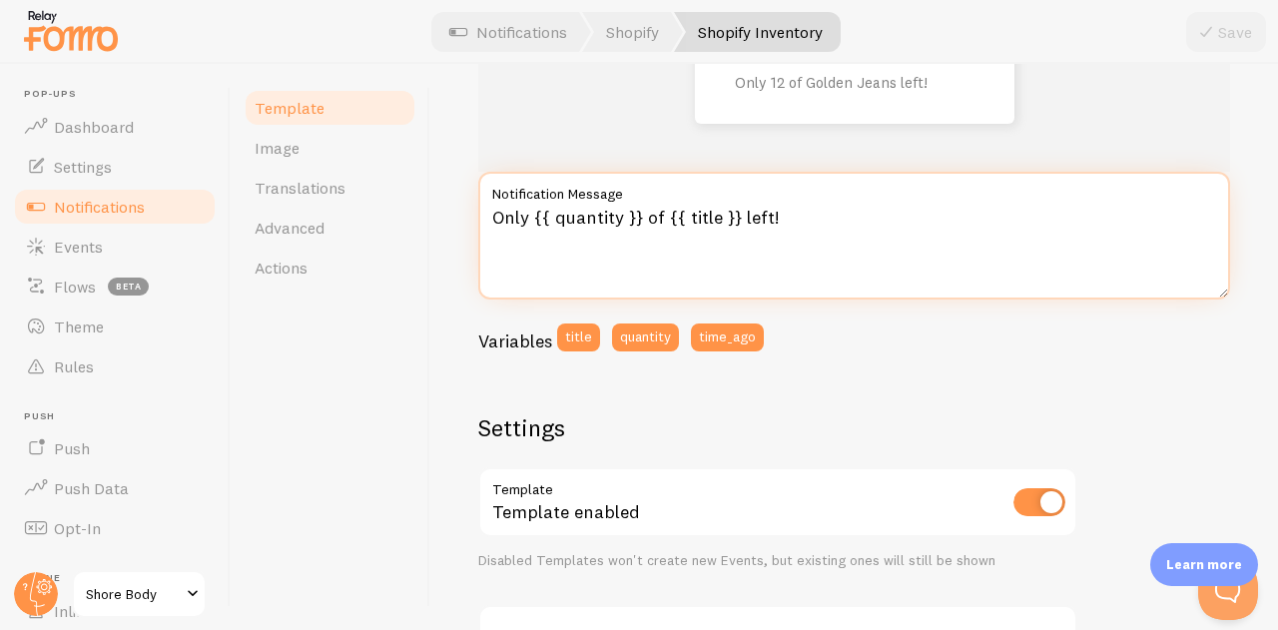
click at [561, 239] on textarea "Only {{ quantity }} of {{ title }} left!" at bounding box center [854, 236] width 752 height 128
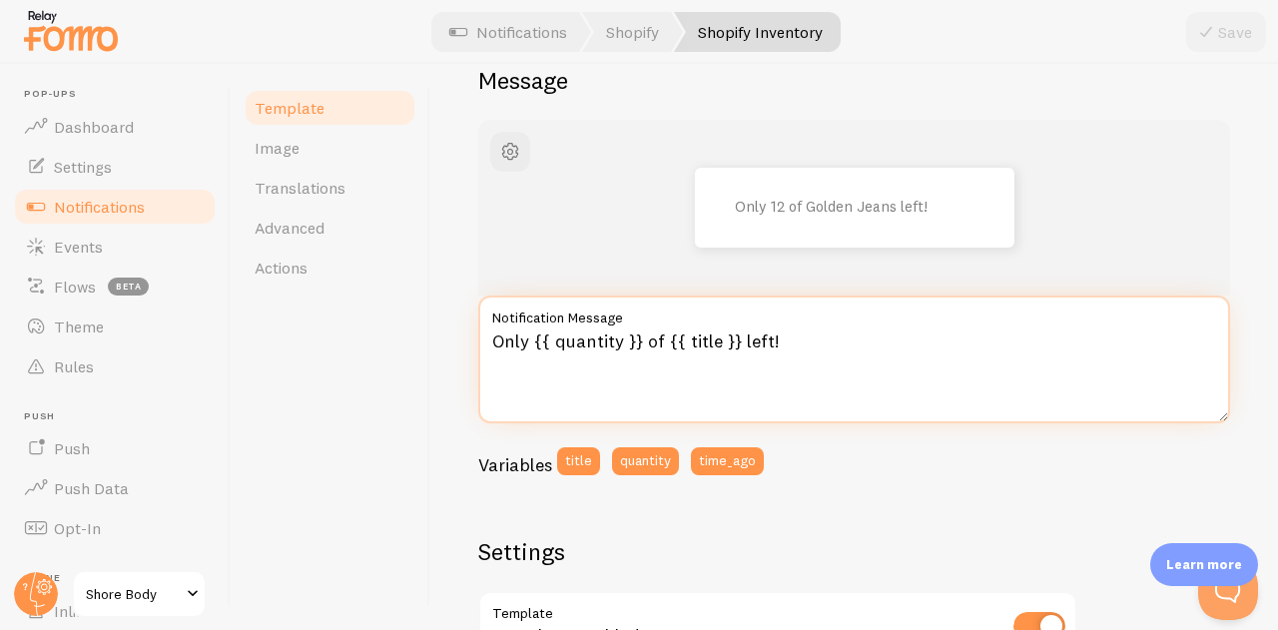
scroll to position [0, 0]
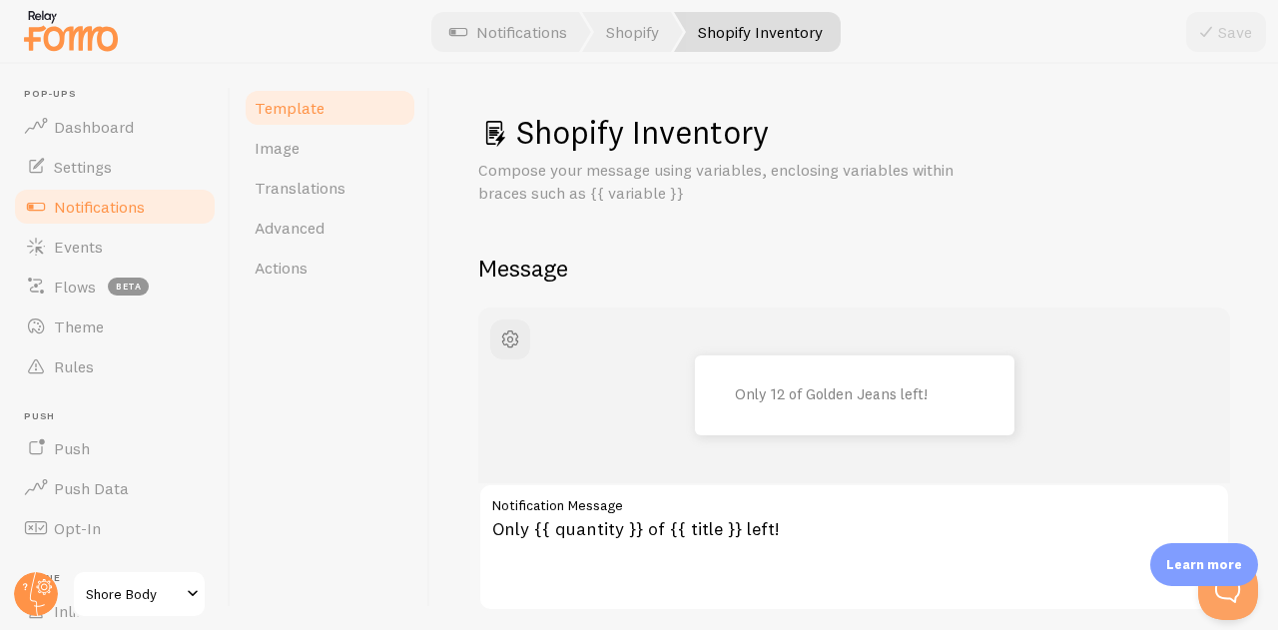
click at [363, 212] on link "Advanced" at bounding box center [330, 228] width 175 height 40
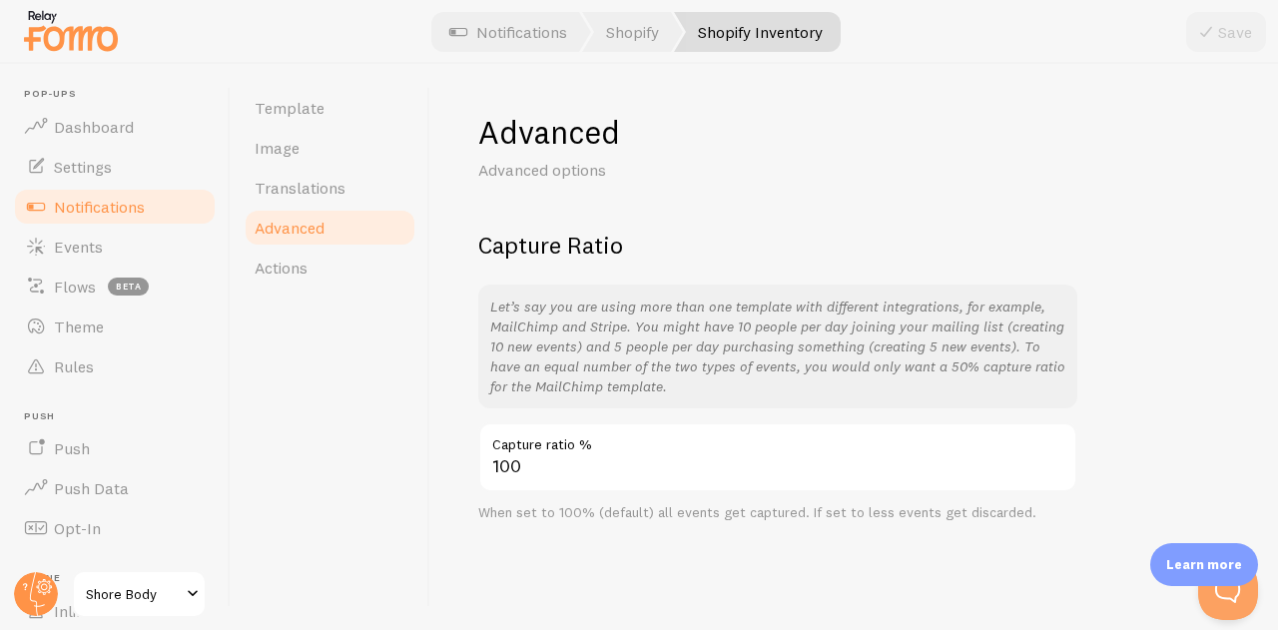
click at [325, 173] on link "Translations" at bounding box center [330, 188] width 175 height 40
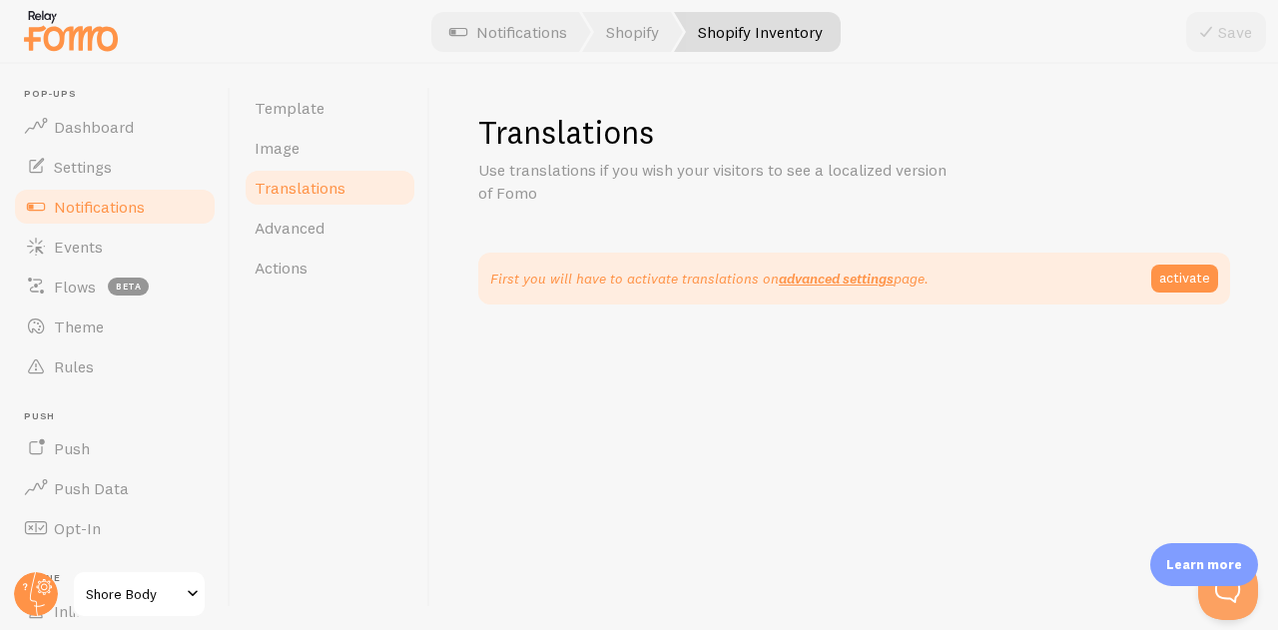
click at [307, 147] on link "Image" at bounding box center [330, 148] width 175 height 40
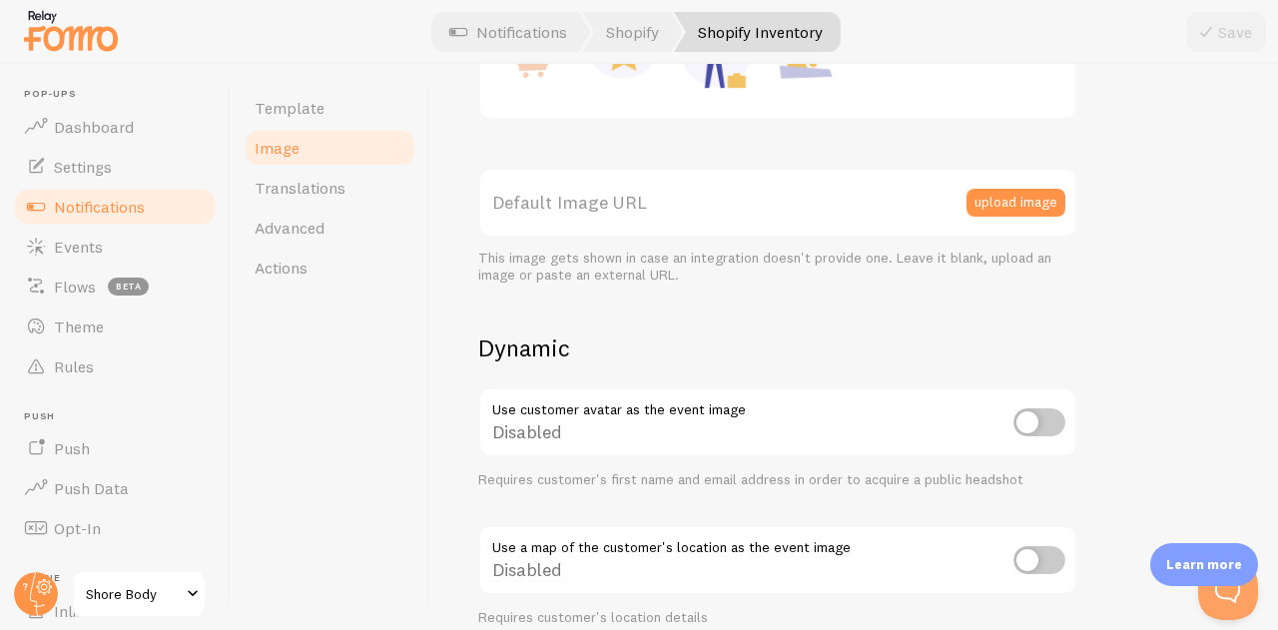
scroll to position [804, 0]
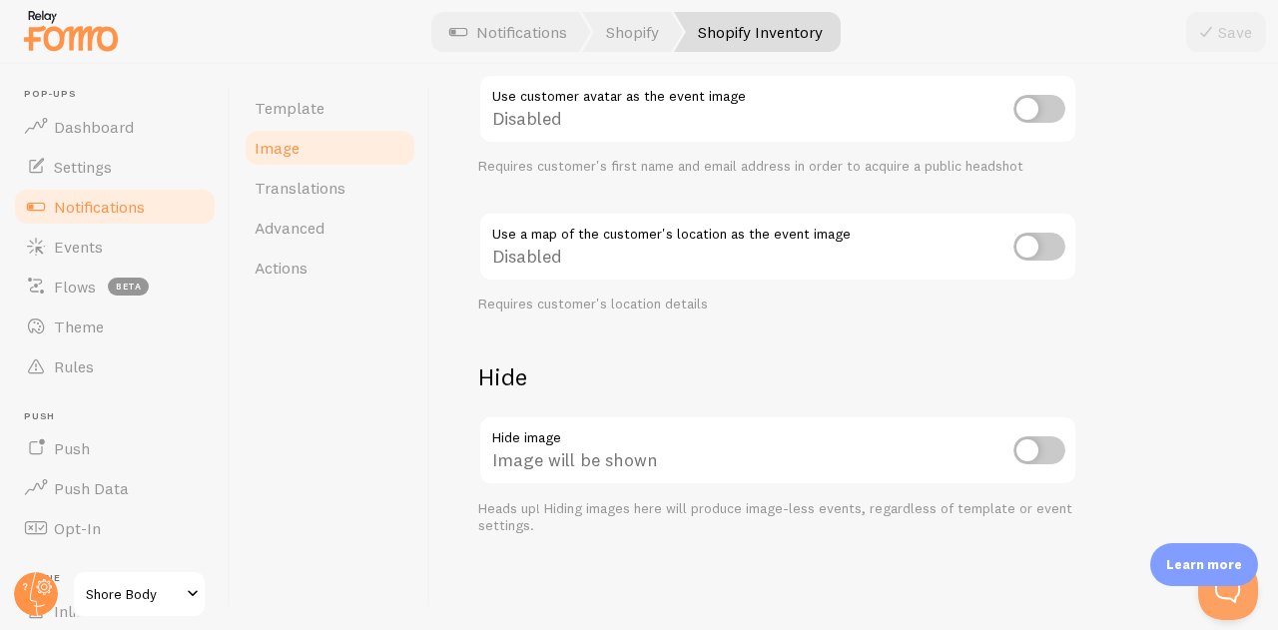
click at [148, 203] on link "Notifications" at bounding box center [115, 207] width 206 height 40
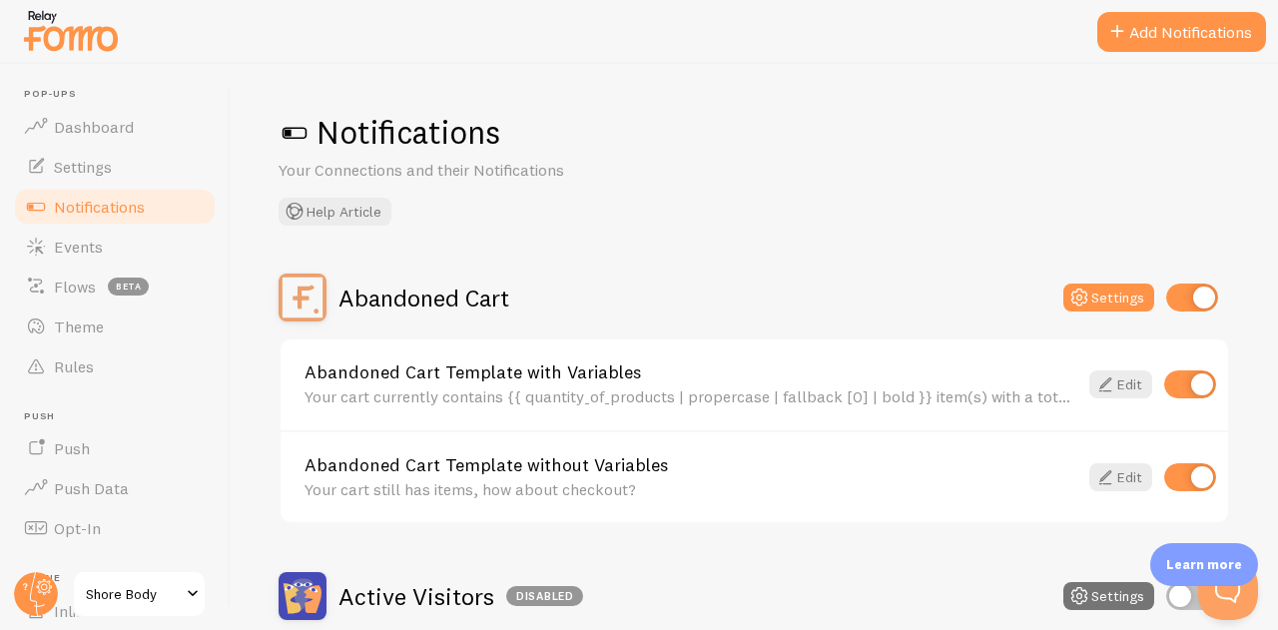
click at [128, 192] on link "Notifications" at bounding box center [115, 207] width 206 height 40
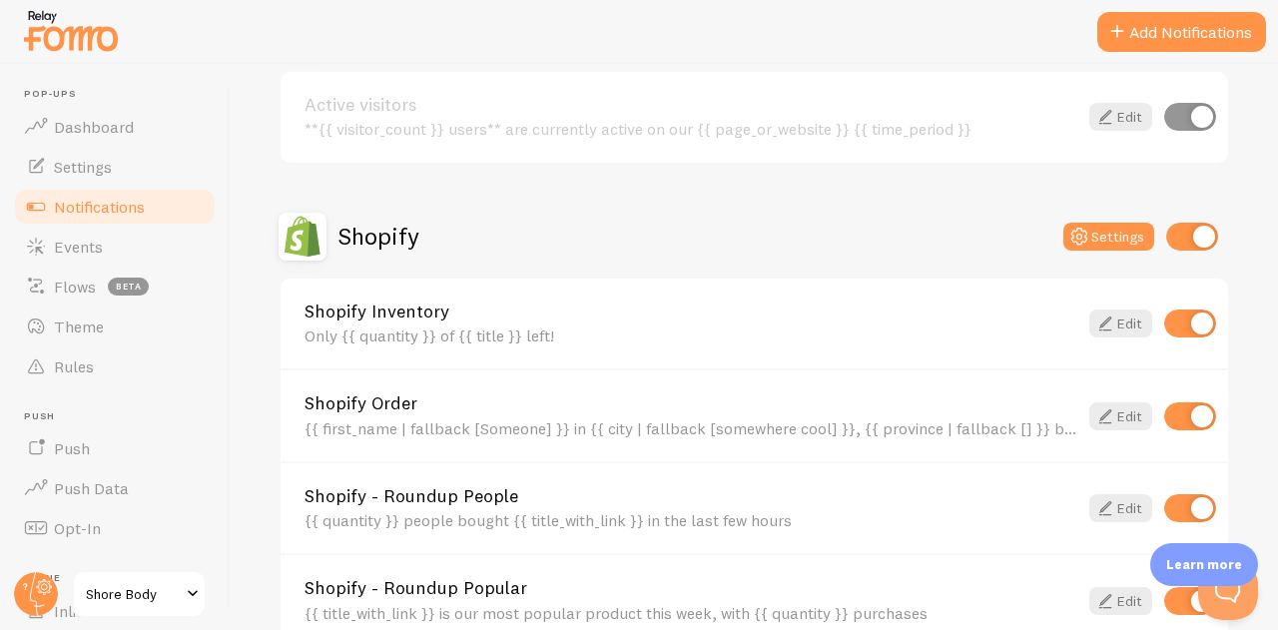
scroll to position [446, 0]
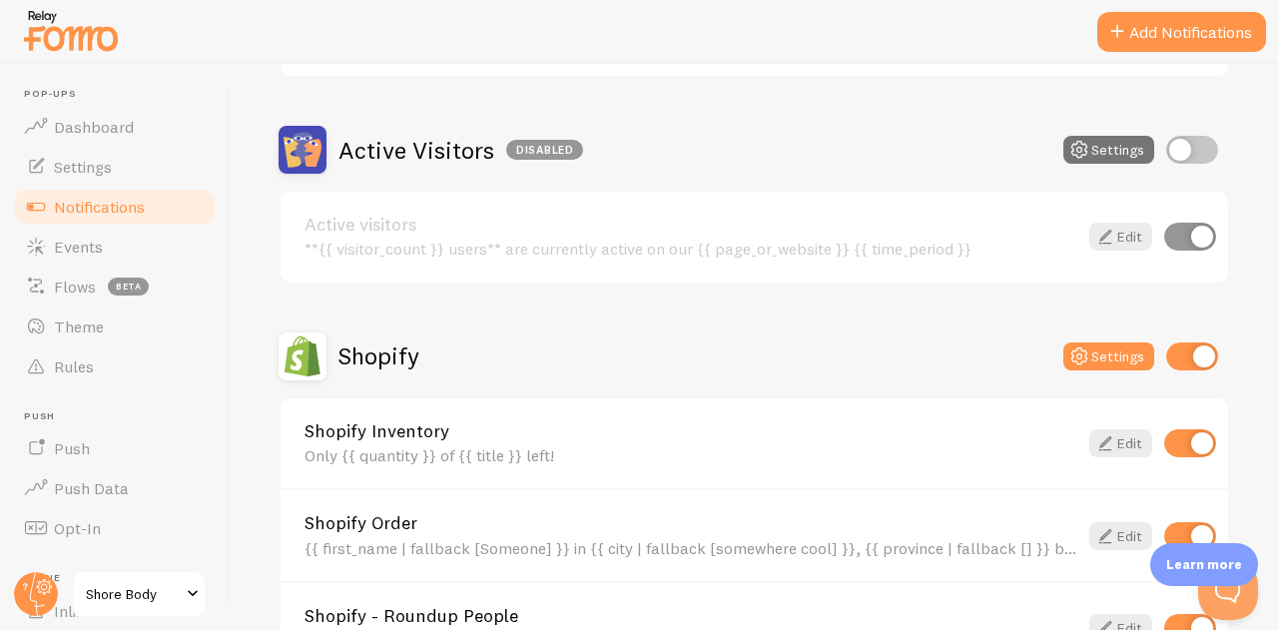
click at [1104, 446] on link "Edit" at bounding box center [1120, 443] width 63 height 28
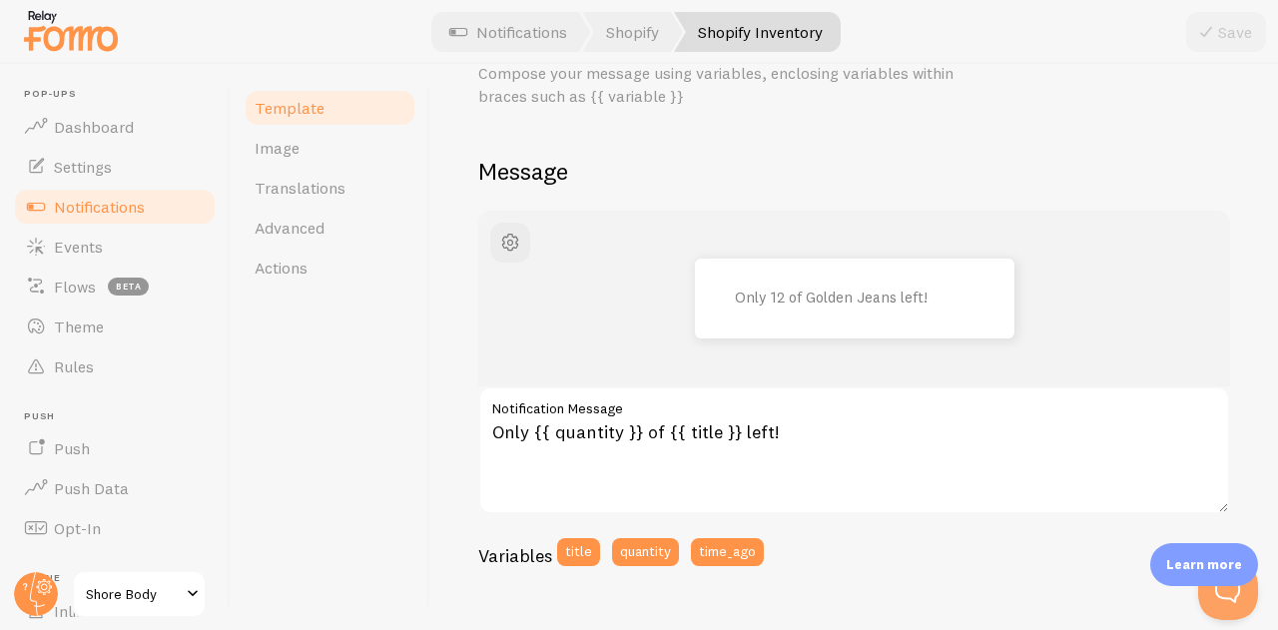
scroll to position [100, 0]
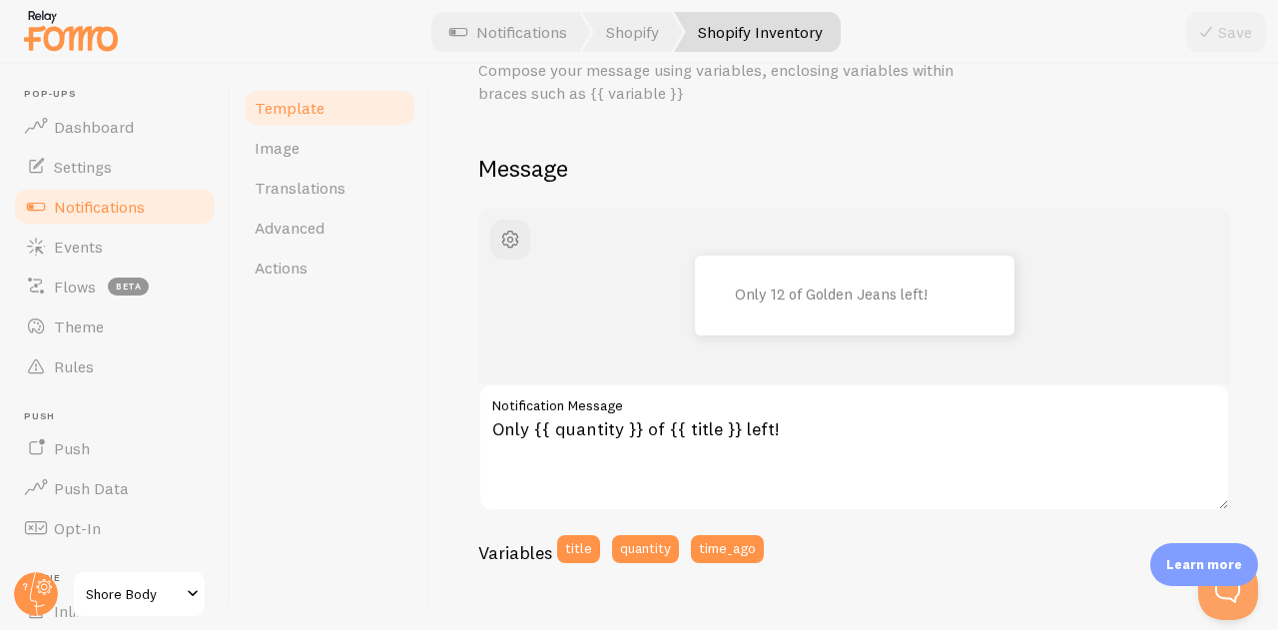
click at [619, 6] on div at bounding box center [639, 32] width 1278 height 64
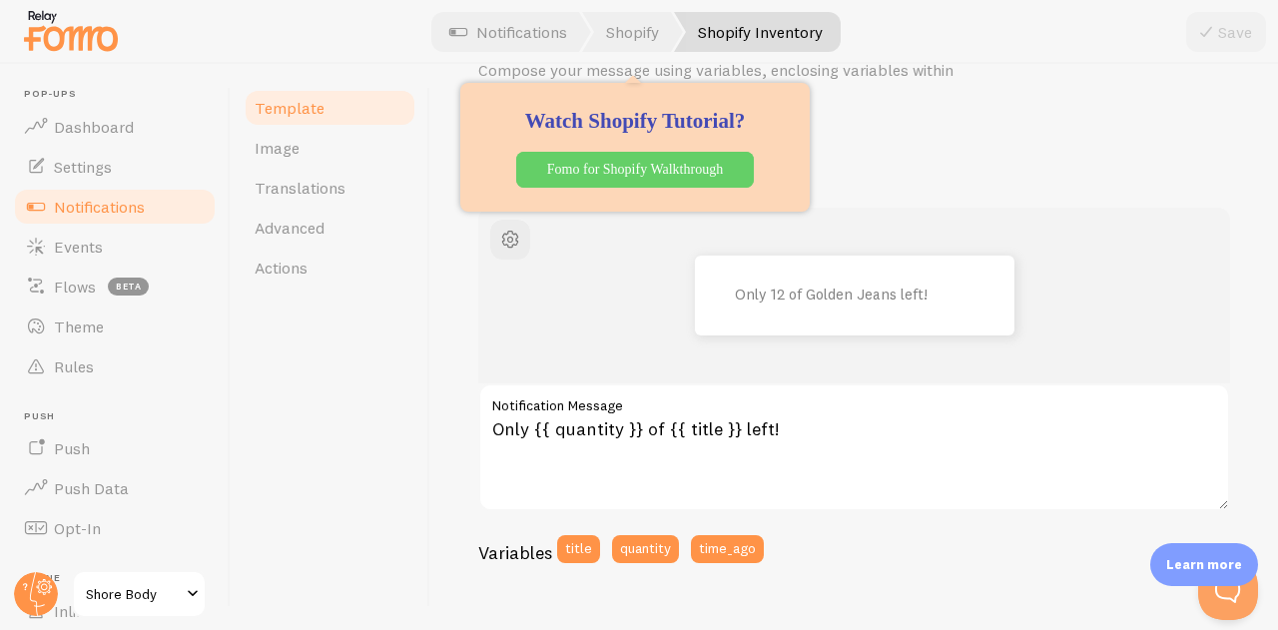
click at [620, 35] on link "Shopify" at bounding box center [632, 32] width 101 height 40
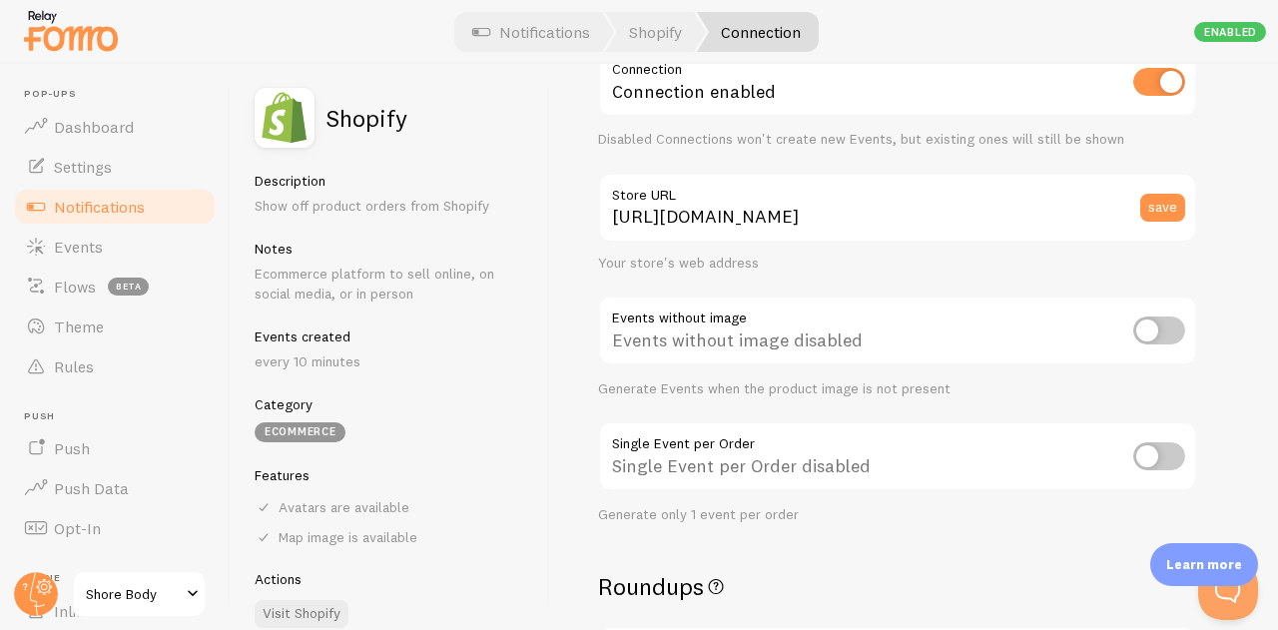
scroll to position [132, 0]
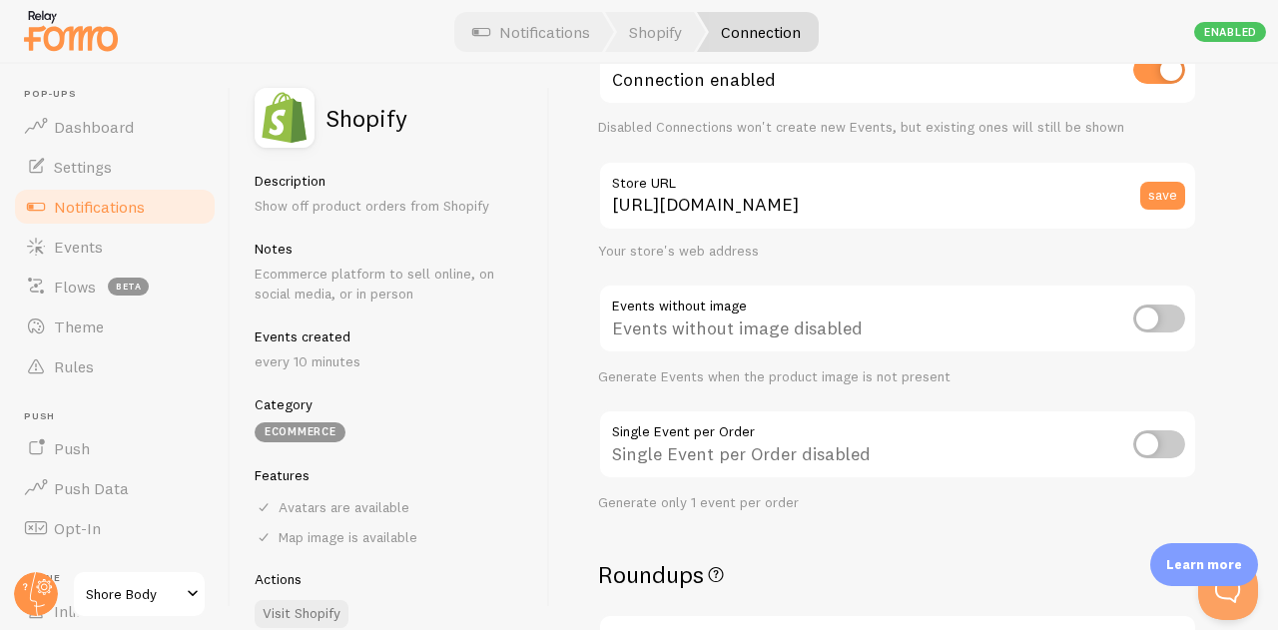
click at [1170, 326] on input "checkbox" at bounding box center [1159, 318] width 52 height 28
checkbox input "true"
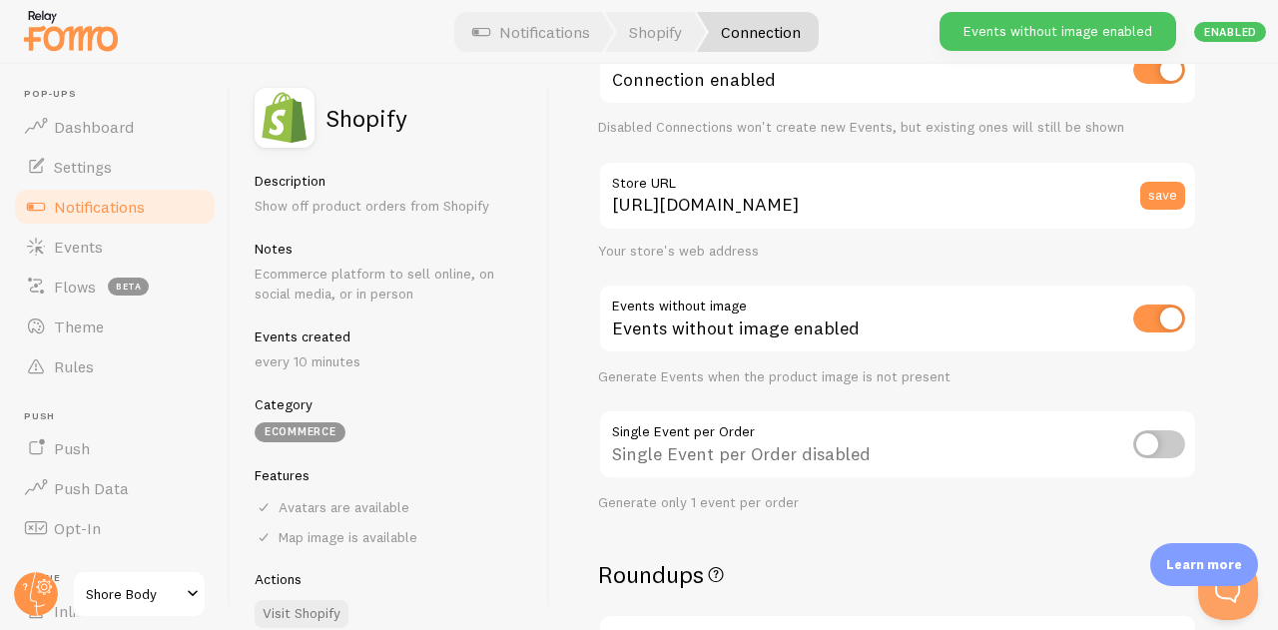
click at [1170, 326] on input "checkbox" at bounding box center [1159, 318] width 52 height 28
checkbox input "false"
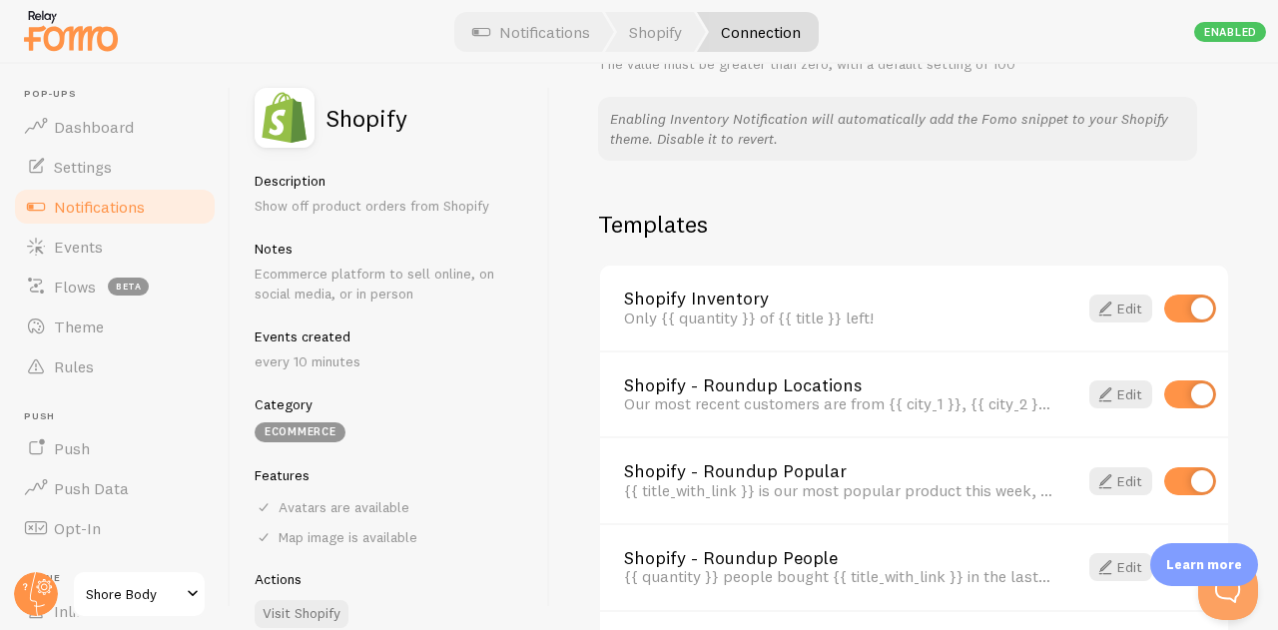
scroll to position [1469, 0]
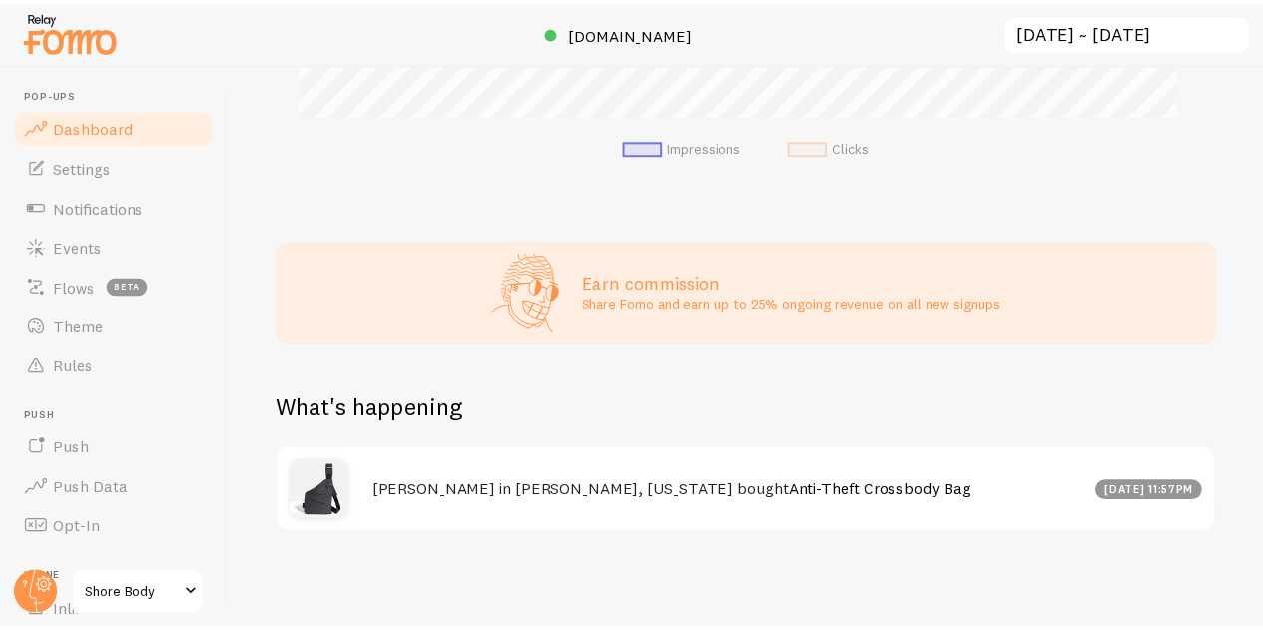
scroll to position [849, 0]
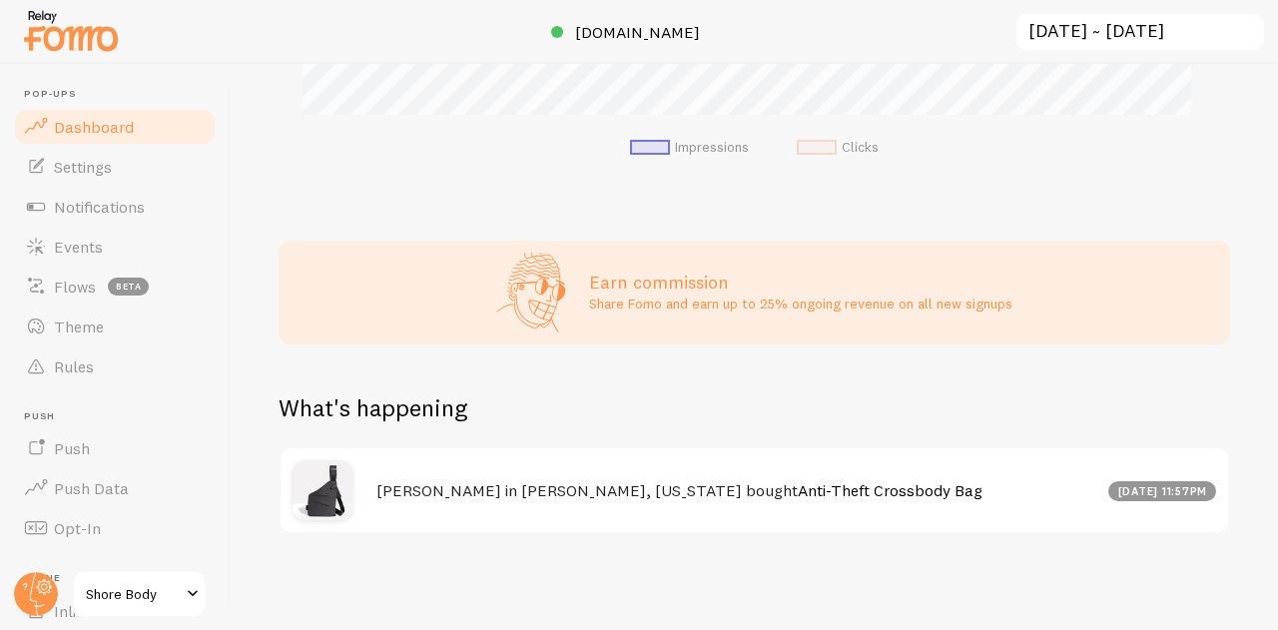
click at [478, 490] on h4 "[PERSON_NAME] in [PERSON_NAME], [US_STATE] bought Anti-Theft Crossbody Bag" at bounding box center [736, 490] width 720 height 21
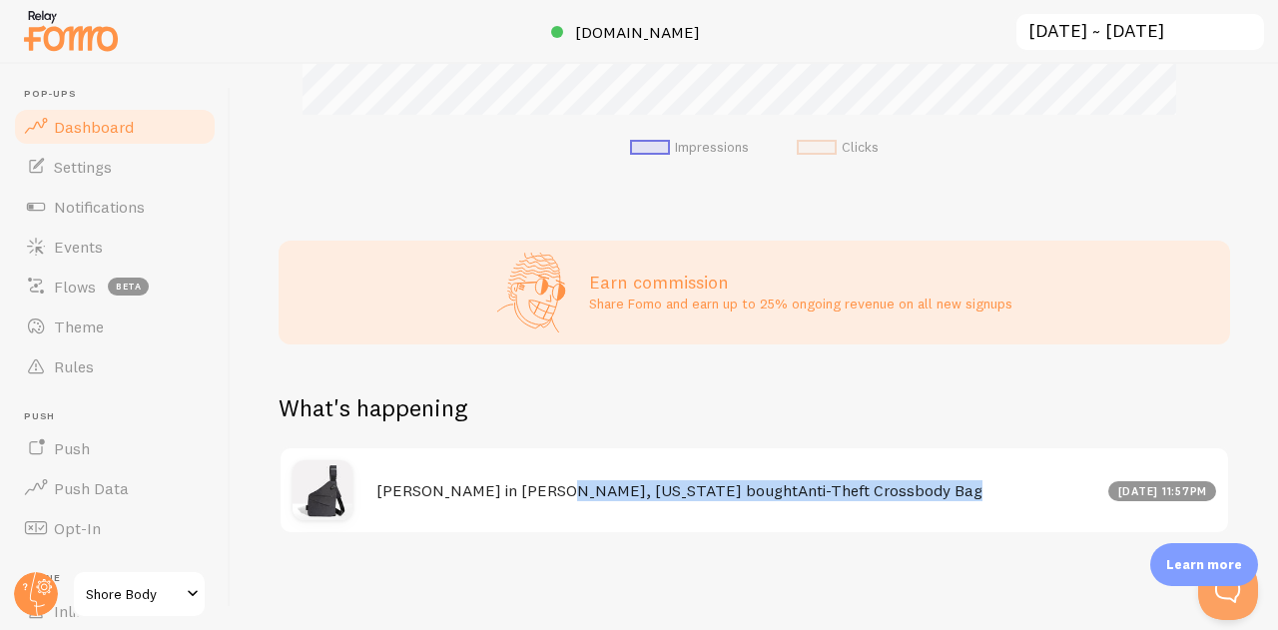
scroll to position [525, 936]
drag, startPoint x: 1032, startPoint y: 500, endPoint x: 385, endPoint y: 481, distance: 647.0
click at [385, 481] on h4 "[PERSON_NAME] in [PERSON_NAME], [US_STATE] bought Anti-Theft Crossbody Bag" at bounding box center [736, 490] width 720 height 21
click at [385, 482] on h4 "[PERSON_NAME] in [PERSON_NAME], [US_STATE] bought Anti-Theft Crossbody Bag" at bounding box center [736, 490] width 720 height 21
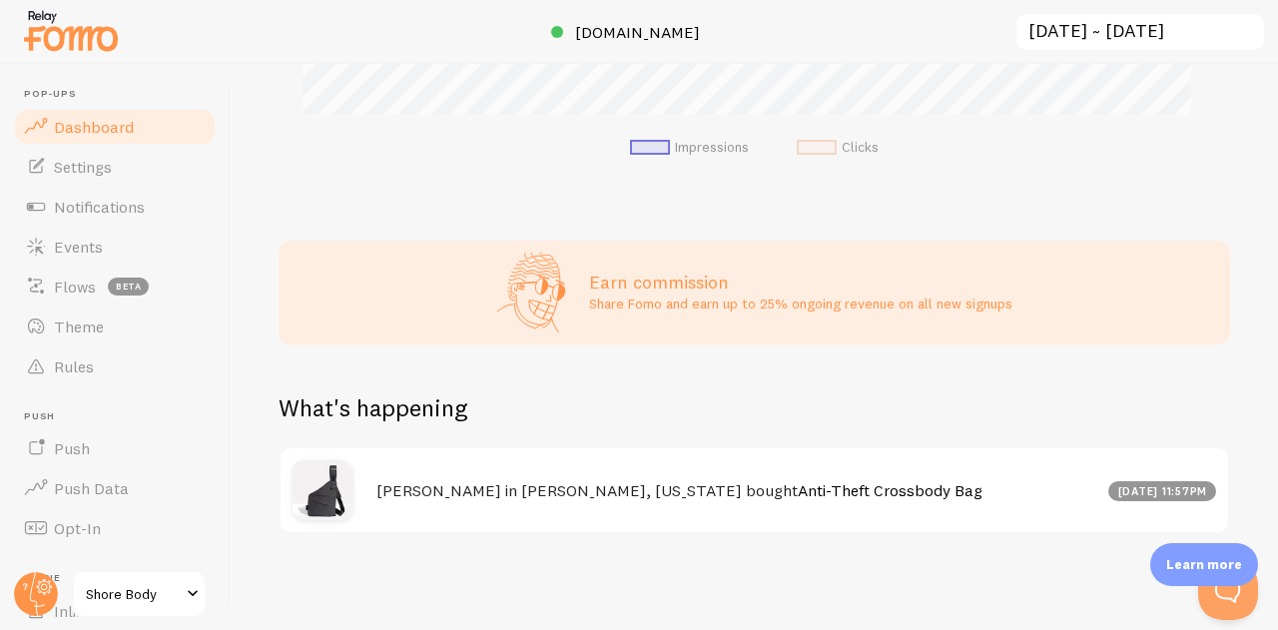
scroll to position [849, 0]
click at [83, 373] on span "Rules" at bounding box center [74, 366] width 40 height 20
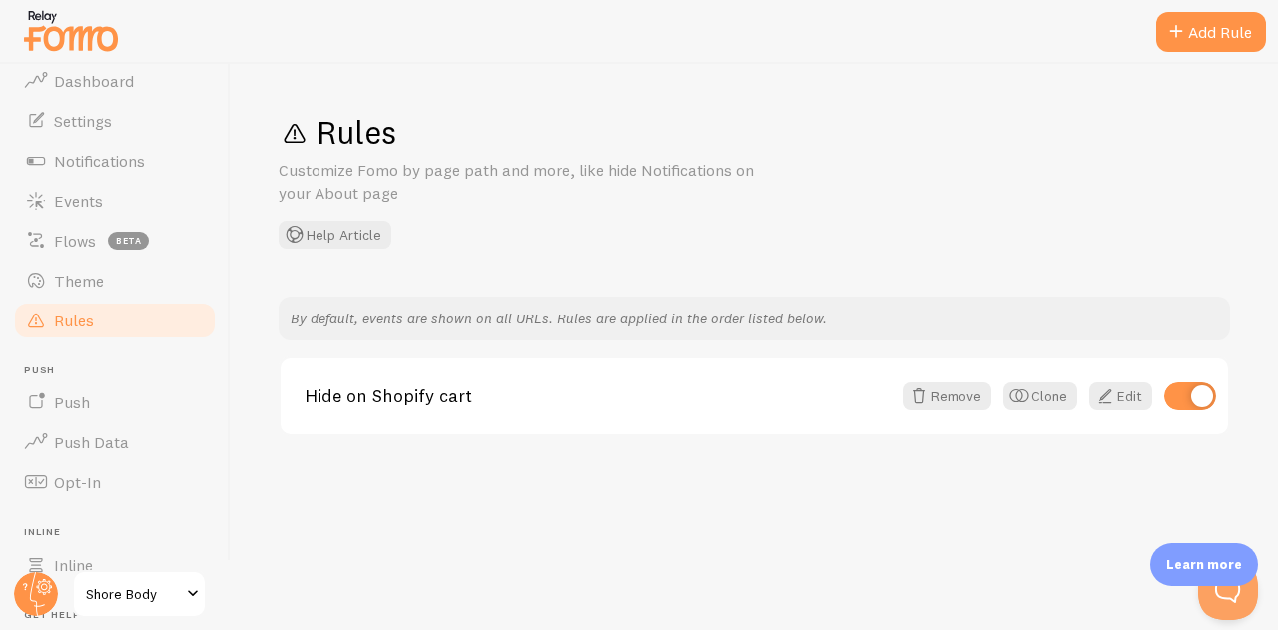
scroll to position [44, 0]
drag, startPoint x: 96, startPoint y: 352, endPoint x: 55, endPoint y: 412, distance: 72.5
click at [55, 412] on span "Push" at bounding box center [72, 404] width 36 height 20
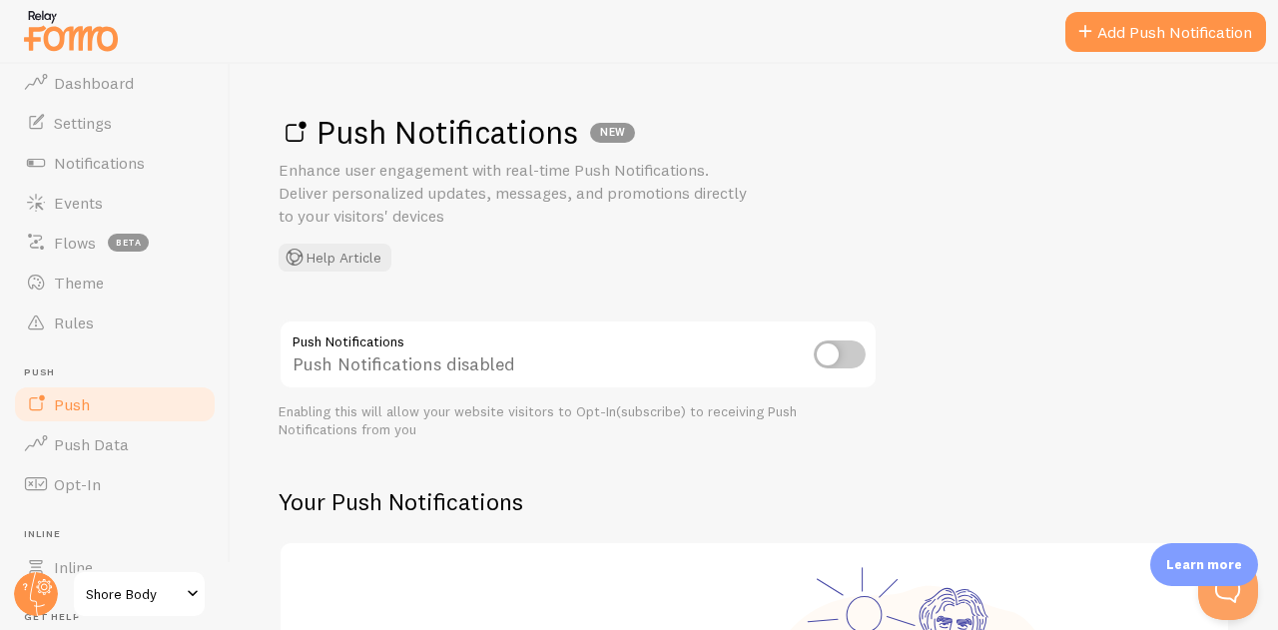
click at [147, 285] on link "Theme" at bounding box center [115, 282] width 206 height 40
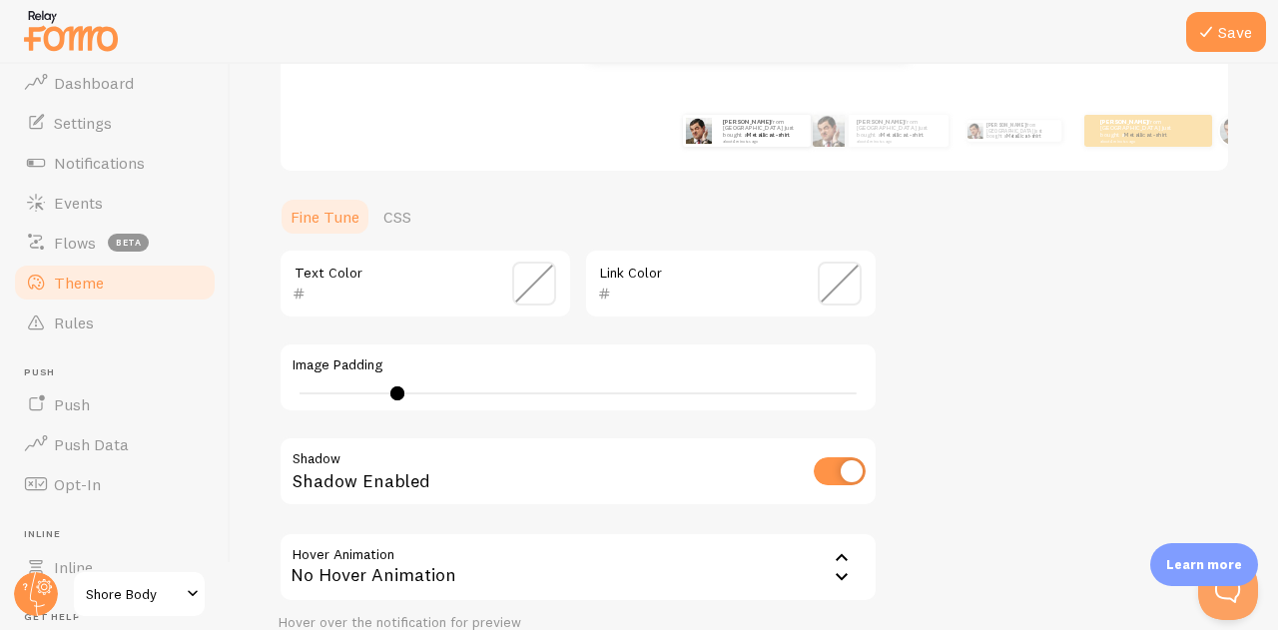
scroll to position [352, 0]
click at [79, 256] on link "Flows beta" at bounding box center [115, 243] width 206 height 40
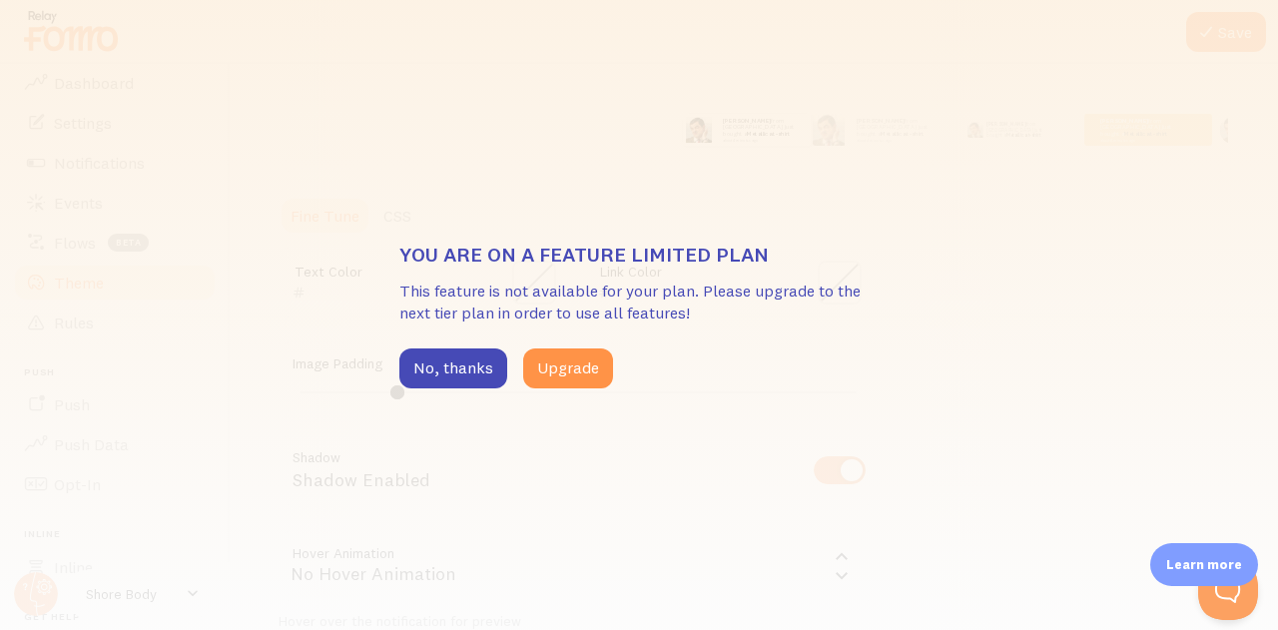
click at [152, 254] on div "You are on a feature limited plan This feature is not available for your plan. …" at bounding box center [639, 315] width 1278 height 630
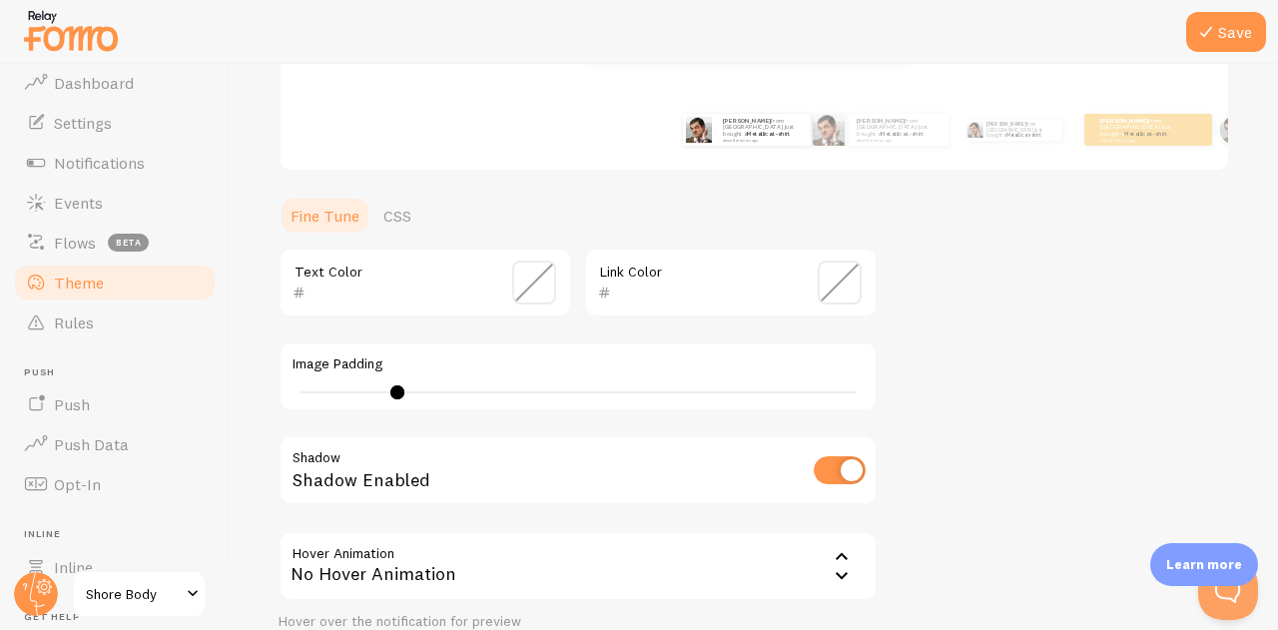
click at [62, 209] on span "Events" at bounding box center [78, 203] width 49 height 20
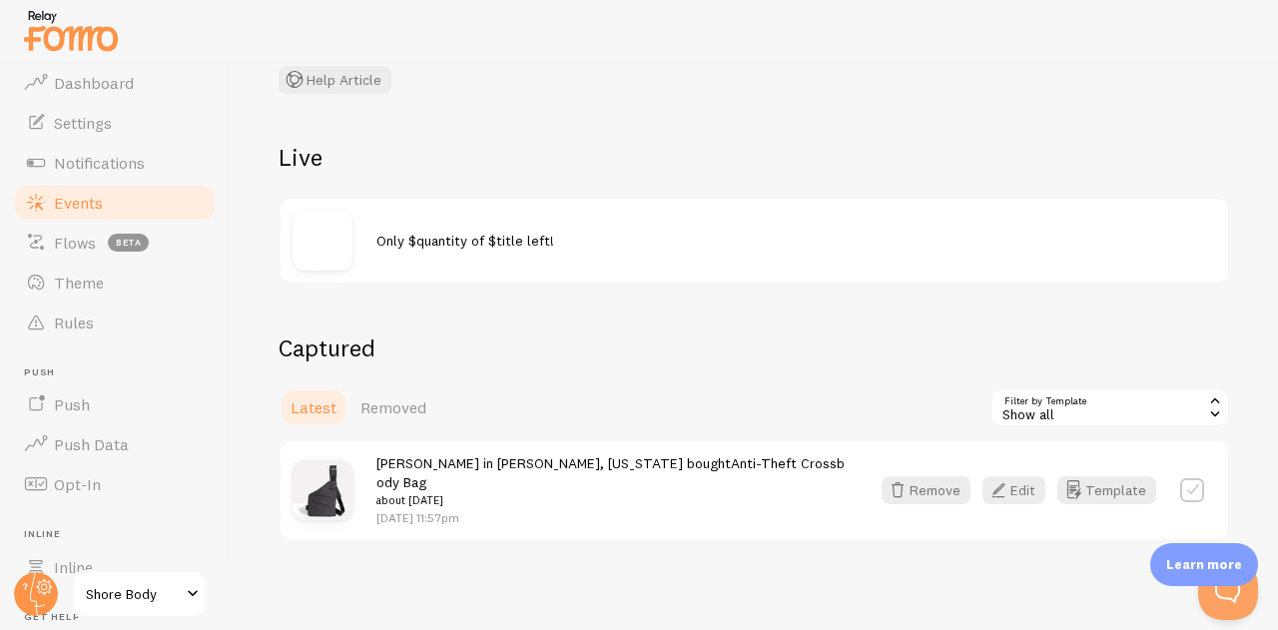
scroll to position [162, 0]
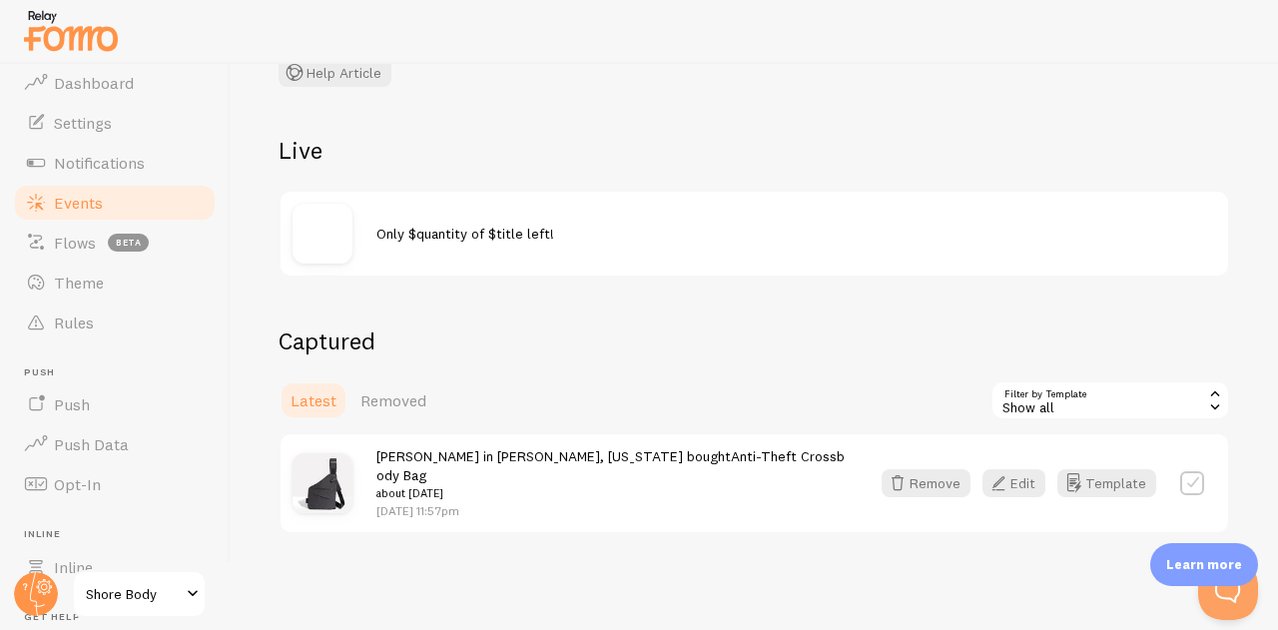
click at [1058, 397] on div "Show all" at bounding box center [1110, 400] width 240 height 40
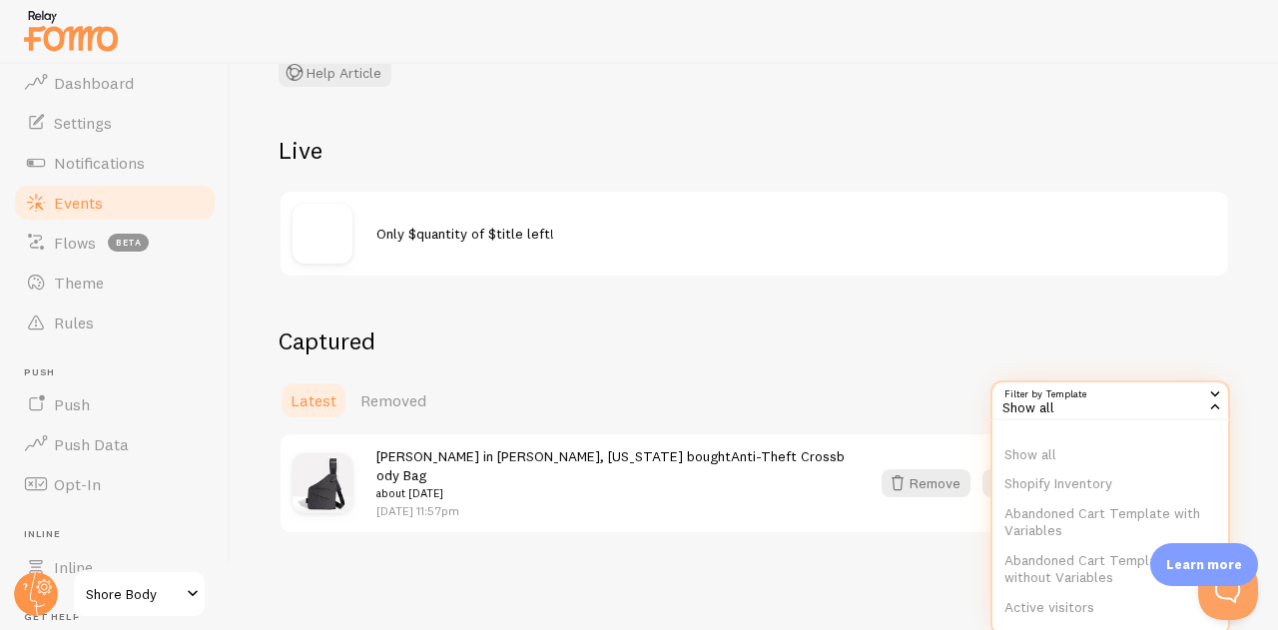
click at [1054, 456] on li "Show all" at bounding box center [1110, 455] width 236 height 30
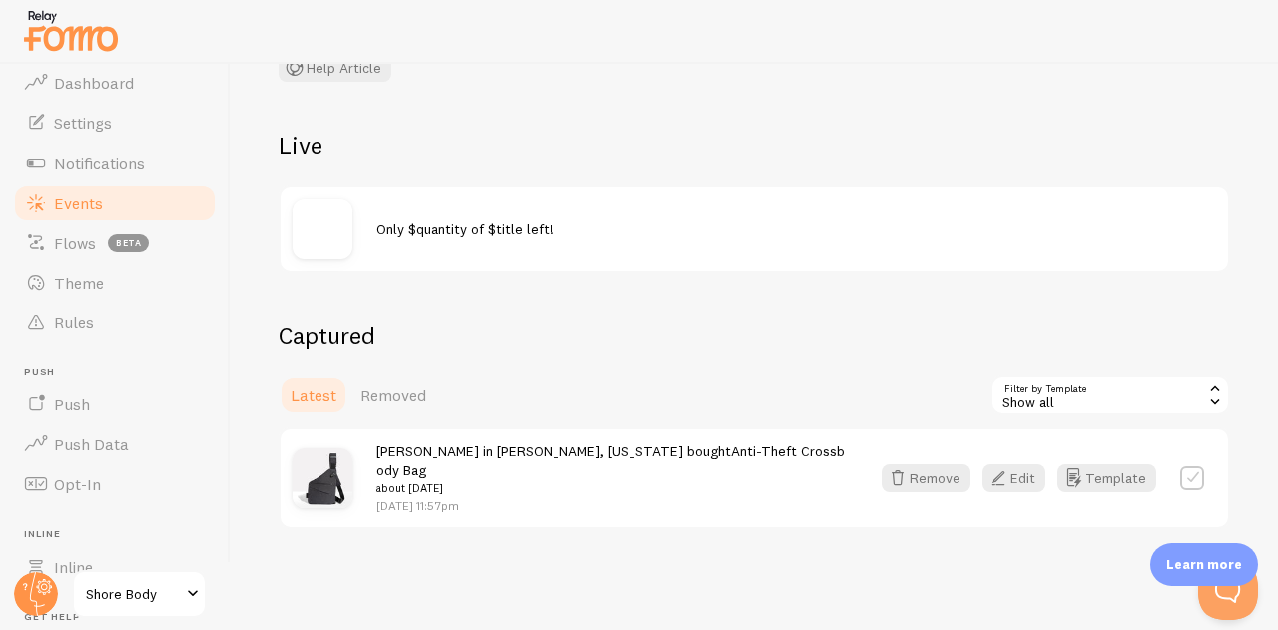
click at [1180, 472] on label at bounding box center [1192, 478] width 24 height 24
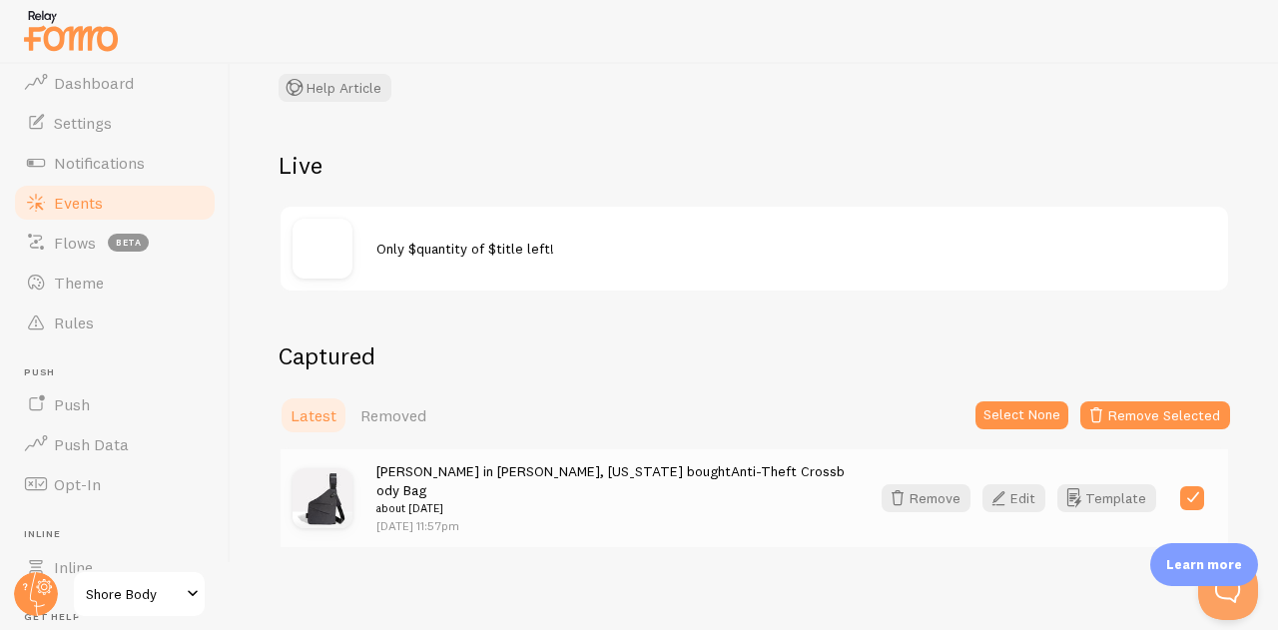
click at [1180, 486] on label at bounding box center [1192, 498] width 24 height 24
checkbox input "false"
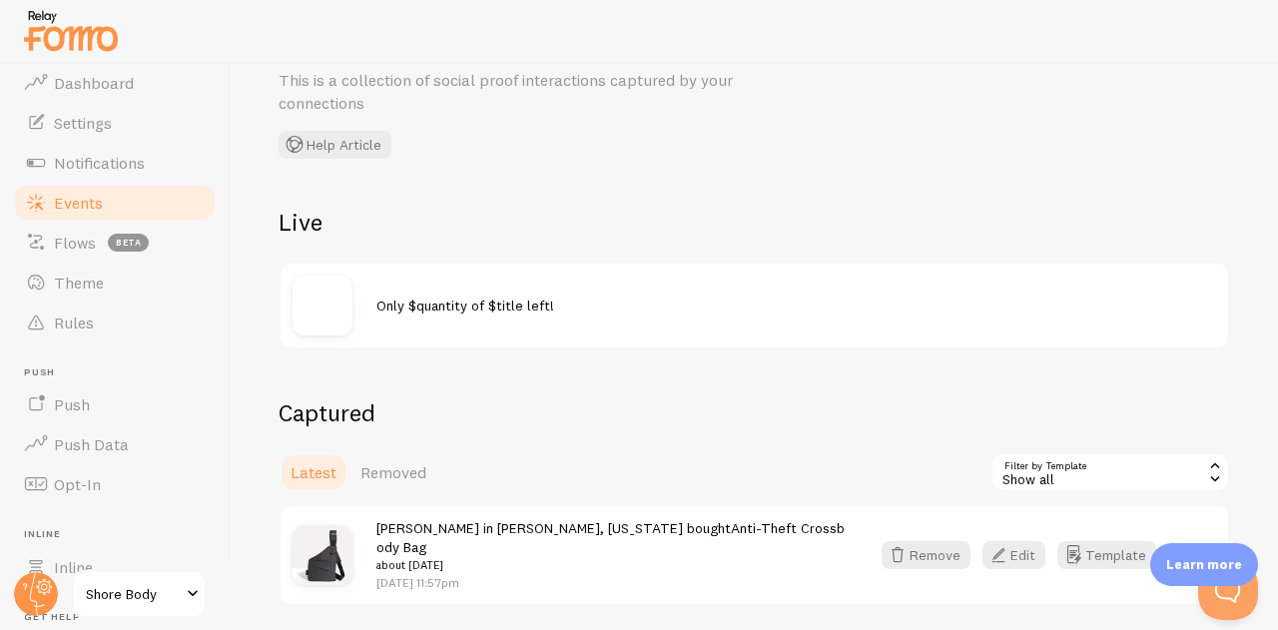
scroll to position [88, 0]
click at [311, 323] on img at bounding box center [322, 307] width 60 height 60
click at [435, 304] on span "Only $quantity of $title left!" at bounding box center [465, 307] width 178 height 18
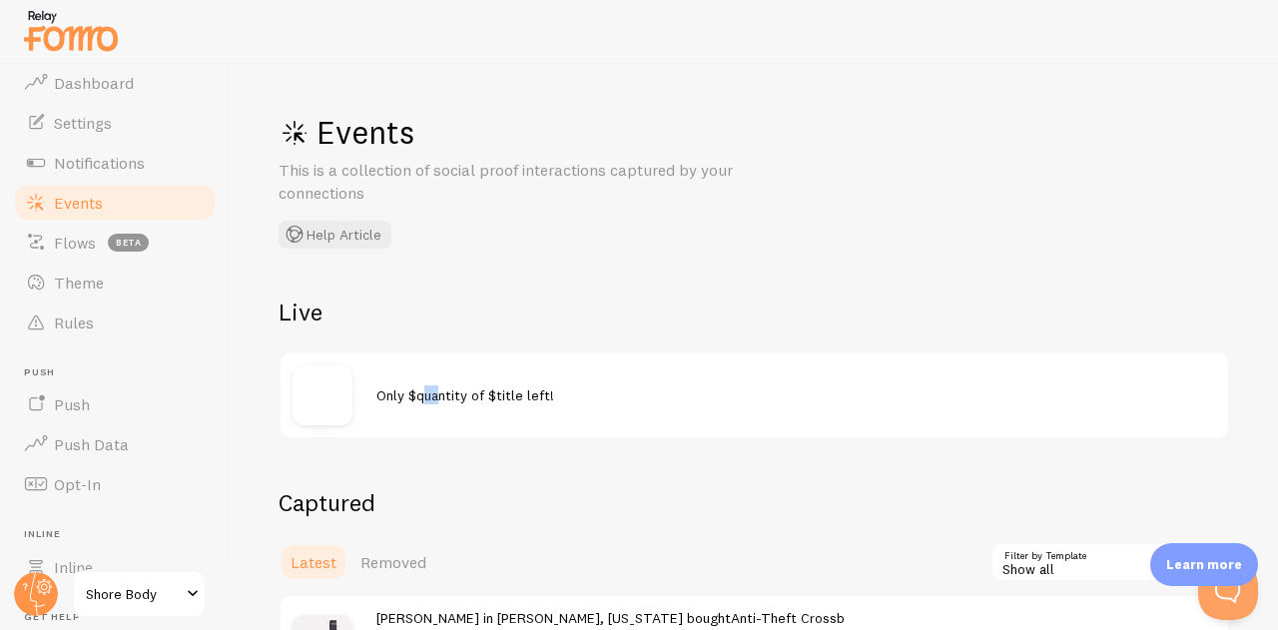
scroll to position [167, 0]
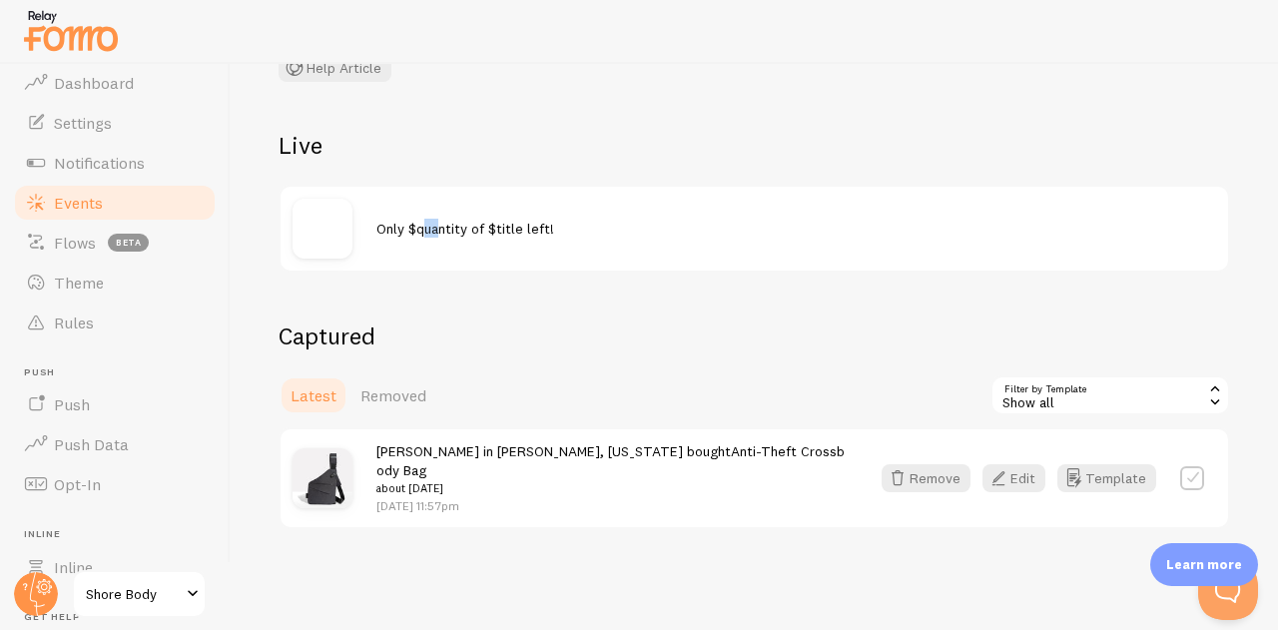
click at [1008, 464] on button "Edit" at bounding box center [1013, 478] width 63 height 28
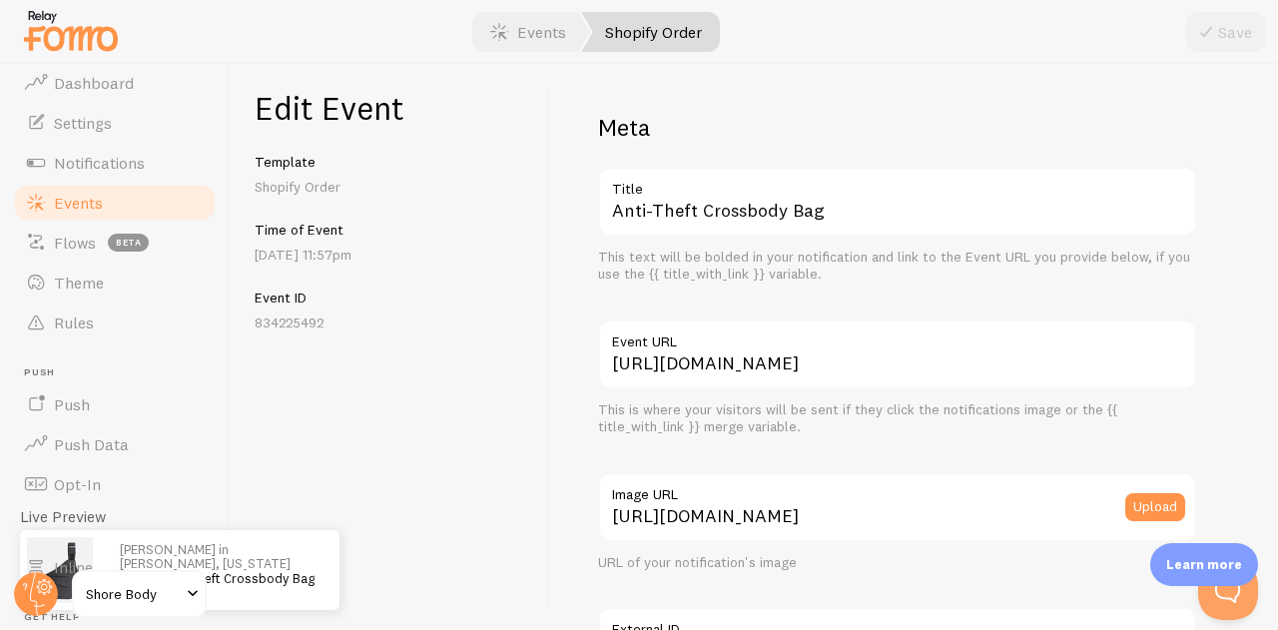
click at [301, 189] on p "Shopify Order" at bounding box center [390, 187] width 270 height 20
click at [187, 209] on link "Events" at bounding box center [115, 203] width 206 height 40
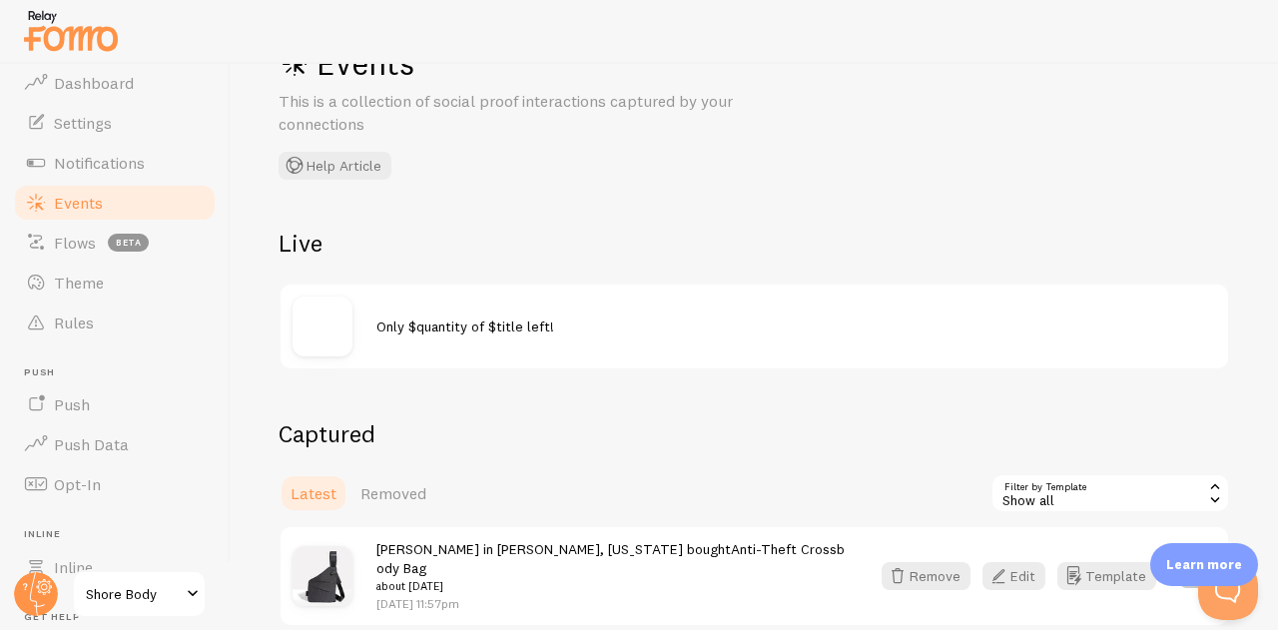
scroll to position [167, 0]
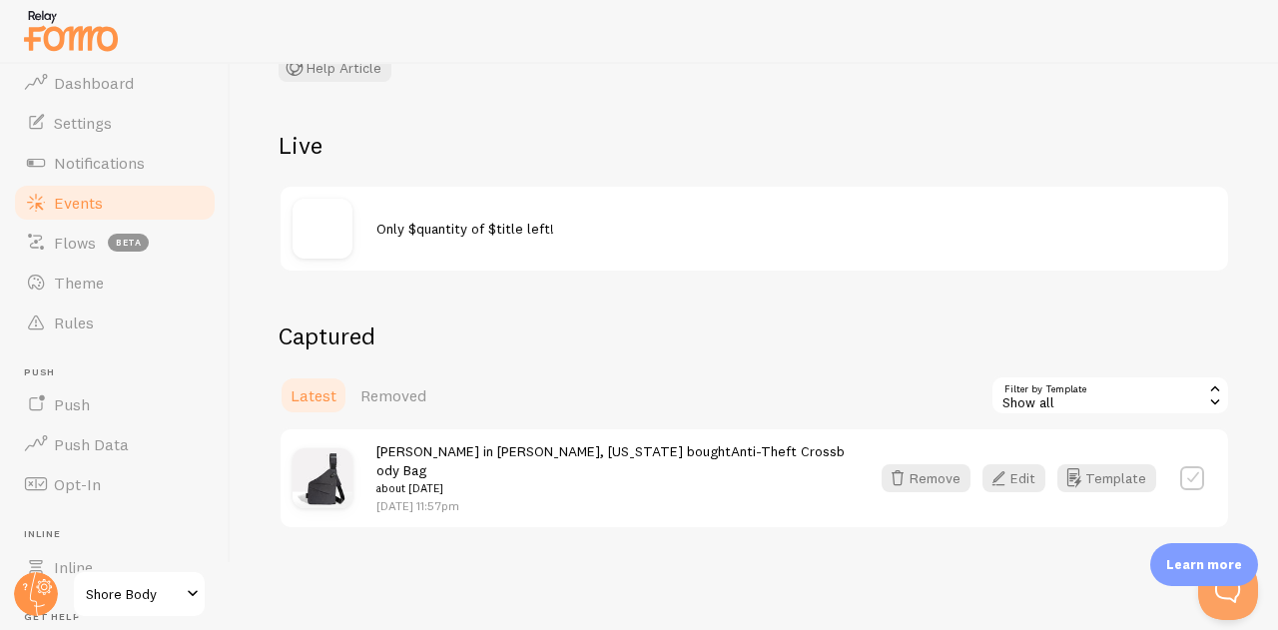
click at [1104, 466] on button "Template" at bounding box center [1106, 478] width 99 height 28
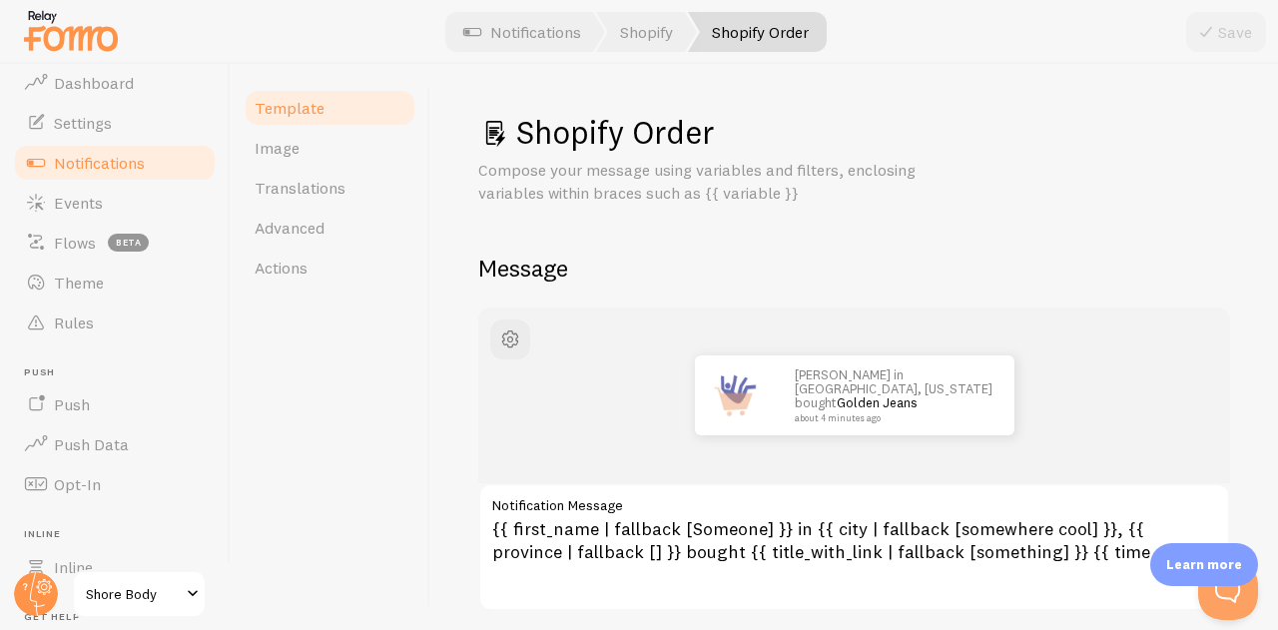
click at [162, 170] on link "Notifications" at bounding box center [115, 163] width 206 height 40
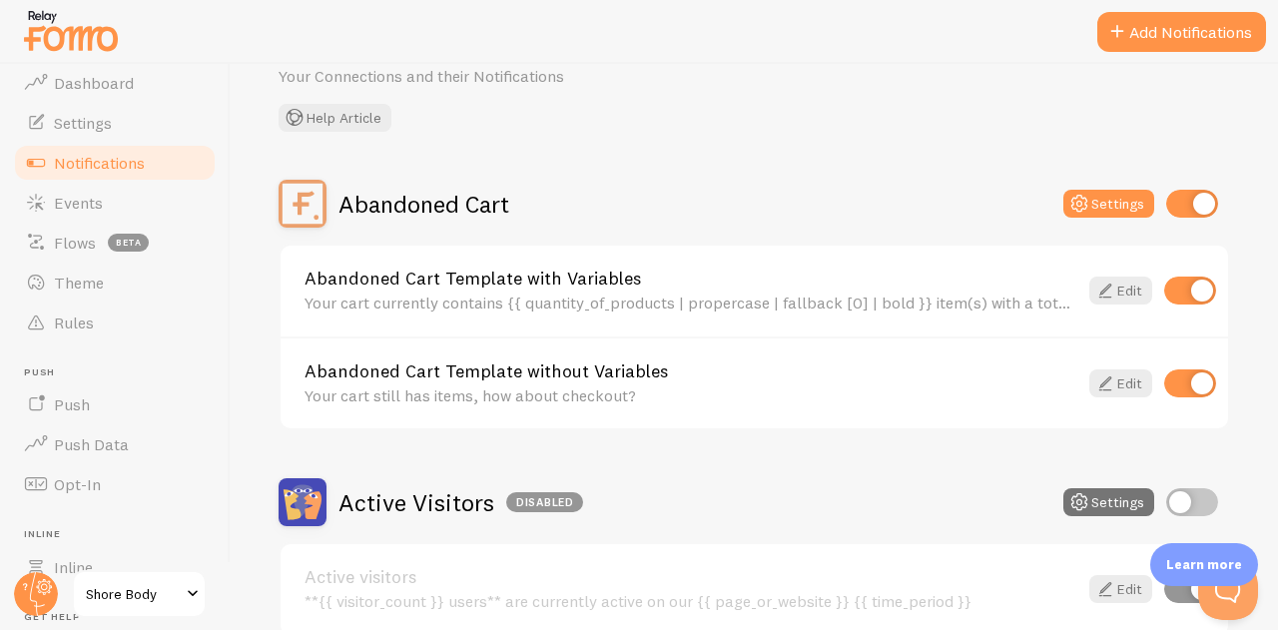
scroll to position [3, 0]
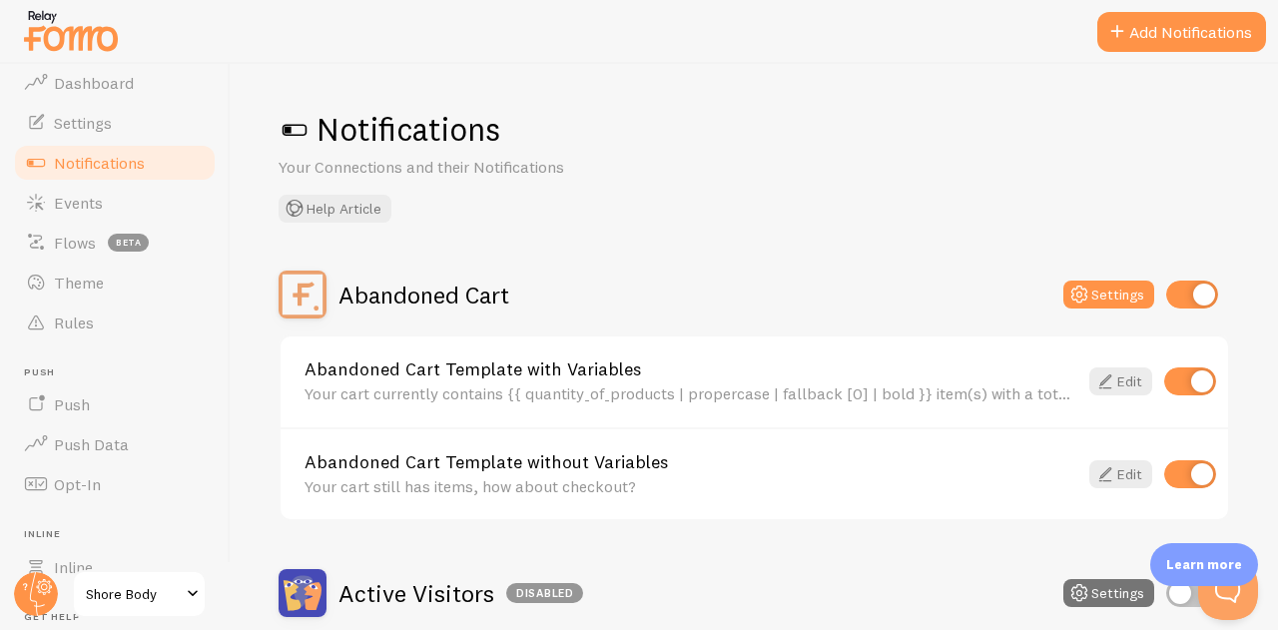
click at [113, 135] on link "Settings" at bounding box center [115, 123] width 206 height 40
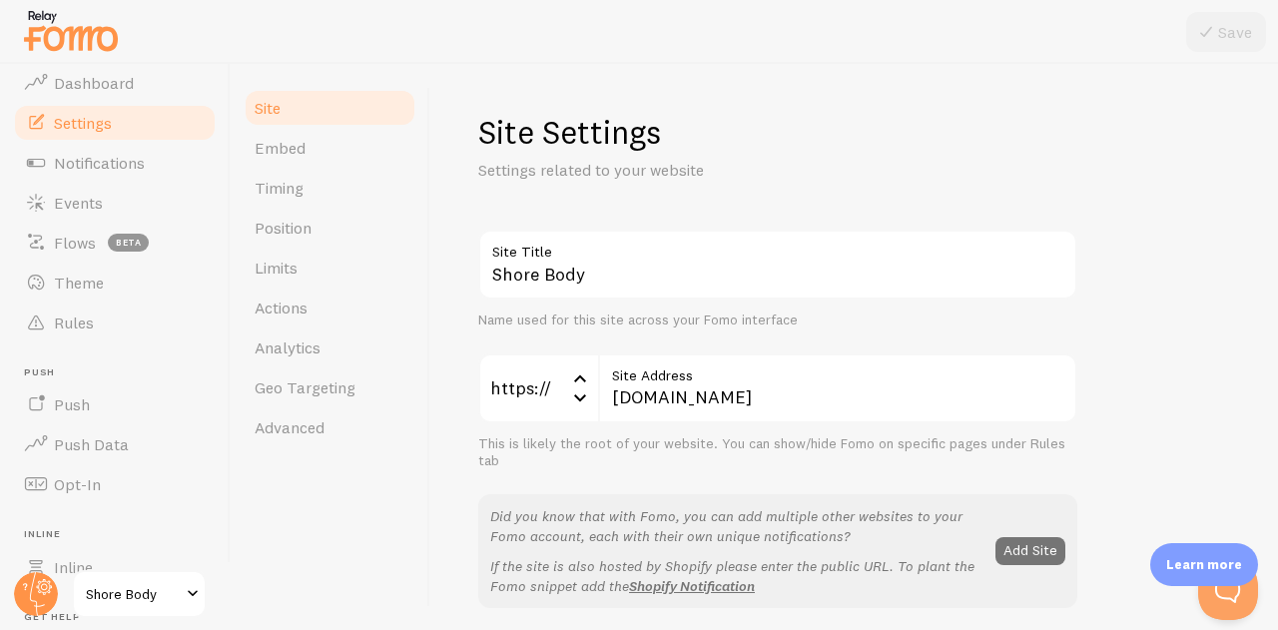
click at [82, 189] on link "Events" at bounding box center [115, 203] width 206 height 40
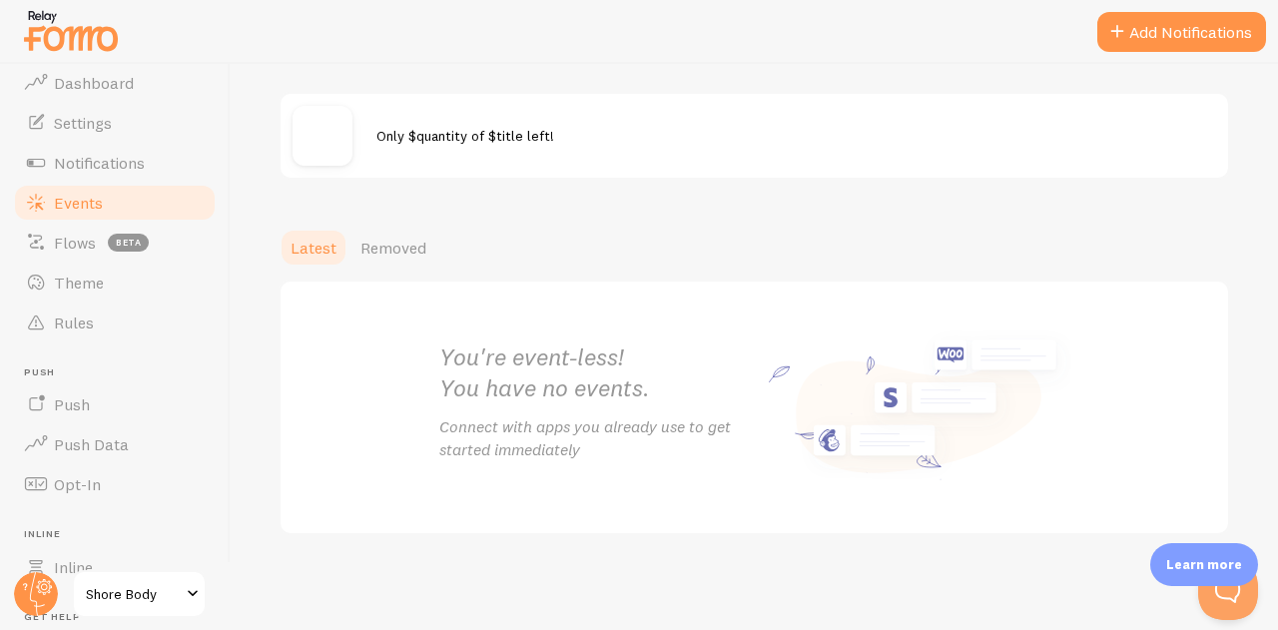
scroll to position [167, 0]
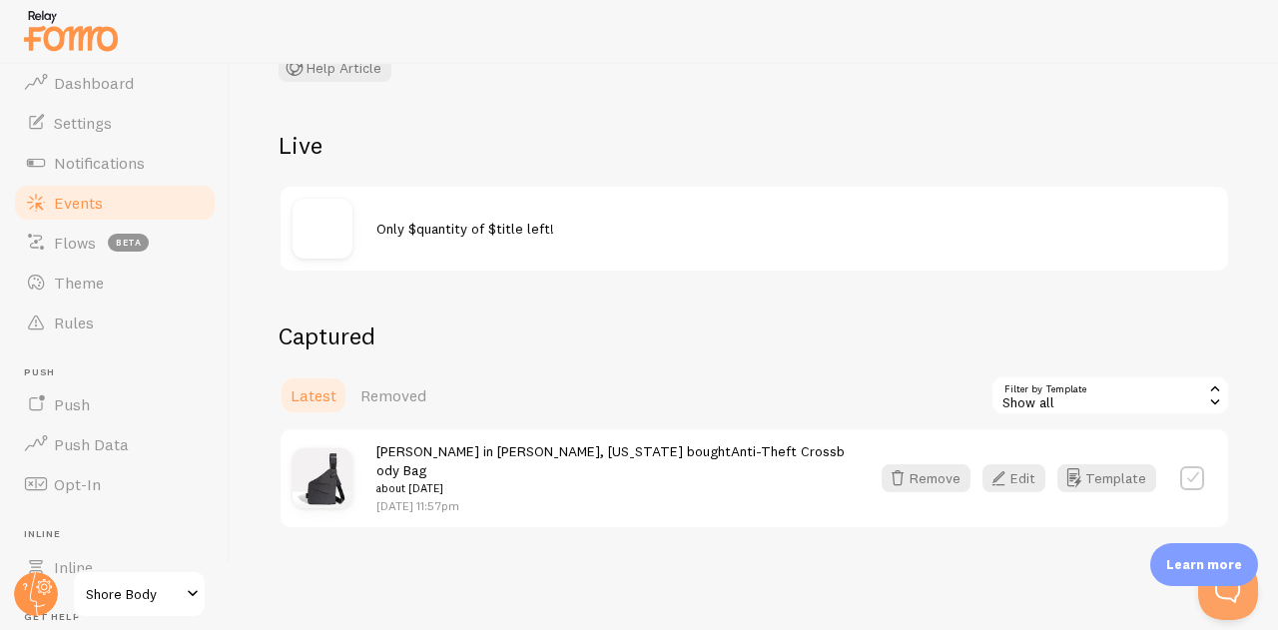
click at [1076, 399] on div "Show all" at bounding box center [1110, 395] width 240 height 40
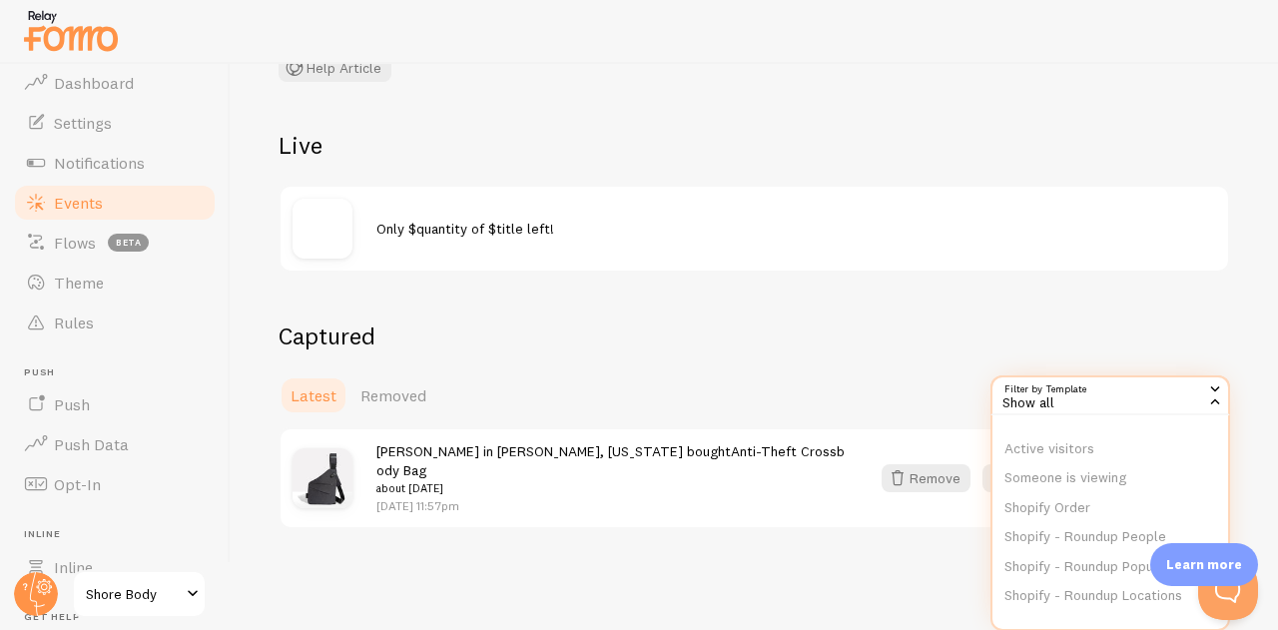
scroll to position [0, 0]
click at [1027, 482] on li "Shopify Inventory" at bounding box center [1110, 479] width 236 height 30
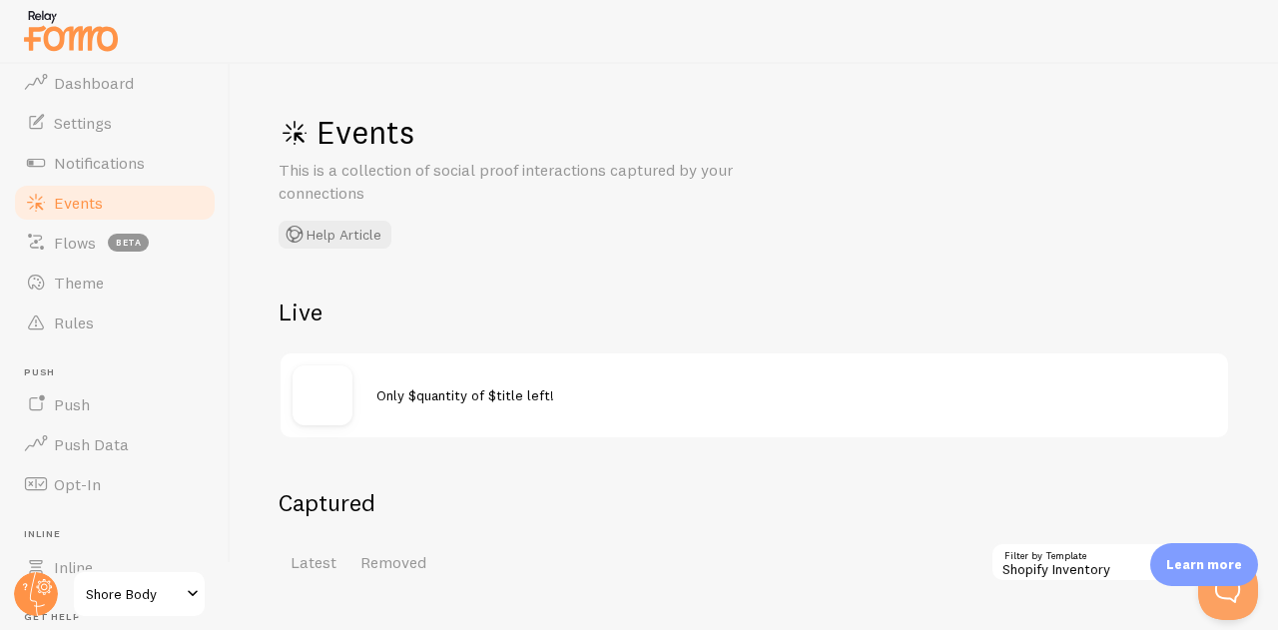
scroll to position [167, 0]
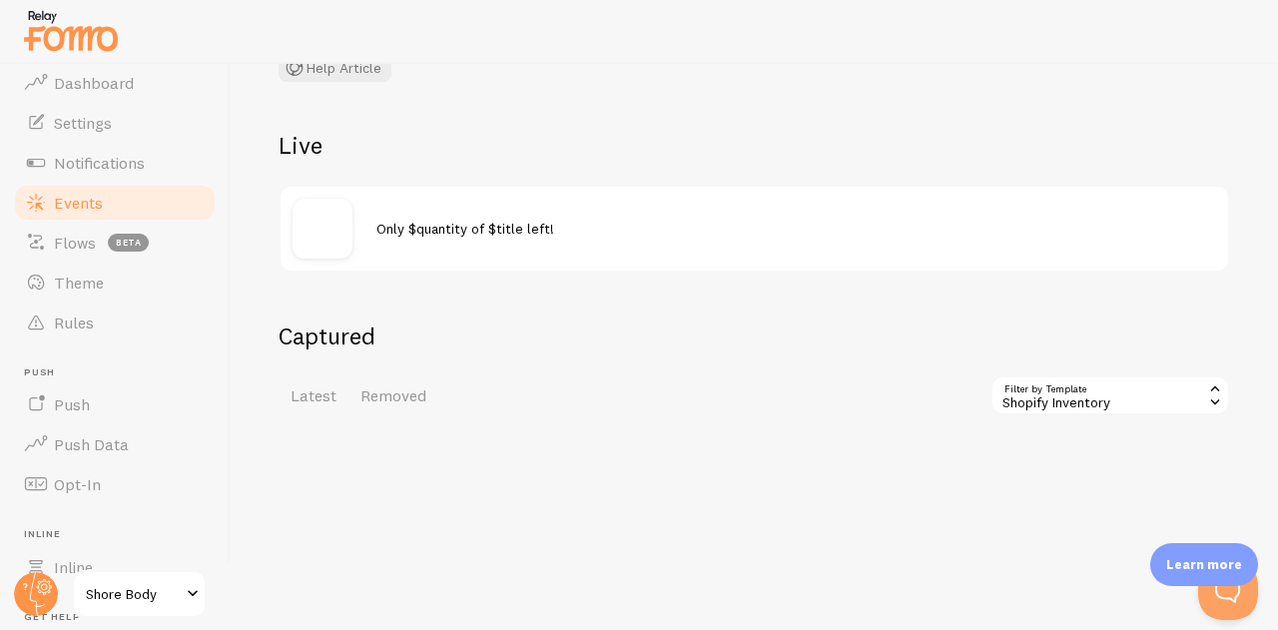
click at [1002, 390] on div "Shopify Inventory" at bounding box center [1110, 395] width 240 height 40
click at [1024, 442] on li "Show all" at bounding box center [1110, 450] width 236 height 30
